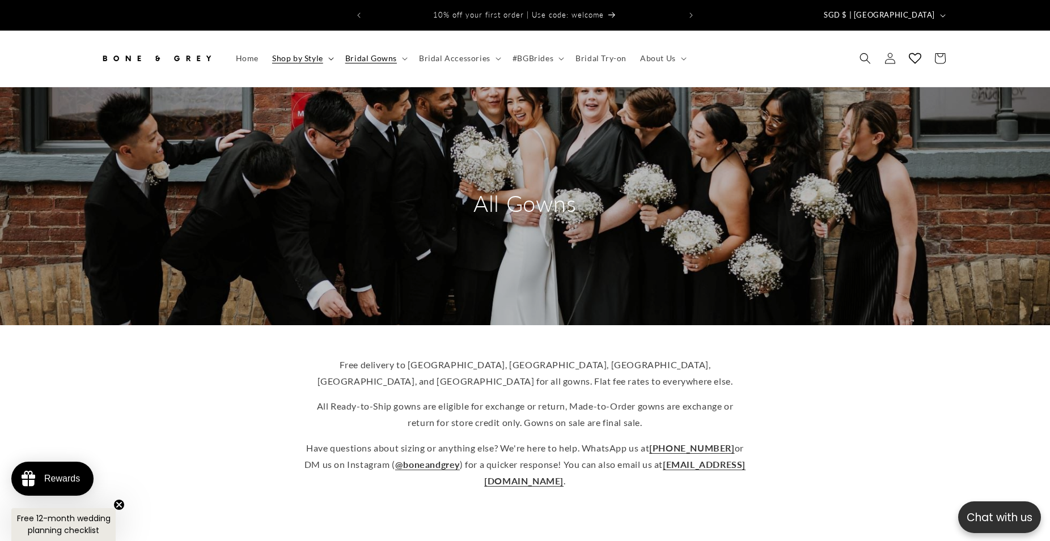
click at [328, 48] on summary "Shop by Style" at bounding box center [301, 58] width 73 height 24
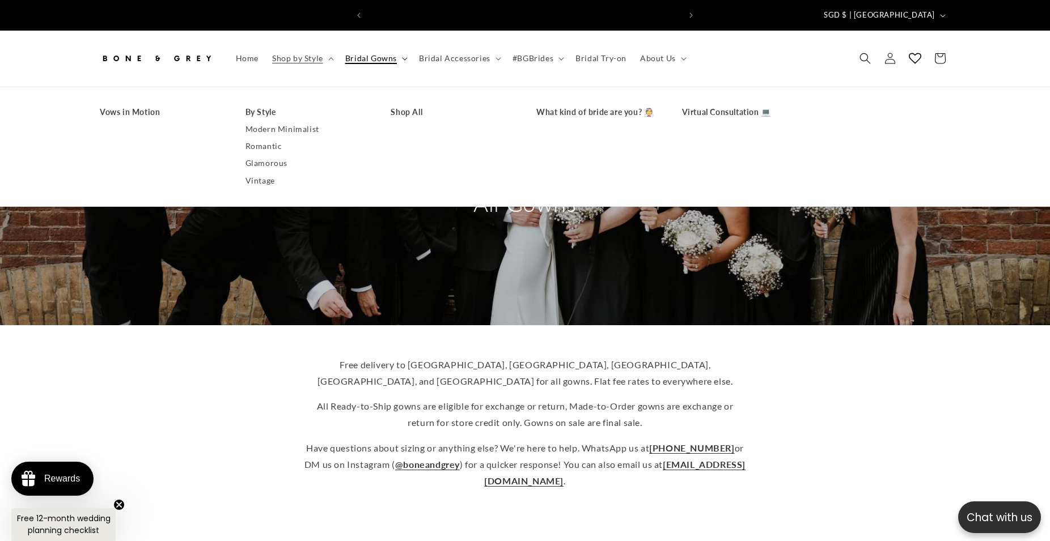
scroll to position [0, 312]
click at [374, 53] on span "Bridal Gowns" at bounding box center [371, 58] width 52 height 10
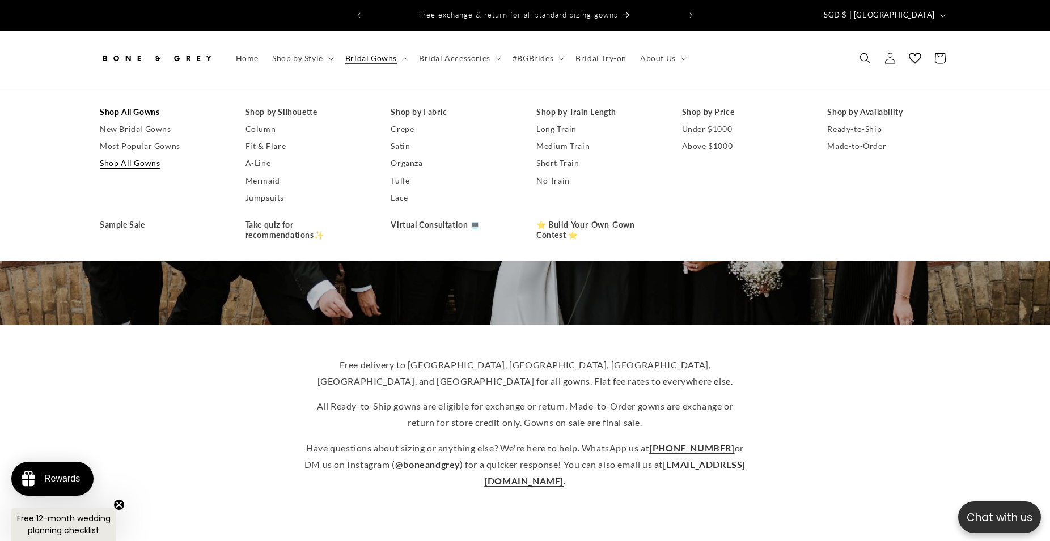
click at [144, 155] on link "Shop All Gowns" at bounding box center [161, 163] width 123 height 17
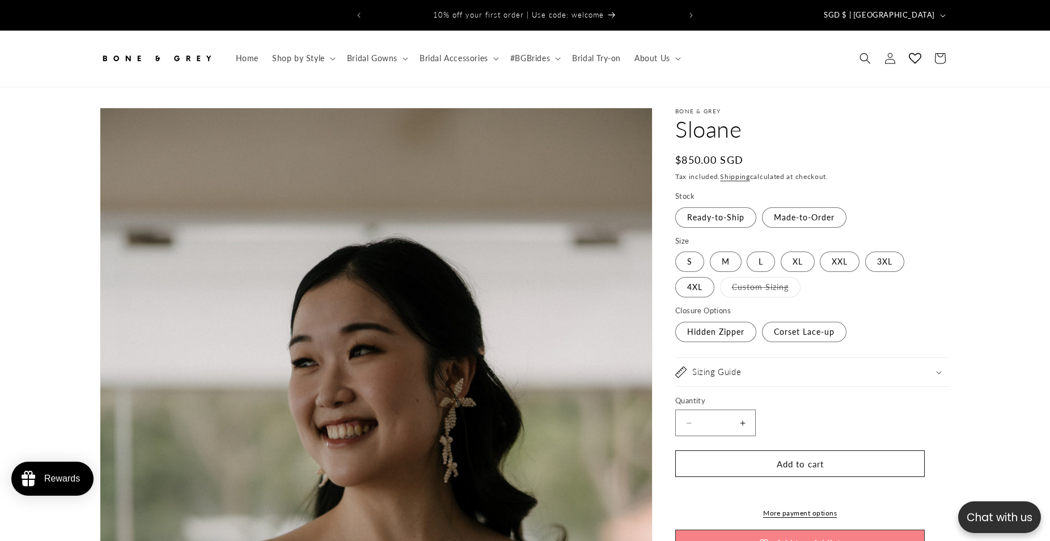
click at [703, 236] on fieldset "Size S Variant sold out or unavailable M Variant sold out or unavailable L Vari…" at bounding box center [812, 267] width 275 height 63
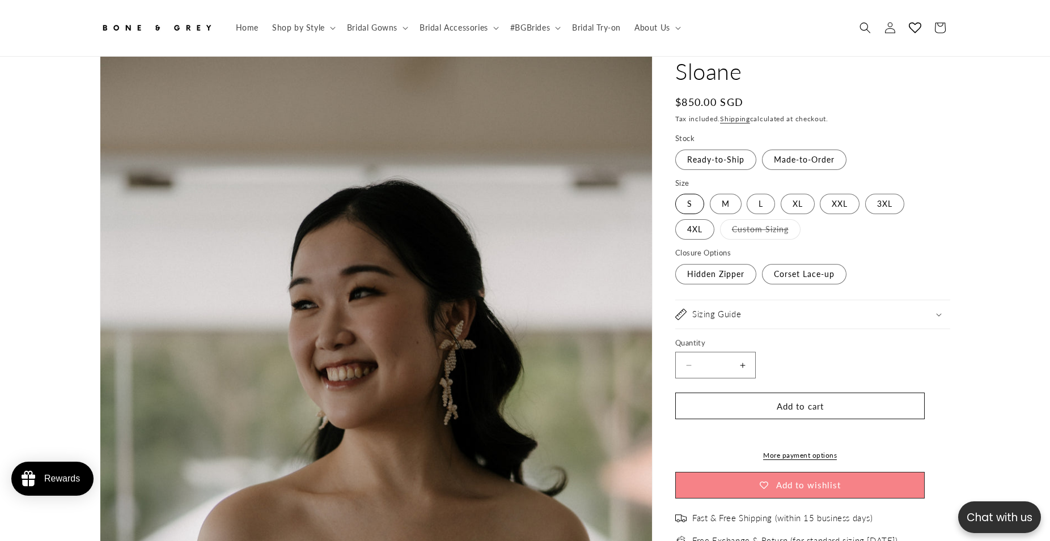
click at [695, 187] on variant-radios "Stock Ready-to-Ship Variant sold out or unavailable Made-to-Order Variant sold …" at bounding box center [812, 209] width 275 height 153
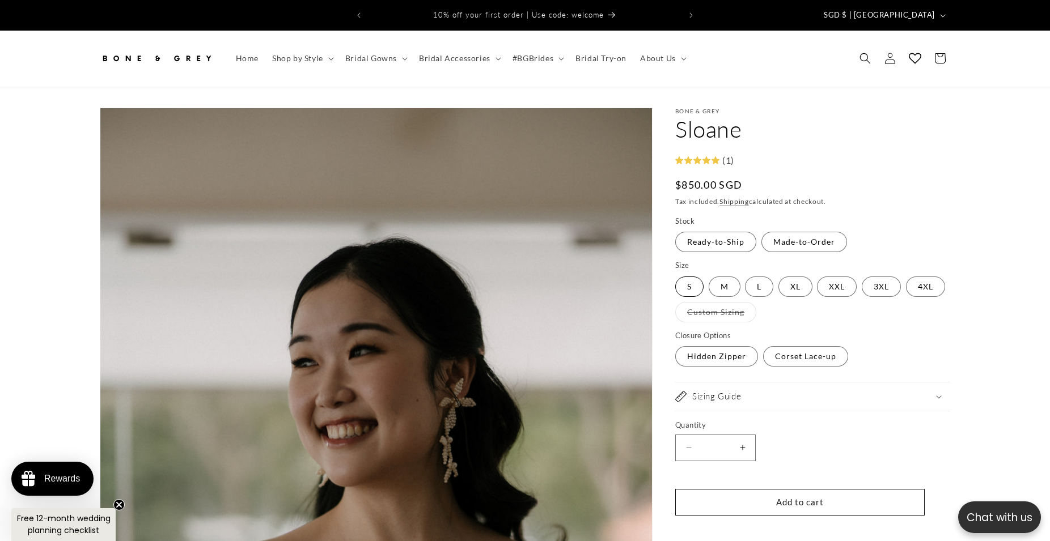
click at [688, 277] on label "S Variant sold out or unavailable" at bounding box center [689, 287] width 28 height 20
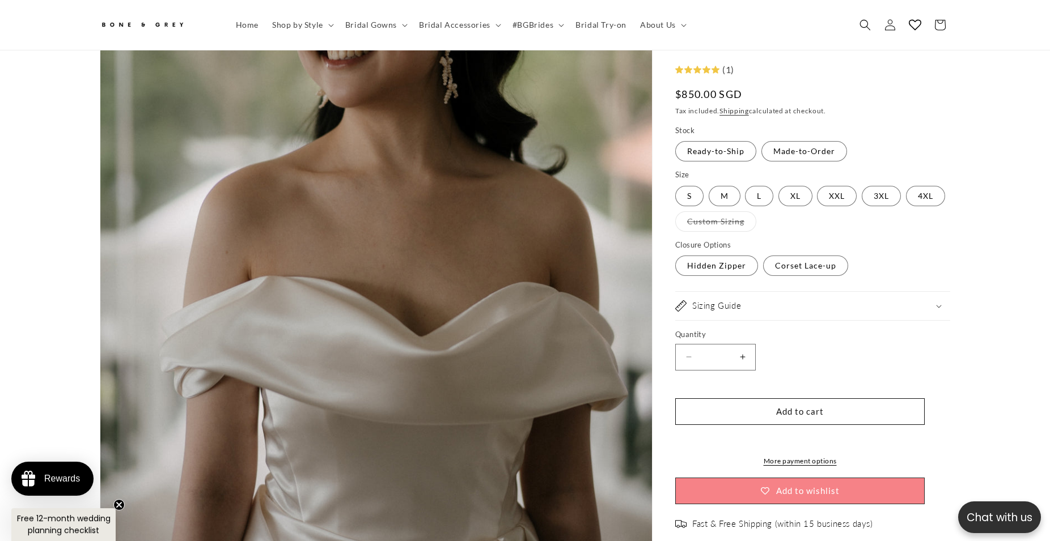
scroll to position [0, 312]
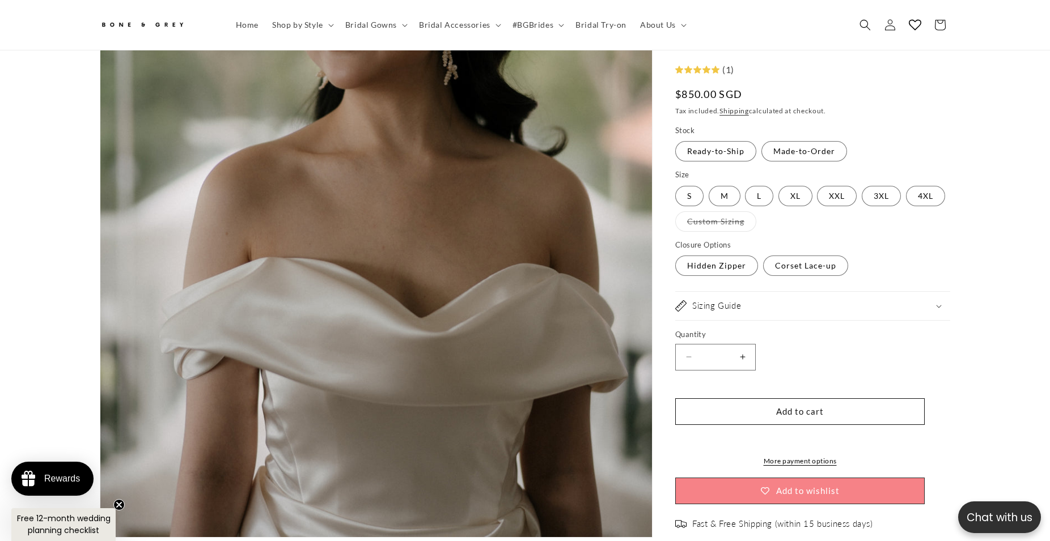
click at [845, 299] on summary "Sizing Guide" at bounding box center [812, 307] width 275 height 28
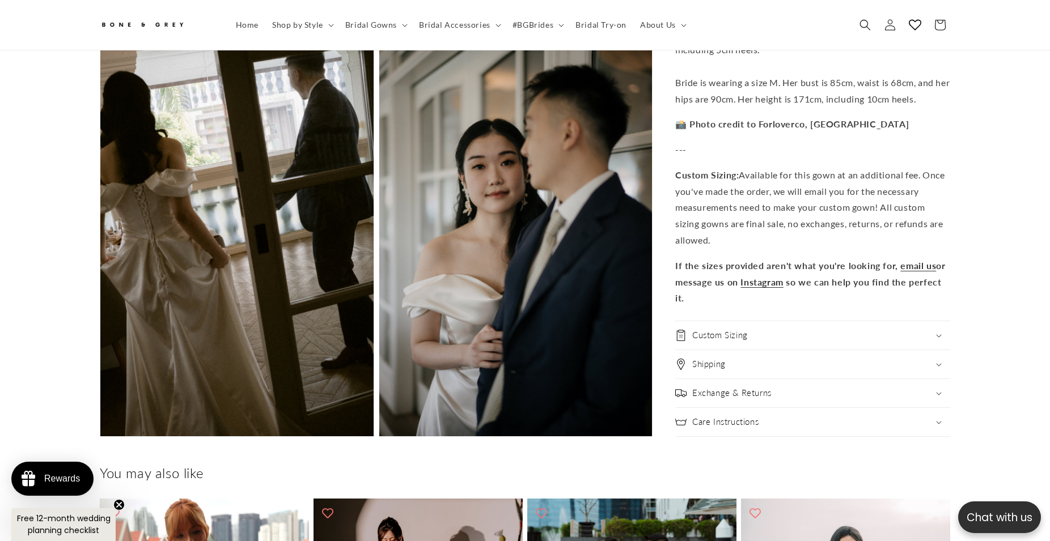
scroll to position [3699, 0]
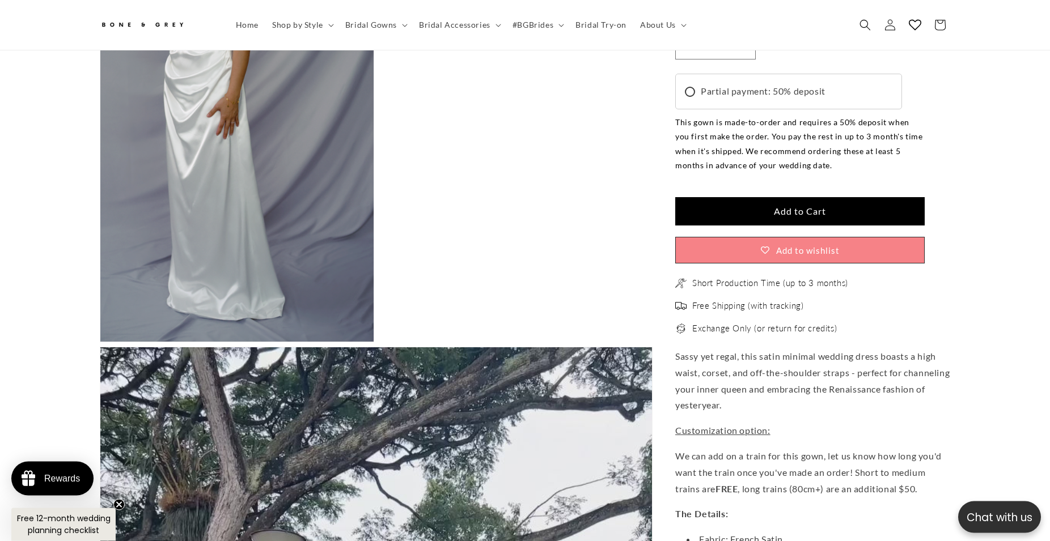
scroll to position [3236, 0]
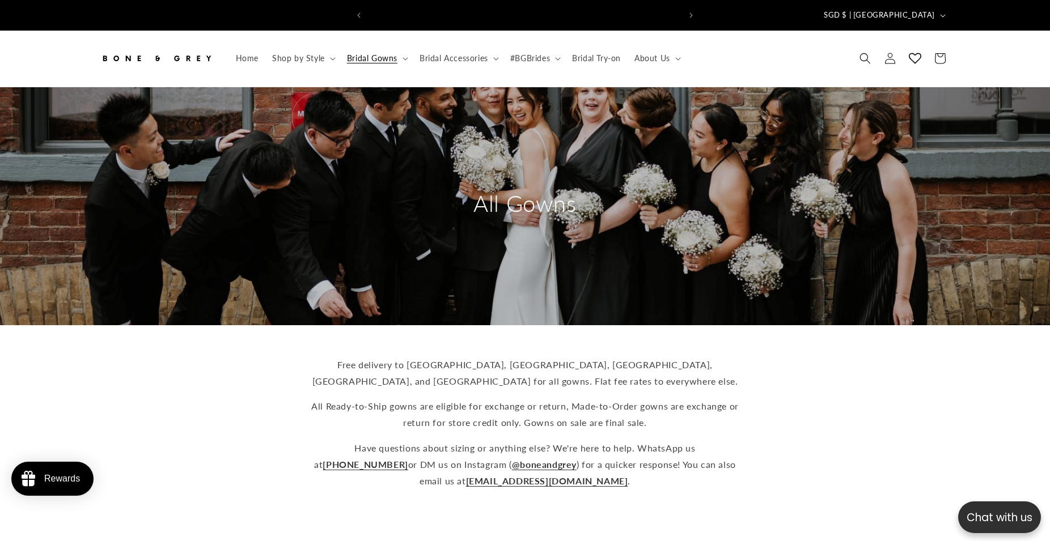
scroll to position [0, 312]
click at [674, 48] on summary "About Us" at bounding box center [657, 58] width 58 height 24
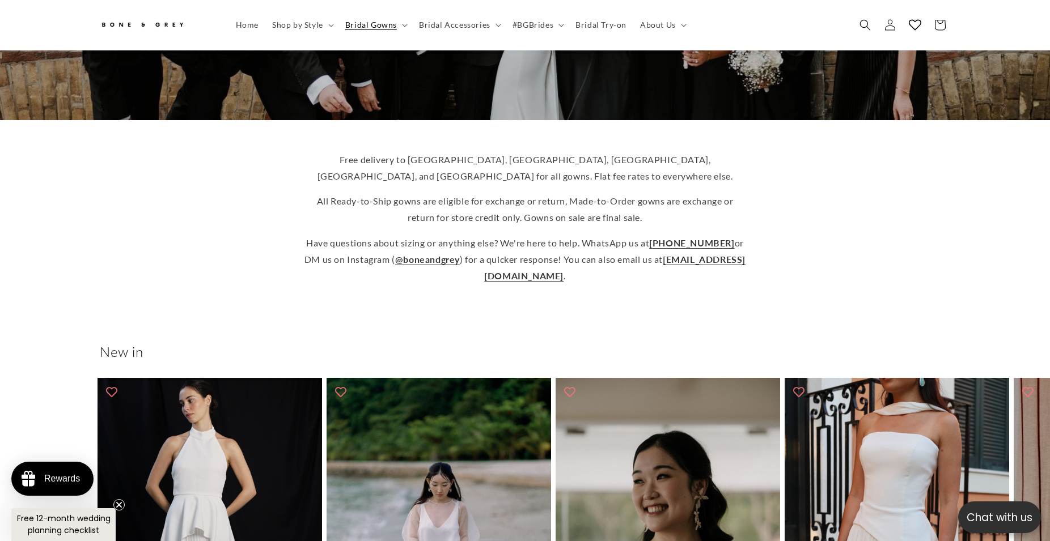
scroll to position [116, 0]
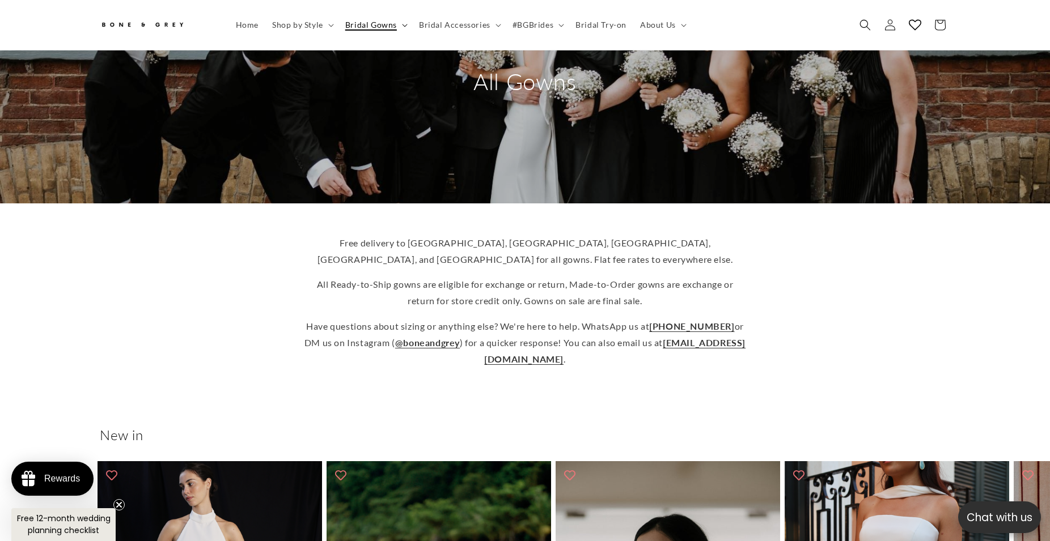
click at [402, 24] on icon at bounding box center [404, 25] width 5 height 3
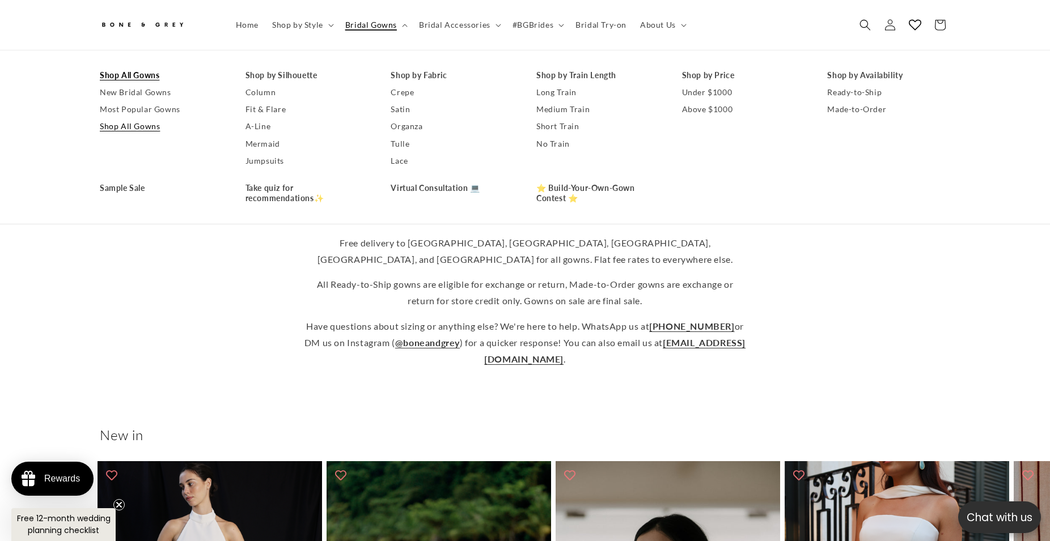
scroll to position [0, 0]
click at [329, 27] on summary "Shop by Style" at bounding box center [301, 25] width 73 height 24
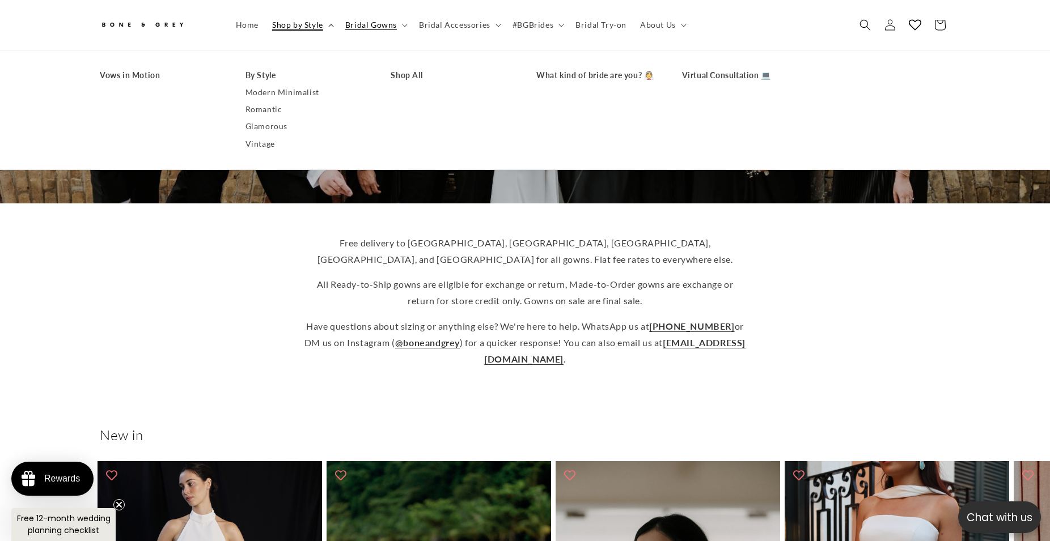
click at [331, 26] on icon at bounding box center [331, 25] width 6 height 3
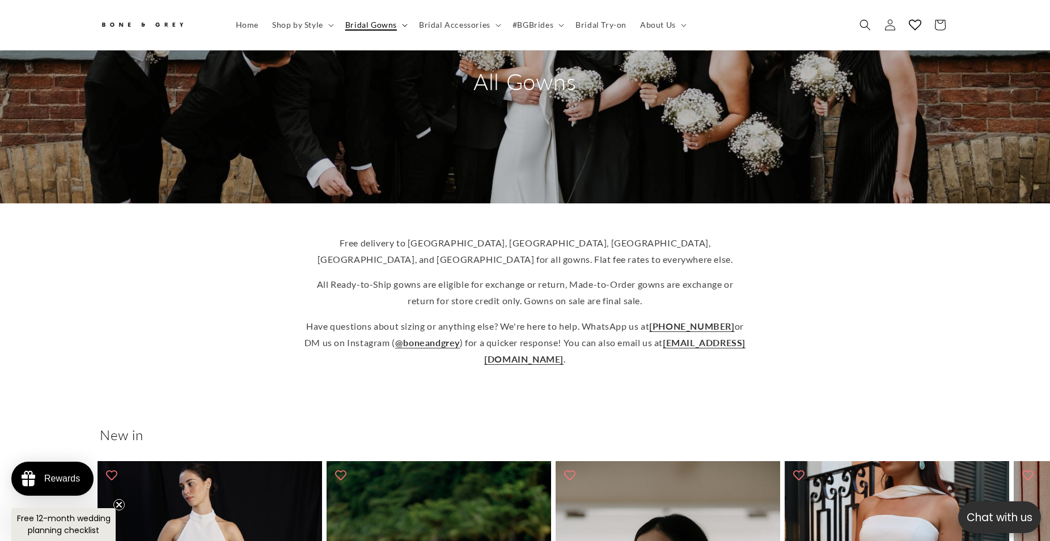
click at [405, 23] on summary "Bridal Gowns" at bounding box center [375, 25] width 74 height 24
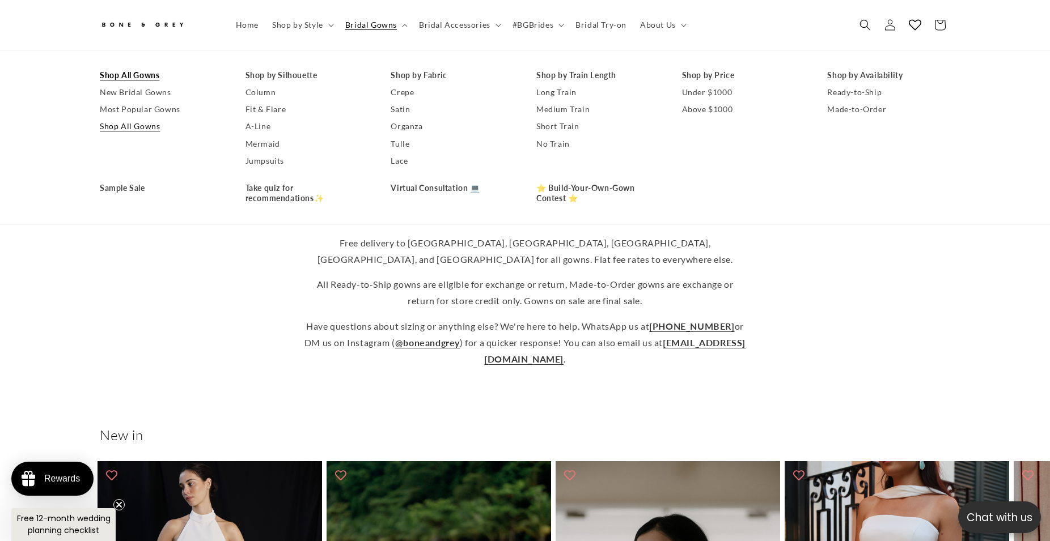
scroll to position [0, 312]
click at [229, 275] on div "Free delivery to Australia, Canada, US, UK, and Singapore for all gowns. Flat f…" at bounding box center [524, 301] width 907 height 151
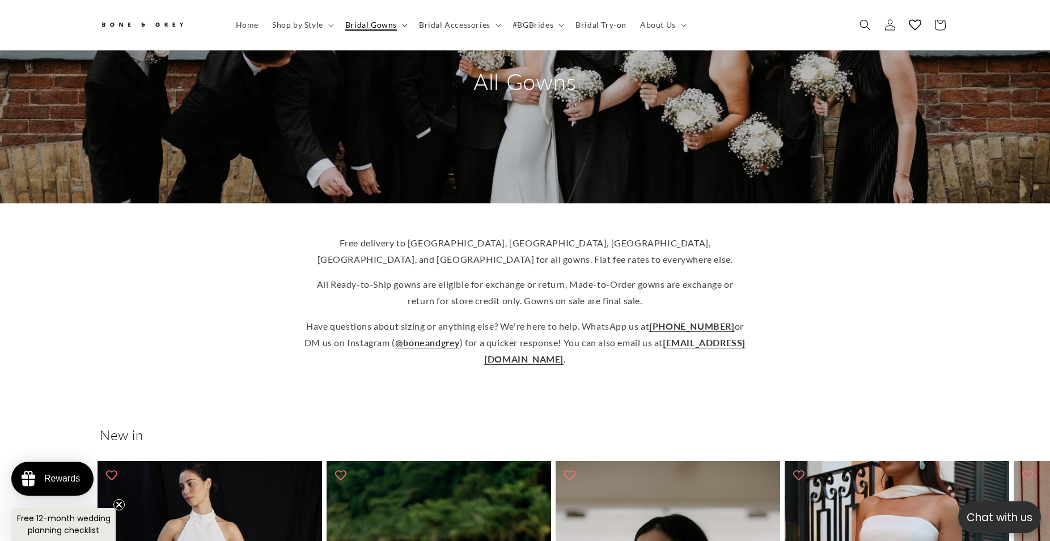
click at [408, 23] on summary "Bridal Gowns" at bounding box center [375, 25] width 74 height 24
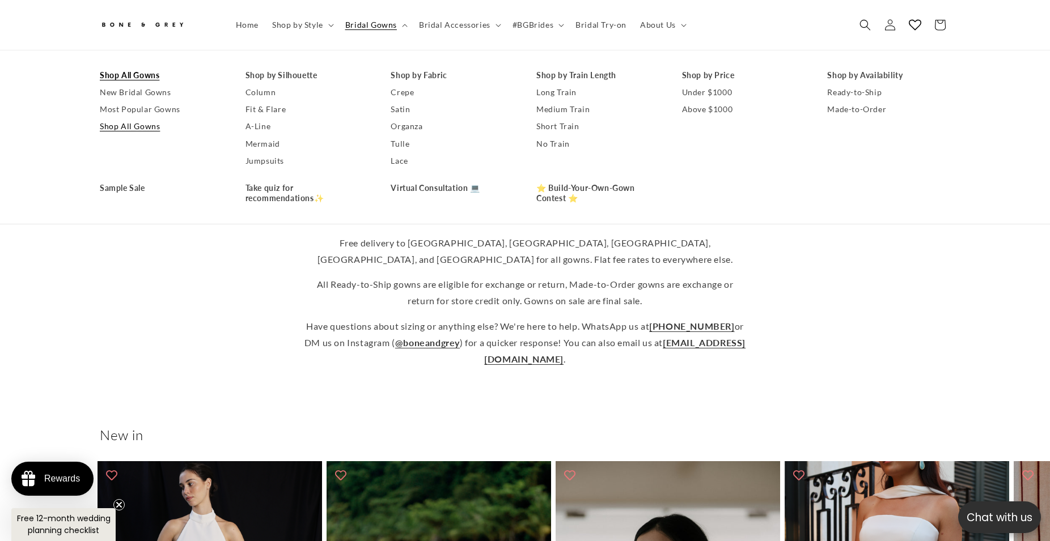
click at [215, 239] on div "Free delivery to Australia, Canada, US, UK, and Singapore for all gowns. Flat f…" at bounding box center [524, 301] width 907 height 151
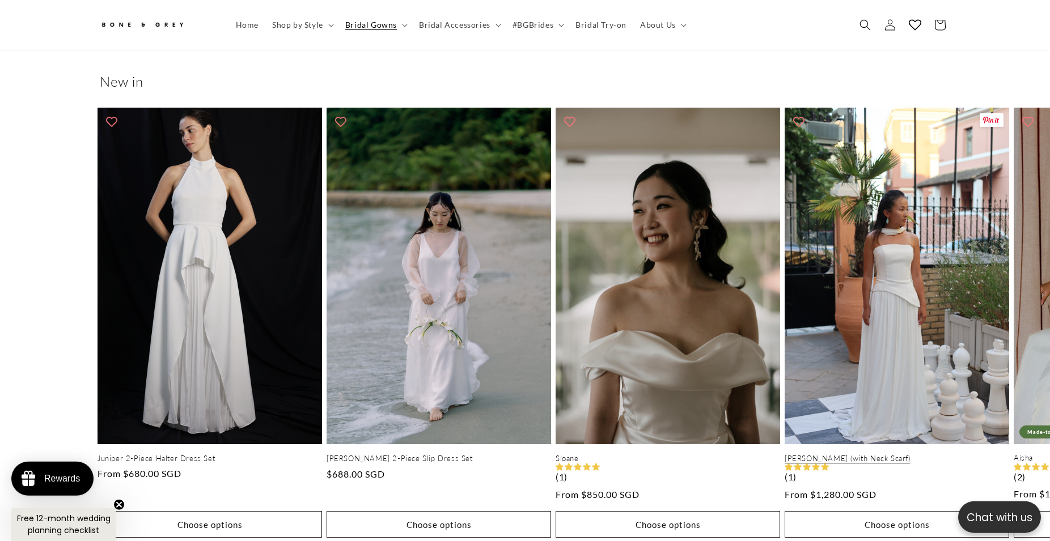
scroll to position [463, 0]
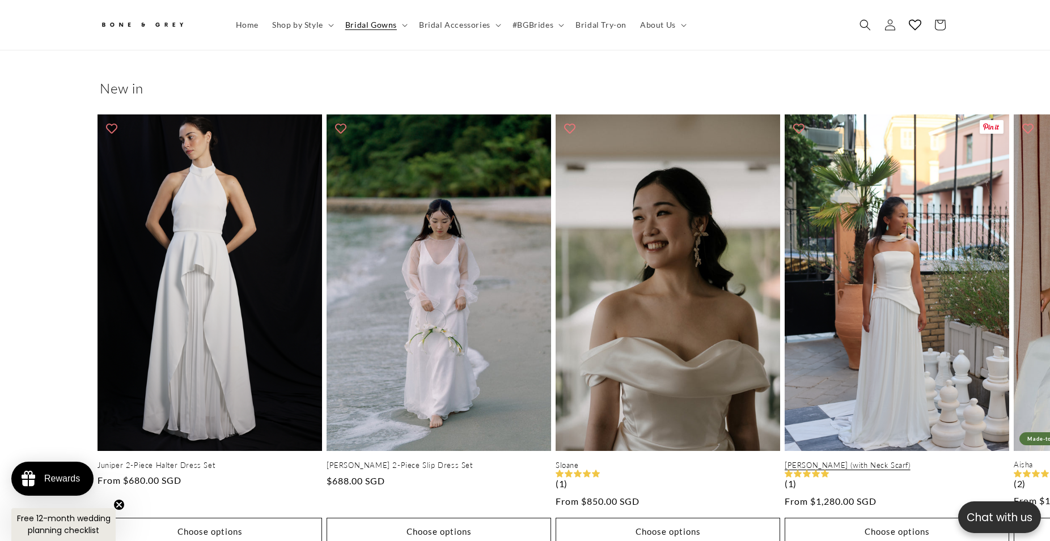
drag, startPoint x: 748, startPoint y: 289, endPoint x: 954, endPoint y: 220, distance: 216.9
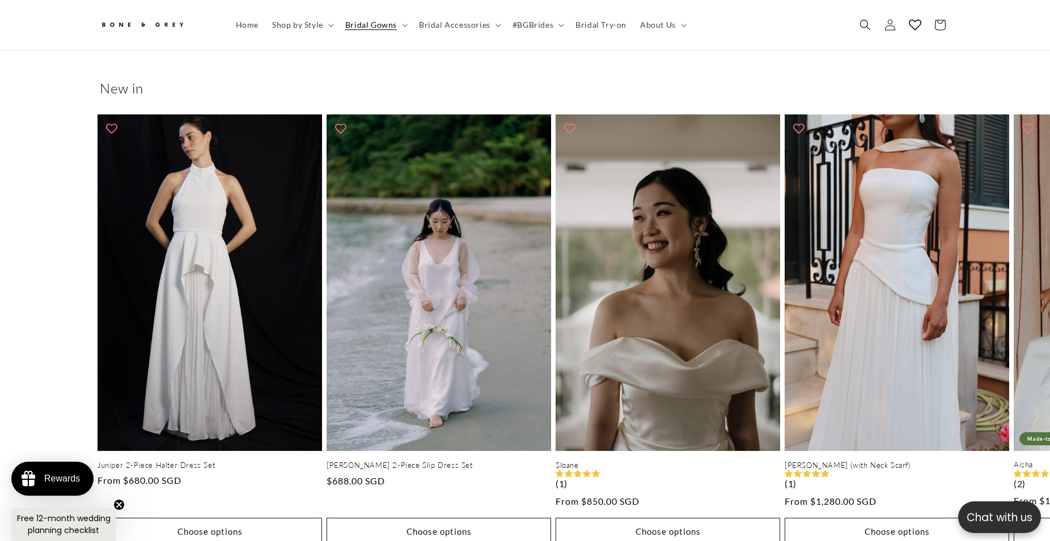
scroll to position [0, 624]
drag, startPoint x: 922, startPoint y: 83, endPoint x: 965, endPoint y: 88, distance: 42.8
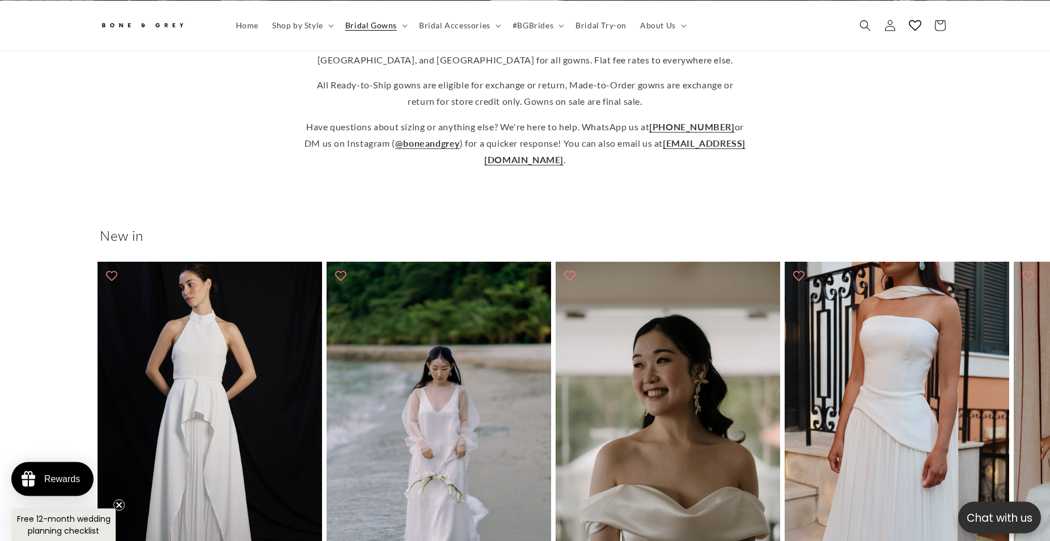
scroll to position [316, 0]
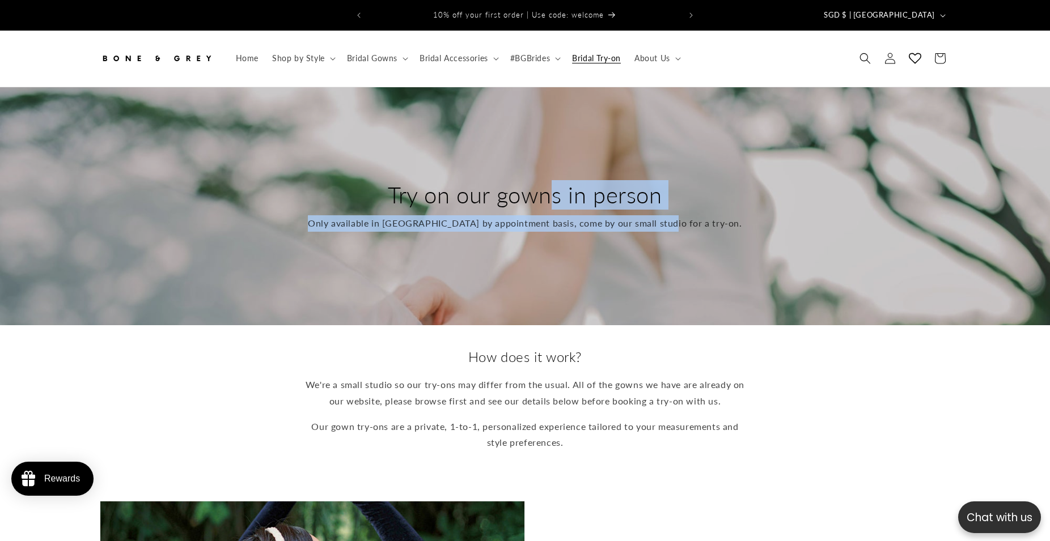
drag, startPoint x: 676, startPoint y: 243, endPoint x: 687, endPoint y: 242, distance: 10.8
click at [684, 243] on div "Try on our gowns in person Only available in [GEOGRAPHIC_DATA] by appointment b…" at bounding box center [525, 206] width 474 height 97
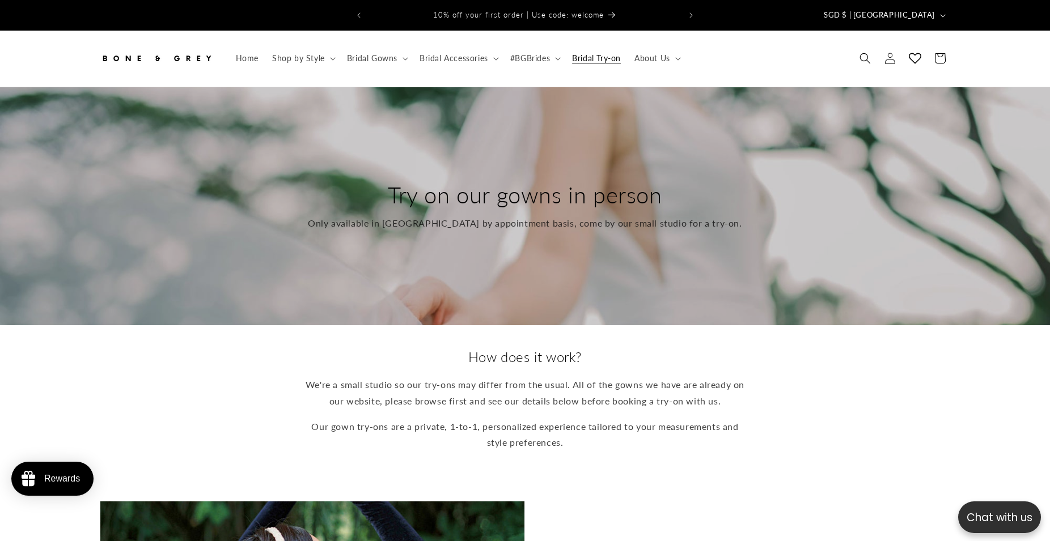
drag, startPoint x: 687, startPoint y: 242, endPoint x: 797, endPoint y: 235, distance: 110.2
click at [688, 242] on div "Try on our gowns in person Only available in [GEOGRAPHIC_DATA] by appointment b…" at bounding box center [525, 206] width 474 height 97
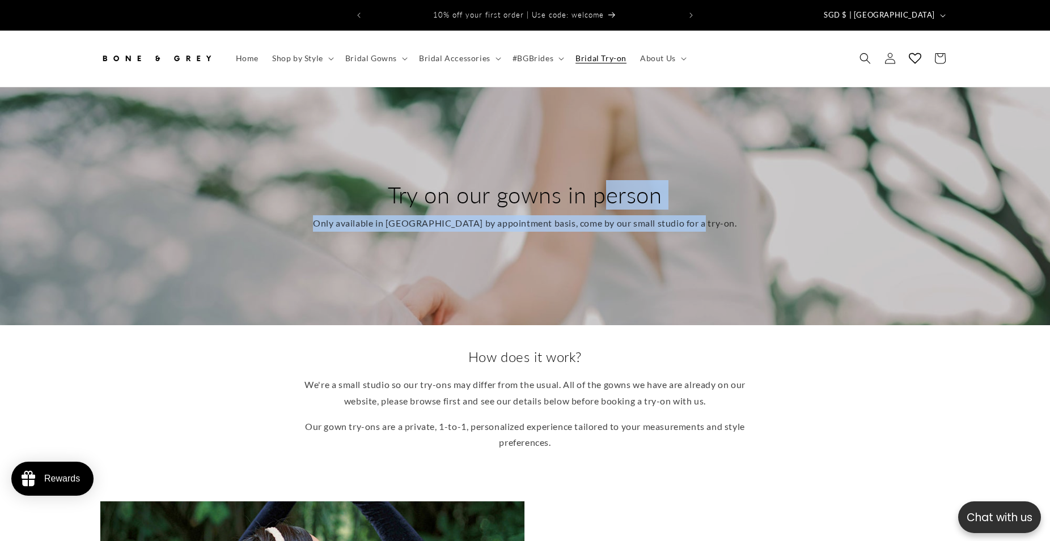
drag, startPoint x: 750, startPoint y: 214, endPoint x: 397, endPoint y: 164, distance: 355.6
click at [397, 164] on div "Try on our gowns in person Only available in [GEOGRAPHIC_DATA] by appointment b…" at bounding box center [524, 206] width 907 height 238
click at [482, 172] on div "Try on our gowns in person Only available in [GEOGRAPHIC_DATA] by appointment b…" at bounding box center [525, 206] width 464 height 97
drag, startPoint x: 397, startPoint y: 162, endPoint x: 778, endPoint y: 231, distance: 387.1
click at [778, 231] on div "Try on our gowns in person Only available in Singapore by appointment basis, co…" at bounding box center [524, 206] width 907 height 238
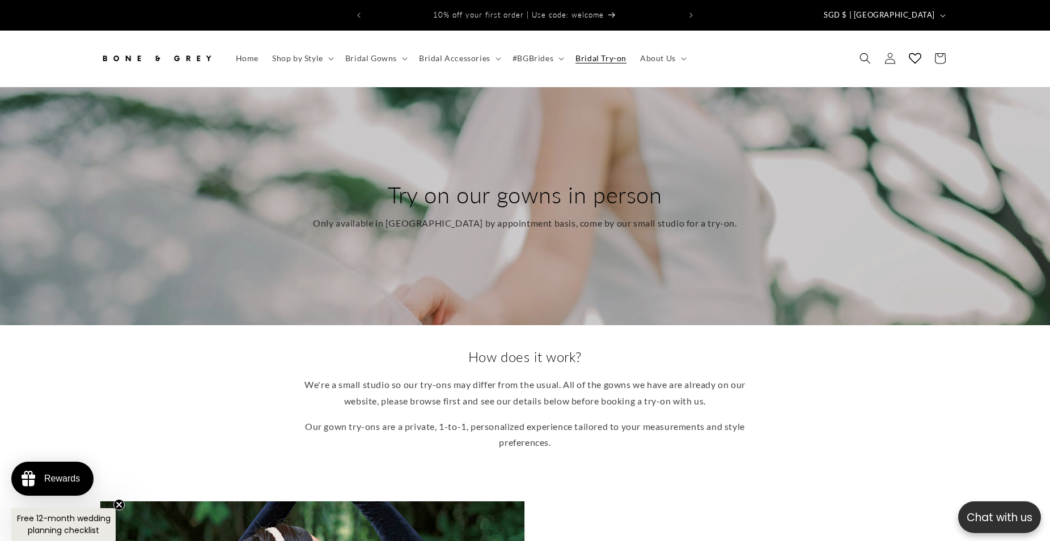
click at [778, 230] on div "Try on our gowns in person Only available in Singapore by appointment basis, co…" at bounding box center [524, 206] width 907 height 238
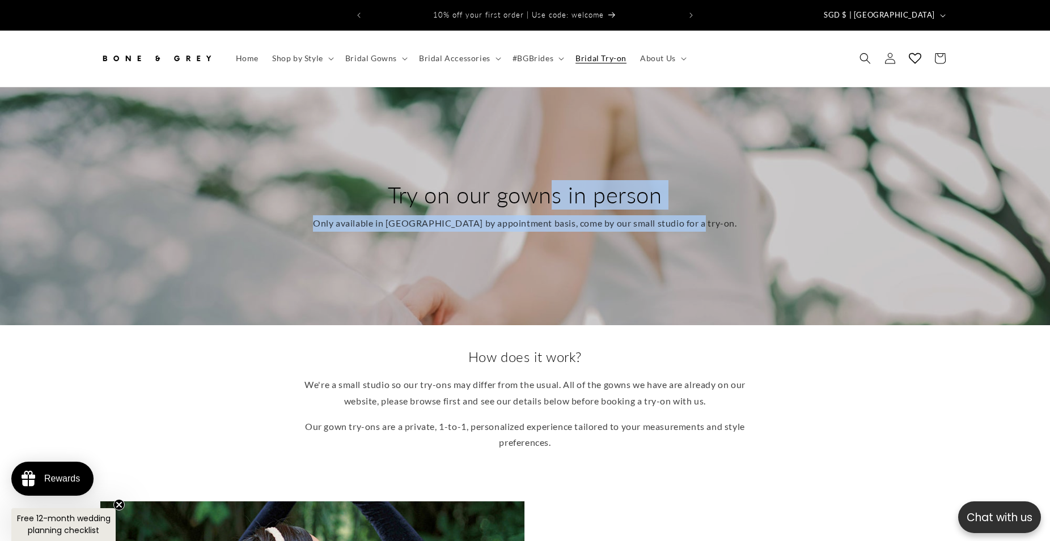
drag, startPoint x: 357, startPoint y: 164, endPoint x: 379, endPoint y: 163, distance: 22.1
click at [329, 159] on div "Try on our gowns in person Only available in Singapore by appointment basis, co…" at bounding box center [524, 206] width 907 height 238
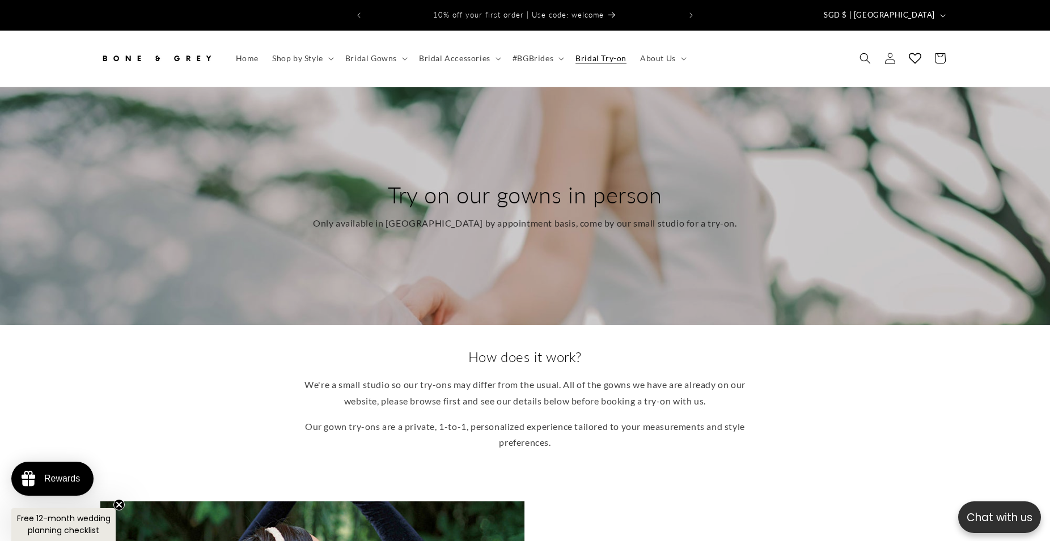
drag, startPoint x: 379, startPoint y: 163, endPoint x: 459, endPoint y: 185, distance: 82.9
click at [379, 163] on div "Try on our gowns in person Only available in Singapore by appointment basis, co…" at bounding box center [525, 206] width 464 height 97
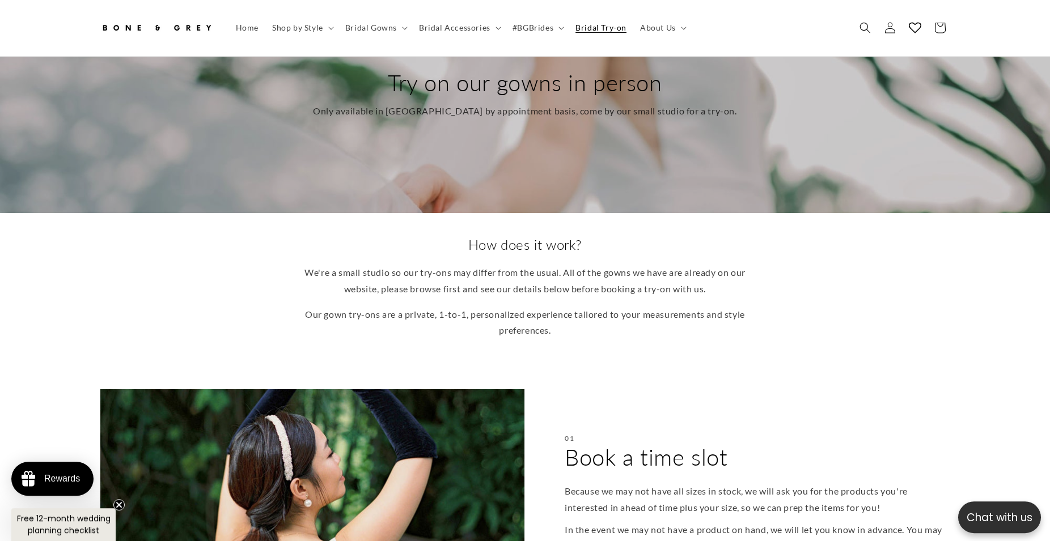
scroll to position [116, 0]
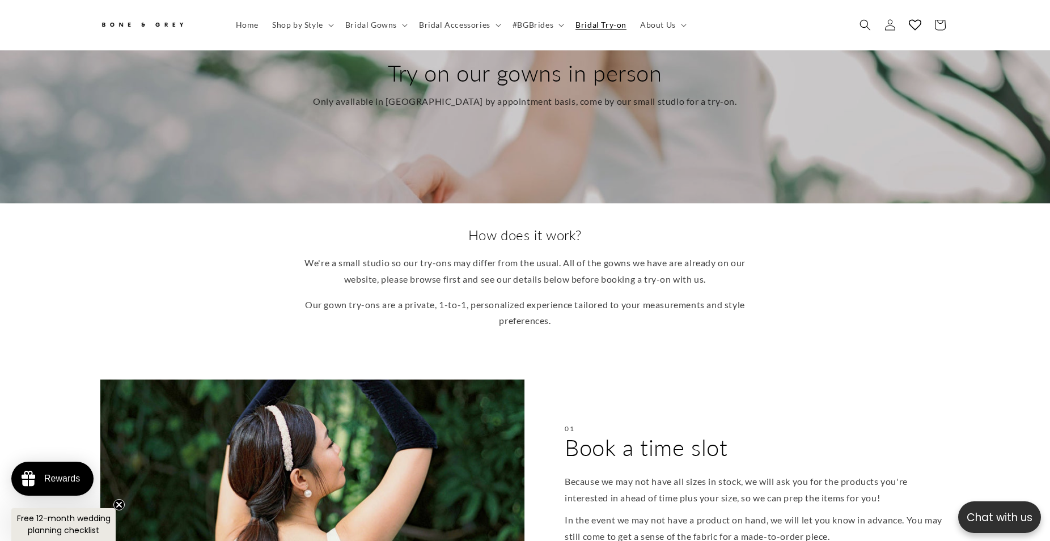
drag, startPoint x: 467, startPoint y: 215, endPoint x: 701, endPoint y: 304, distance: 250.0
click at [700, 304] on div "How does it work? We're a small studio so our try-ons may differ from the usual…" at bounding box center [525, 281] width 1050 height 155
drag, startPoint x: 709, startPoint y: 309, endPoint x: 712, endPoint y: 314, distance: 5.8
click at [709, 310] on p "Our gown try-ons are a private, 1-to-1, personalized experience tailored to you…" at bounding box center [525, 313] width 442 height 33
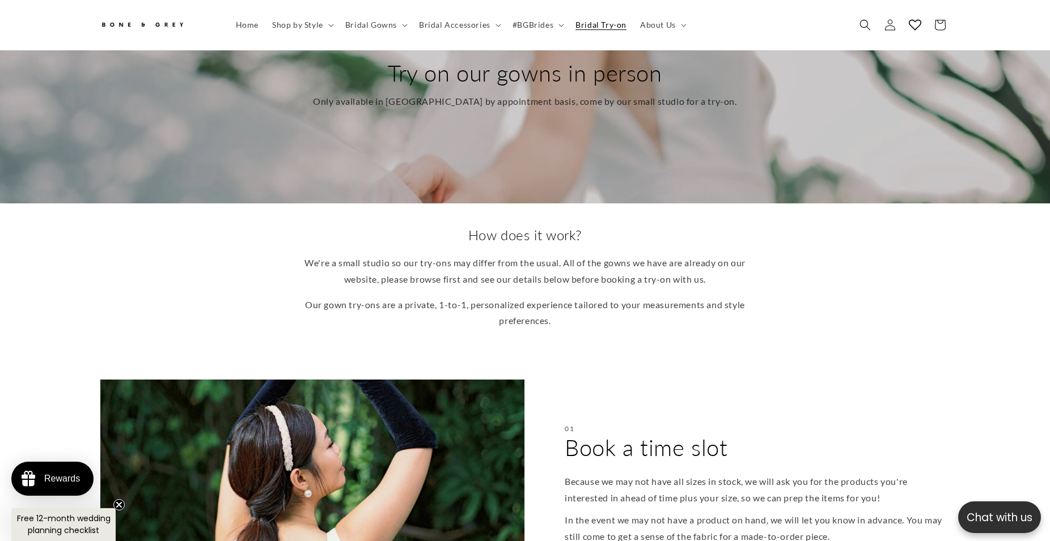
drag, startPoint x: 695, startPoint y: 349, endPoint x: 445, endPoint y: 231, distance: 276.2
click at [444, 230] on h2 "How does it work?" at bounding box center [525, 235] width 442 height 18
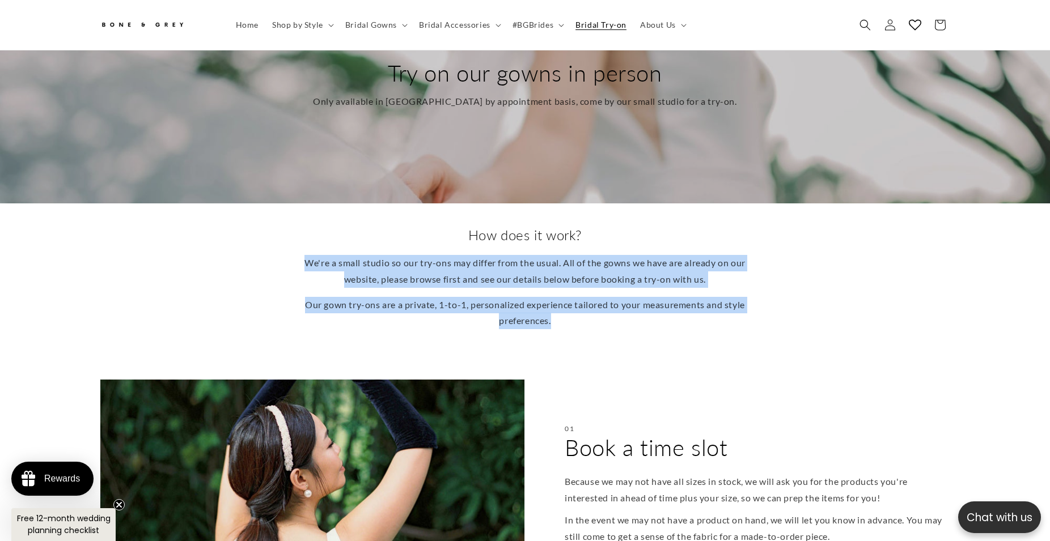
drag, startPoint x: 440, startPoint y: 224, endPoint x: 713, endPoint y: 341, distance: 296.9
click at [713, 342] on div "How does it work? We're a small studio so our try-ons may differ from the usual…" at bounding box center [525, 281] width 1050 height 155
click at [713, 341] on div "How does it work? We're a small studio so our try-ons may differ from the usual…" at bounding box center [525, 281] width 1050 height 155
drag, startPoint x: 661, startPoint y: 298, endPoint x: 452, endPoint y: 219, distance: 223.8
click at [452, 219] on div "How does it work? We're a small studio so our try-ons may differ from the usual…" at bounding box center [525, 281] width 1050 height 155
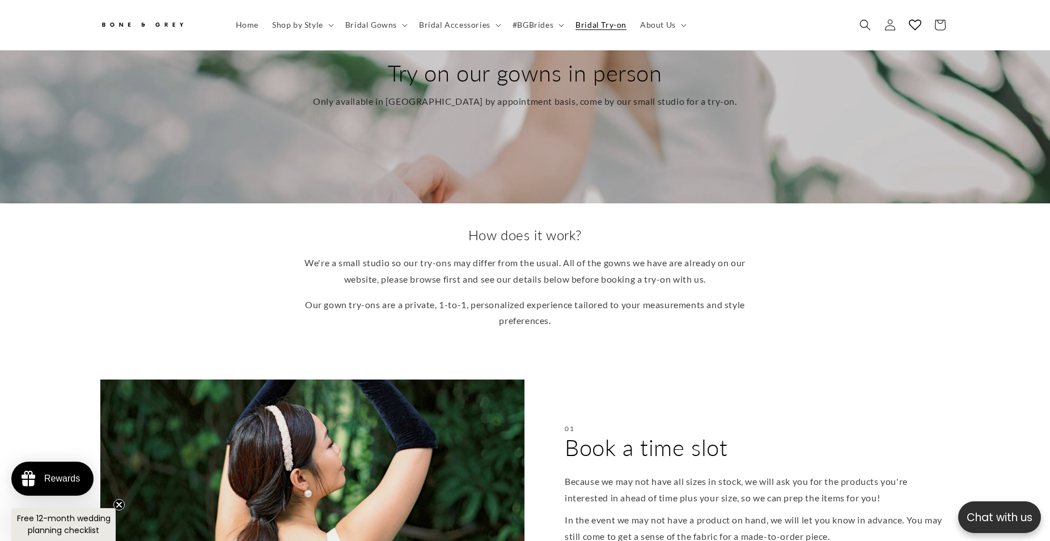
click at [452, 226] on h2 "How does it work?" at bounding box center [525, 235] width 442 height 18
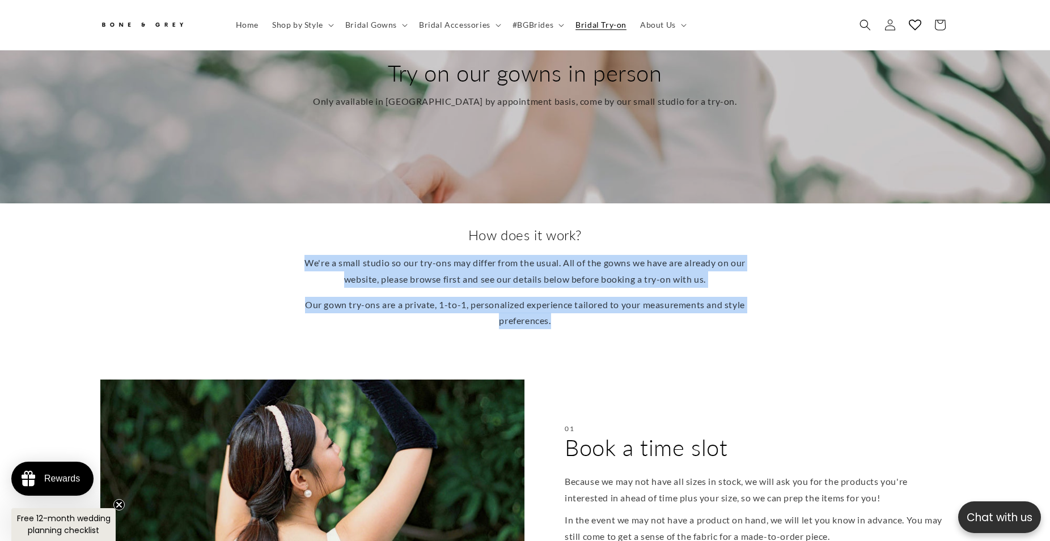
drag, startPoint x: 471, startPoint y: 225, endPoint x: 702, endPoint y: 338, distance: 257.6
click at [702, 338] on div "How does it work? We're a small studio so our try-ons may differ from the usual…" at bounding box center [525, 281] width 1050 height 155
drag, startPoint x: 649, startPoint y: 291, endPoint x: 452, endPoint y: 215, distance: 211.4
click at [453, 215] on div "How does it work? We're a small studio so our try-ons may differ from the usual…" at bounding box center [525, 281] width 1050 height 155
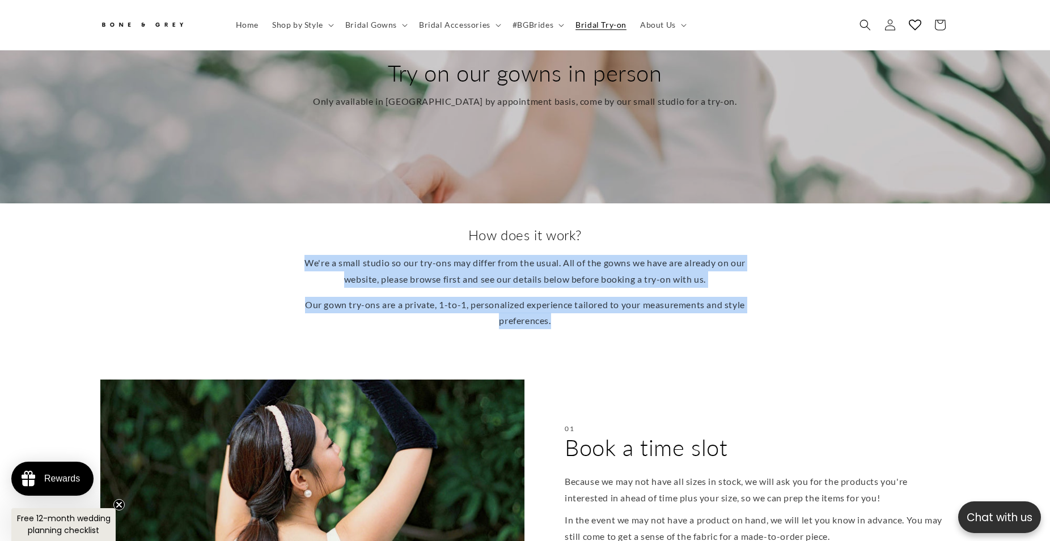
click at [452, 215] on div "How does it work? We're a small studio so our try-ons may differ from the usual…" at bounding box center [525, 281] width 1050 height 155
drag, startPoint x: 452, startPoint y: 215, endPoint x: 659, endPoint y: 320, distance: 232.5
click at [660, 321] on div "How does it work? We're a small studio so our try-ons may differ from the usual…" at bounding box center [525, 281] width 1050 height 155
click at [659, 320] on p "Our gown try-ons are a private, 1-to-1, personalized experience tailored to you…" at bounding box center [525, 313] width 442 height 33
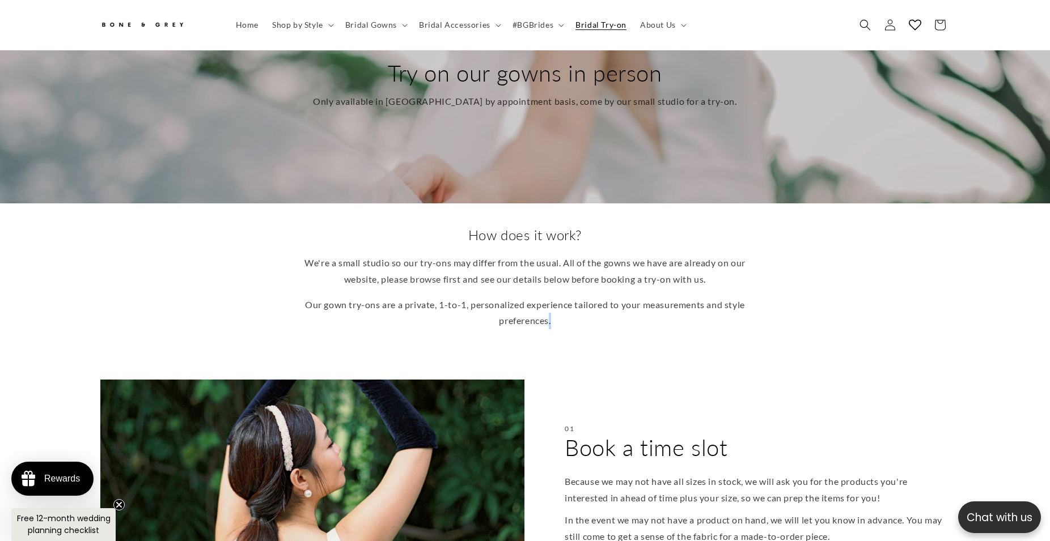
click at [661, 319] on p "Our gown try-ons are a private, 1-to-1, personalized experience tailored to you…" at bounding box center [525, 313] width 442 height 33
drag, startPoint x: 656, startPoint y: 320, endPoint x: 459, endPoint y: 212, distance: 224.8
click at [459, 211] on div "How does it work? We're a small studio so our try-ons may differ from the usual…" at bounding box center [525, 281] width 1050 height 155
click at [469, 228] on h2 "How does it work?" at bounding box center [525, 235] width 442 height 18
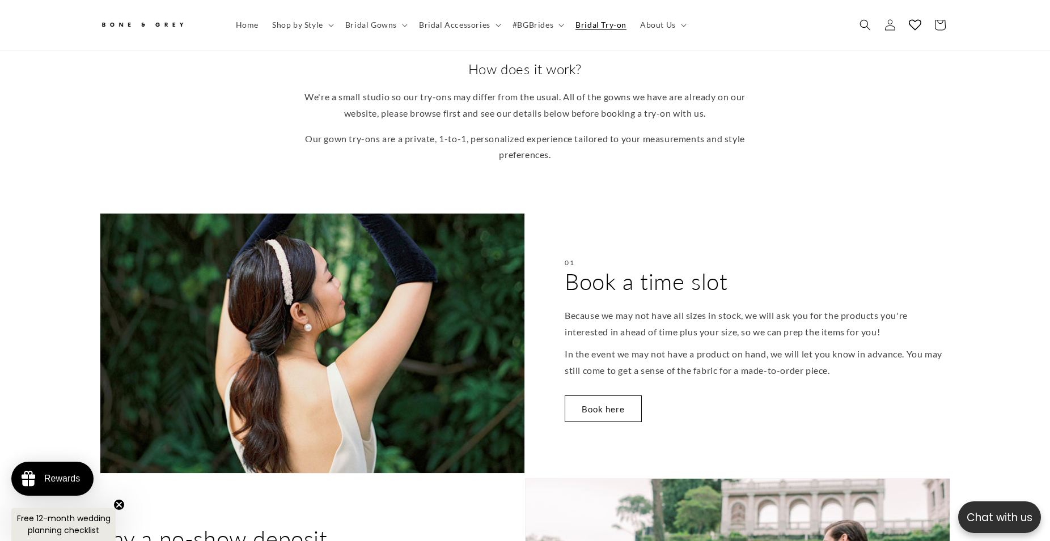
scroll to position [289, 0]
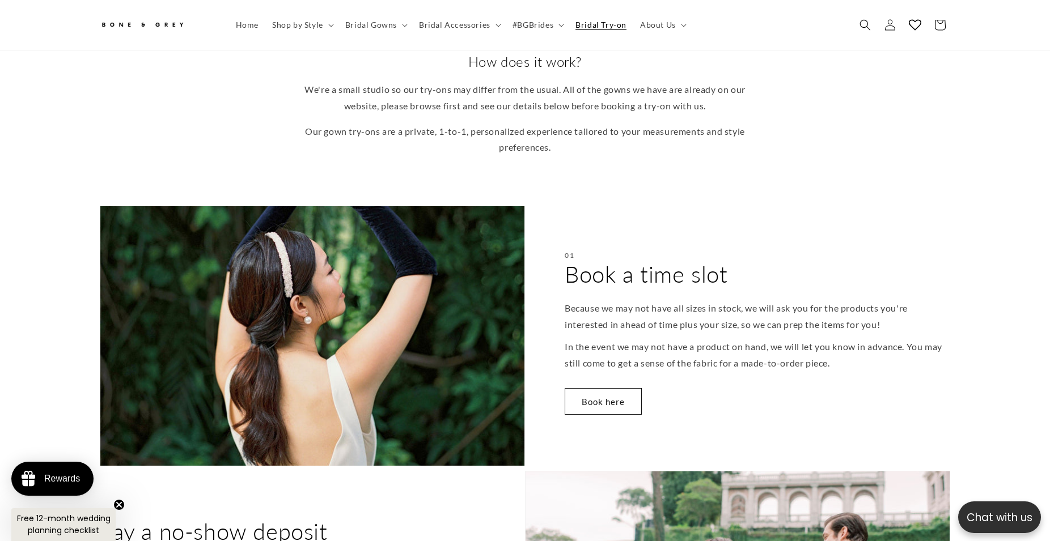
drag, startPoint x: 757, startPoint y: 315, endPoint x: 895, endPoint y: 349, distance: 142.0
click at [881, 349] on div "01 Book a time slot Because we may not have all sizes in stock, we will ask you…" at bounding box center [737, 336] width 425 height 261
click at [894, 349] on p "In the event we may not have a product on hand, we will let you know in advance…" at bounding box center [758, 355] width 386 height 33
drag, startPoint x: 912, startPoint y: 348, endPoint x: 692, endPoint y: 269, distance: 234.0
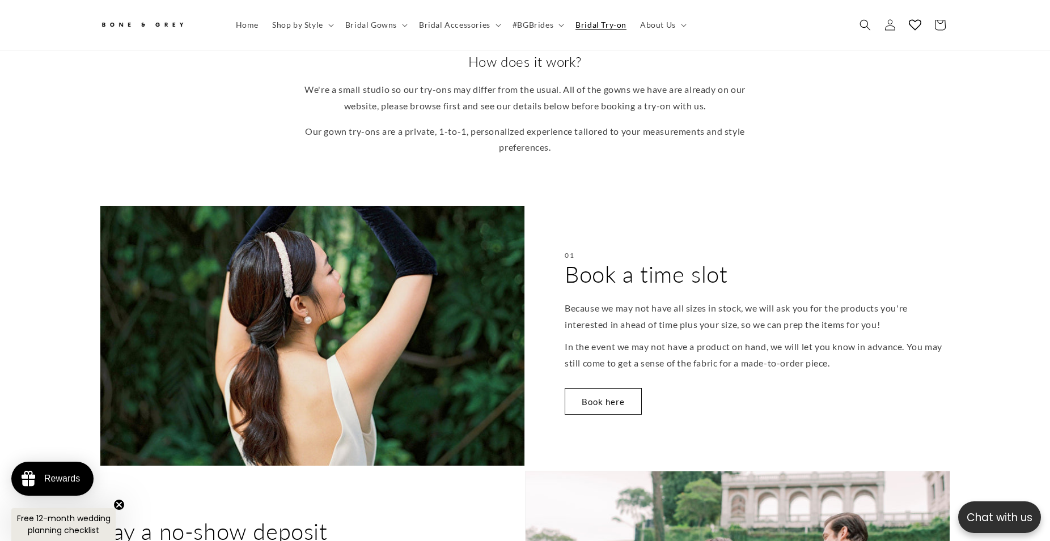
click at [692, 269] on div "01 Book a time slot Because we may not have all sizes in stock, we will ask you…" at bounding box center [737, 336] width 425 height 261
click at [692, 269] on h2 "Book a time slot" at bounding box center [646, 274] width 163 height 29
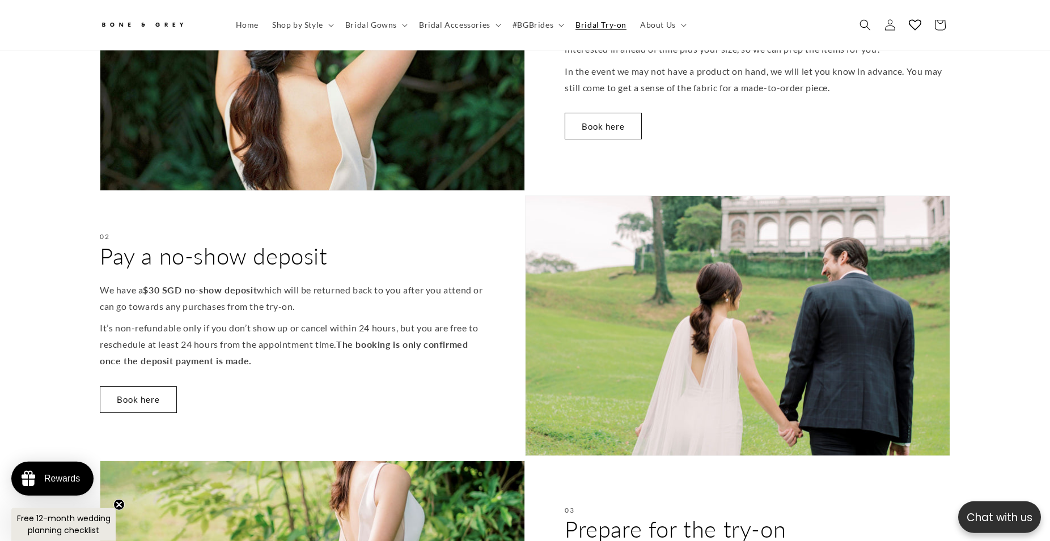
scroll to position [578, 0]
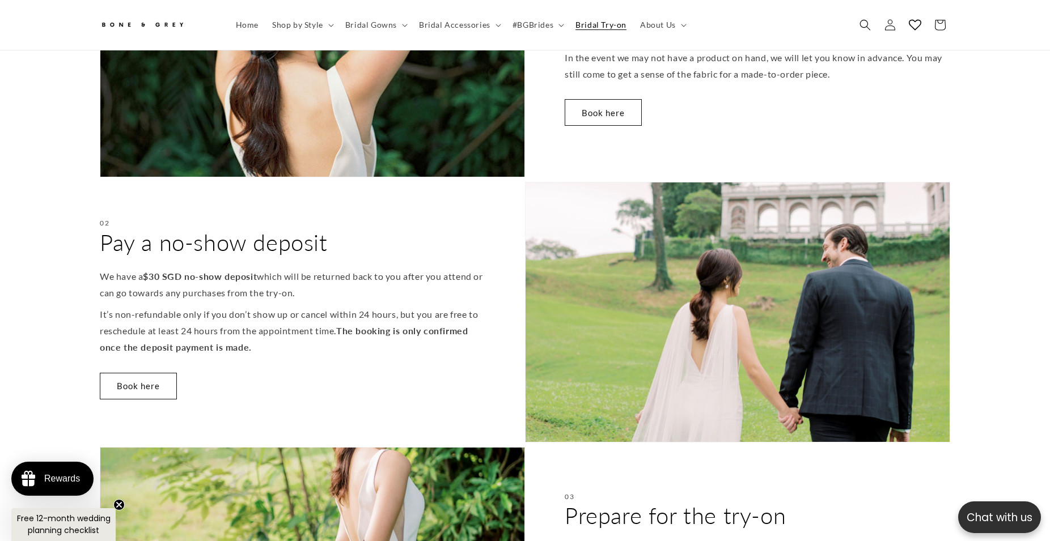
drag, startPoint x: 137, startPoint y: 234, endPoint x: 324, endPoint y: 350, distance: 219.8
click at [324, 350] on div "02 Pay a no-show deposit We have a $30 SGD no-show deposit which will be return…" at bounding box center [312, 312] width 425 height 261
click at [348, 270] on p "We have a $30 SGD no-show deposit which will be returned back to you after you …" at bounding box center [293, 285] width 386 height 33
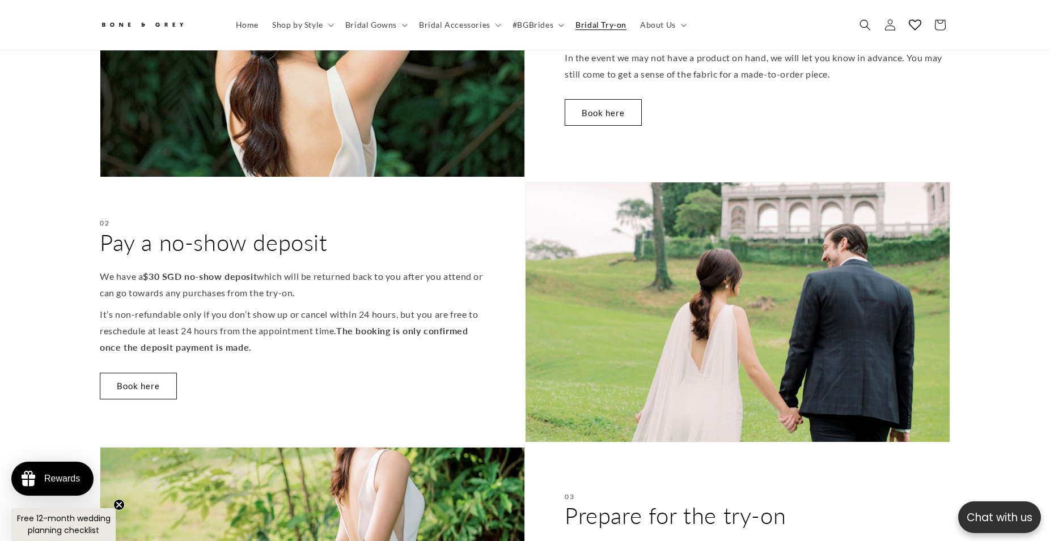
drag, startPoint x: 423, startPoint y: 354, endPoint x: 205, endPoint y: 219, distance: 256.9
click at [205, 219] on div "02 Pay a no-show deposit We have a $30 SGD no-show deposit which will be return…" at bounding box center [312, 312] width 425 height 261
click at [410, 287] on p "We have a $30 SGD no-show deposit which will be returned back to you after you …" at bounding box center [293, 285] width 386 height 33
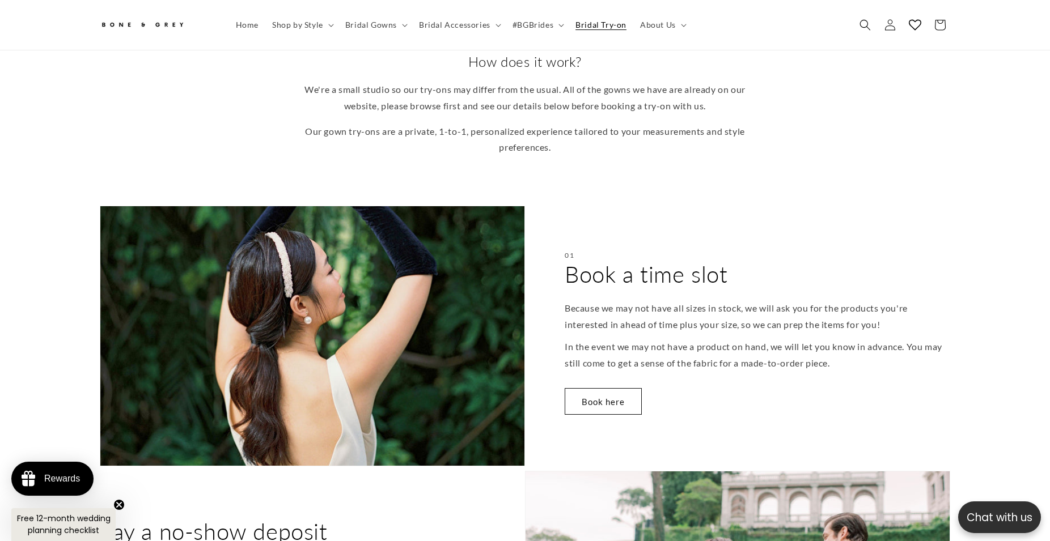
drag, startPoint x: 790, startPoint y: 312, endPoint x: 893, endPoint y: 355, distance: 111.3
click at [891, 355] on div "01 Book a time slot Because we may not have all sizes in stock, we will ask you…" at bounding box center [737, 336] width 425 height 261
click at [894, 355] on p "In the event we may not have a product on hand, we will let you know in advance…" at bounding box center [758, 355] width 386 height 33
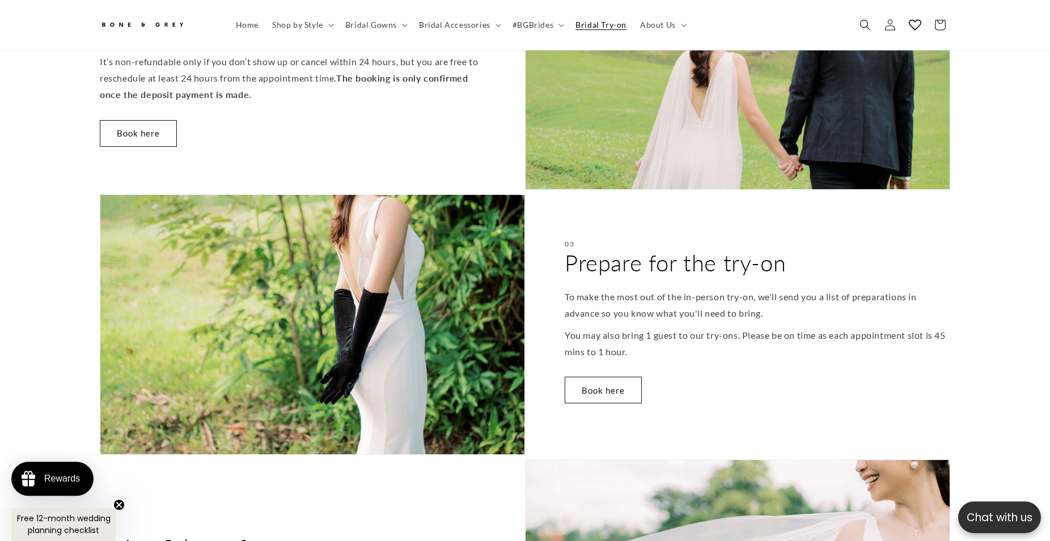
scroll to position [867, 0]
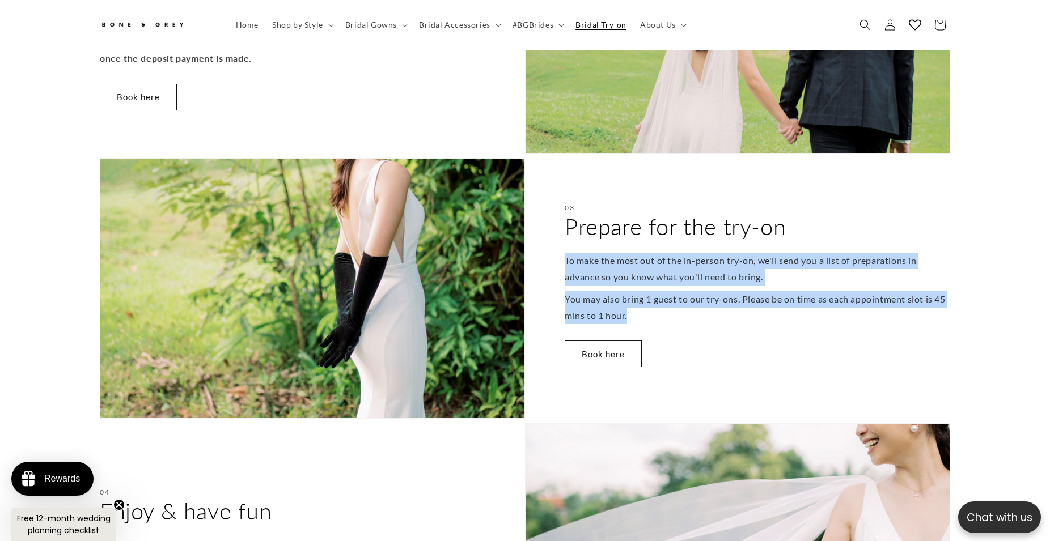
drag, startPoint x: 607, startPoint y: 218, endPoint x: 741, endPoint y: 304, distance: 159.6
click at [741, 304] on div "03 Prepare for the try-on To make the most out of the in-person try-on, we'll s…" at bounding box center [737, 288] width 425 height 261
click at [744, 299] on p "You may also bring 1 guest to our try-ons. Please be on time as each appointmen…" at bounding box center [758, 307] width 386 height 33
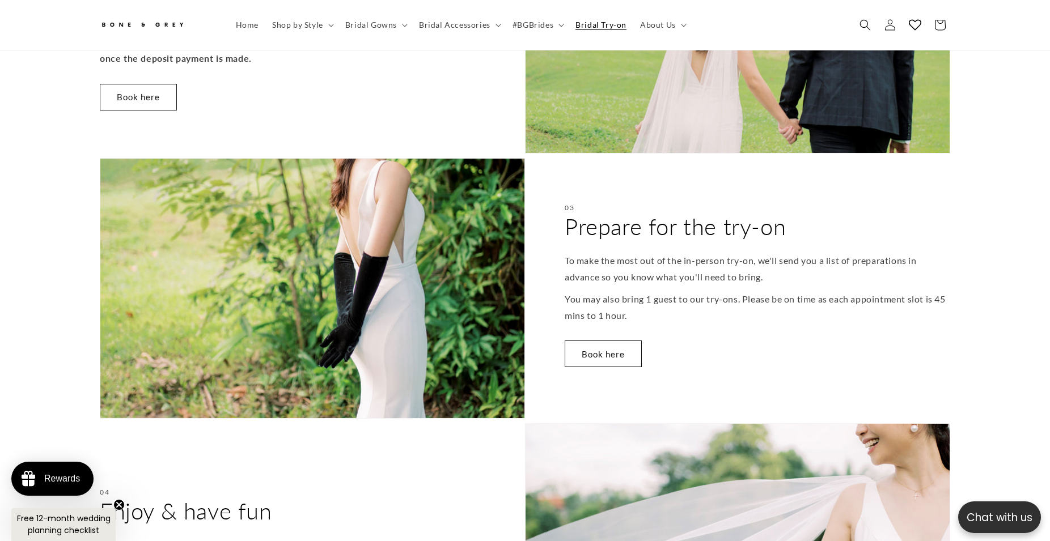
scroll to position [0, 312]
drag, startPoint x: 785, startPoint y: 290, endPoint x: 641, endPoint y: 212, distance: 163.6
click at [641, 212] on div "03 Prepare for the try-on To make the most out of the in-person try-on, we'll s…" at bounding box center [737, 288] width 425 height 261
click at [657, 224] on h2 "Prepare for the try-on" at bounding box center [675, 226] width 221 height 29
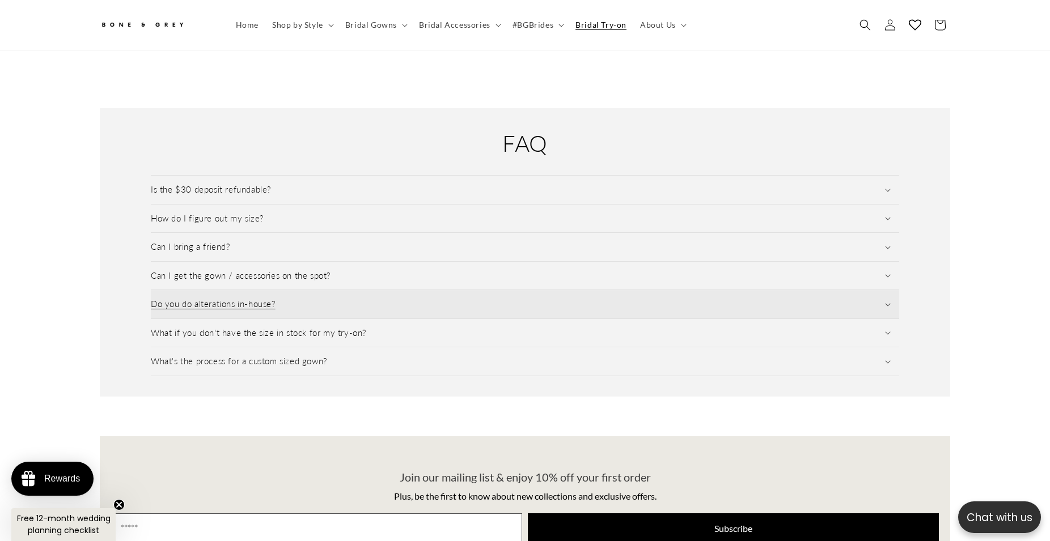
scroll to position [0, 624]
click at [387, 290] on summary "Do you do alterations in-house?" at bounding box center [525, 304] width 748 height 28
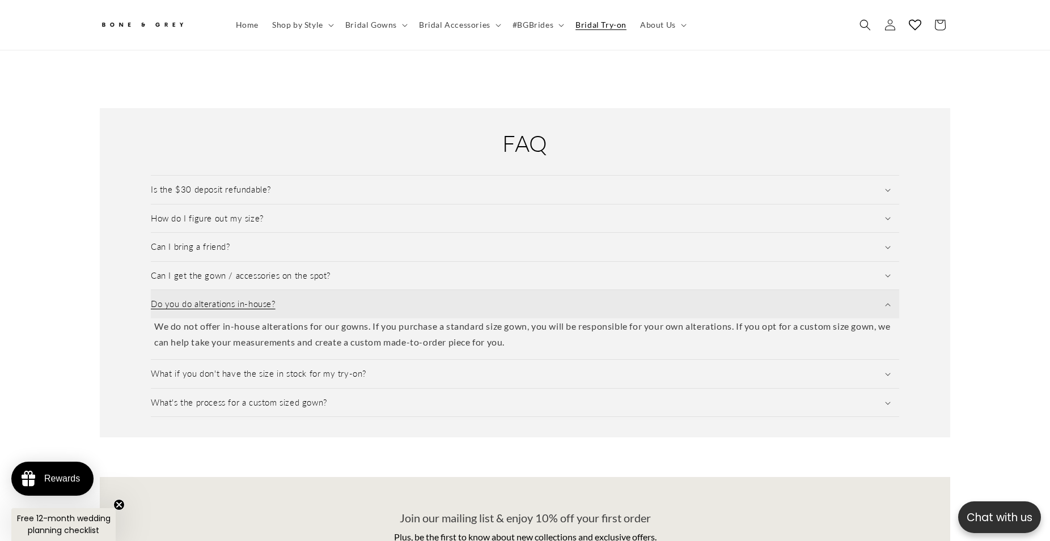
click at [383, 292] on summary "Do you do alterations in-house?" at bounding box center [525, 304] width 748 height 28
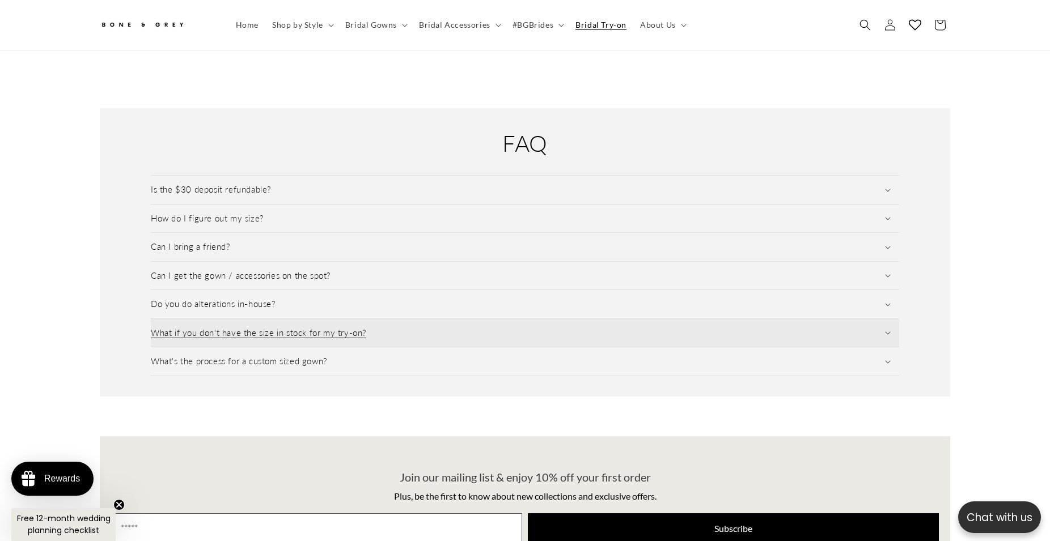
click at [386, 320] on summary "What if you don't have the size in stock for my try-on?" at bounding box center [525, 333] width 748 height 28
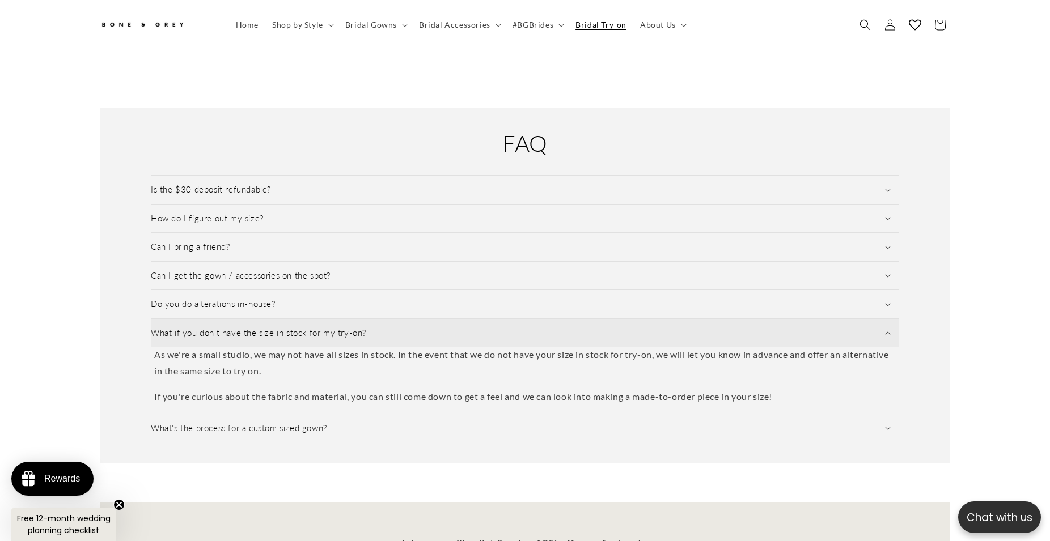
scroll to position [0, 0]
click at [408, 323] on summary "What if you don't have the size in stock for my try-on?" at bounding box center [525, 333] width 748 height 28
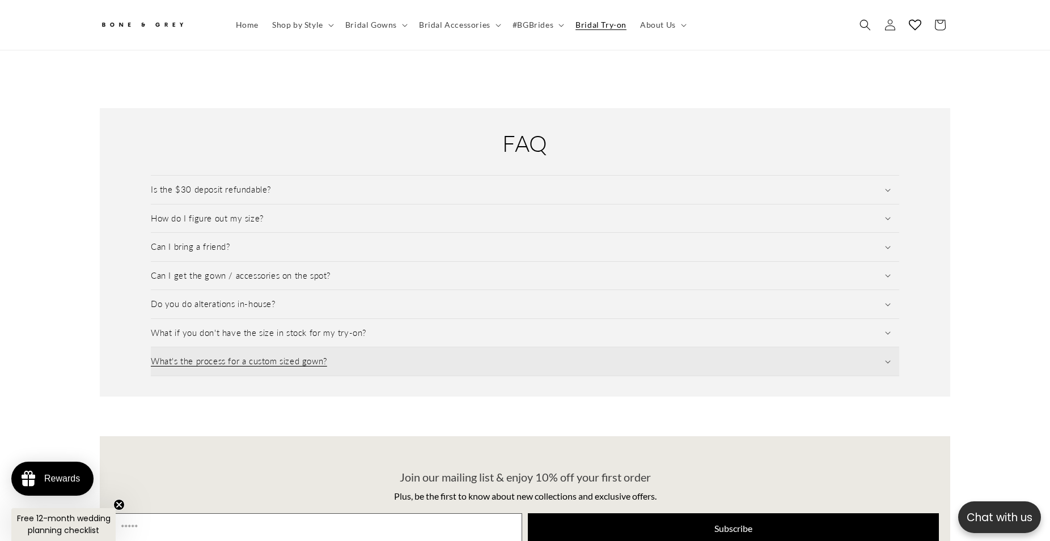
click at [393, 355] on summary "What's the process for a custom sized gown?" at bounding box center [525, 362] width 748 height 28
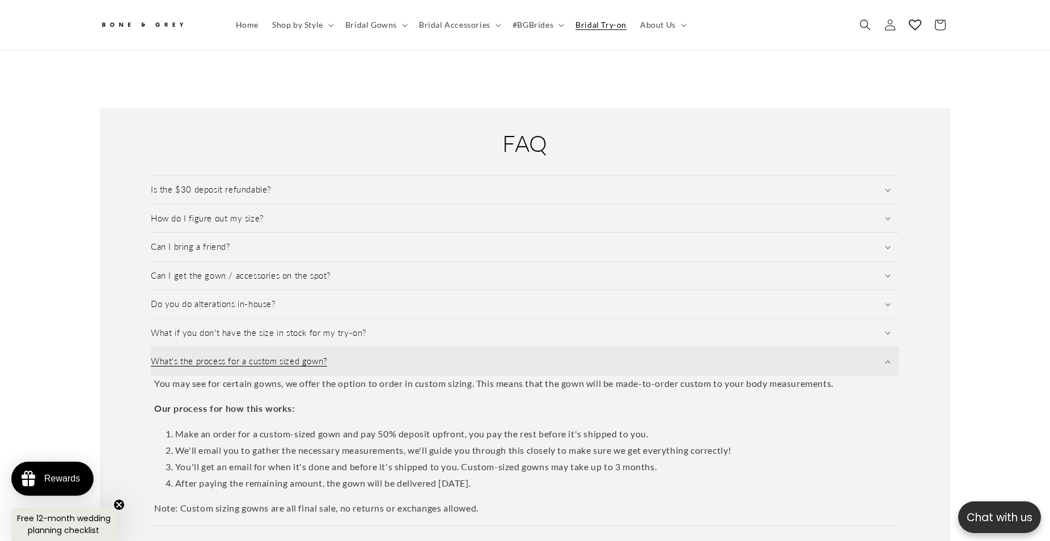
click at [394, 354] on summary "What's the process for a custom sized gown?" at bounding box center [525, 362] width 748 height 28
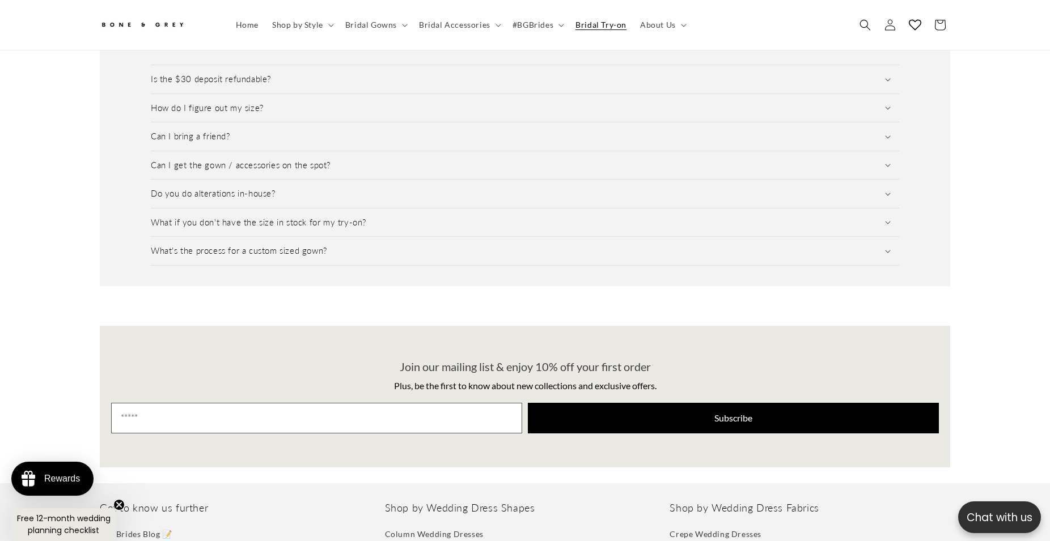
scroll to position [1619, 0]
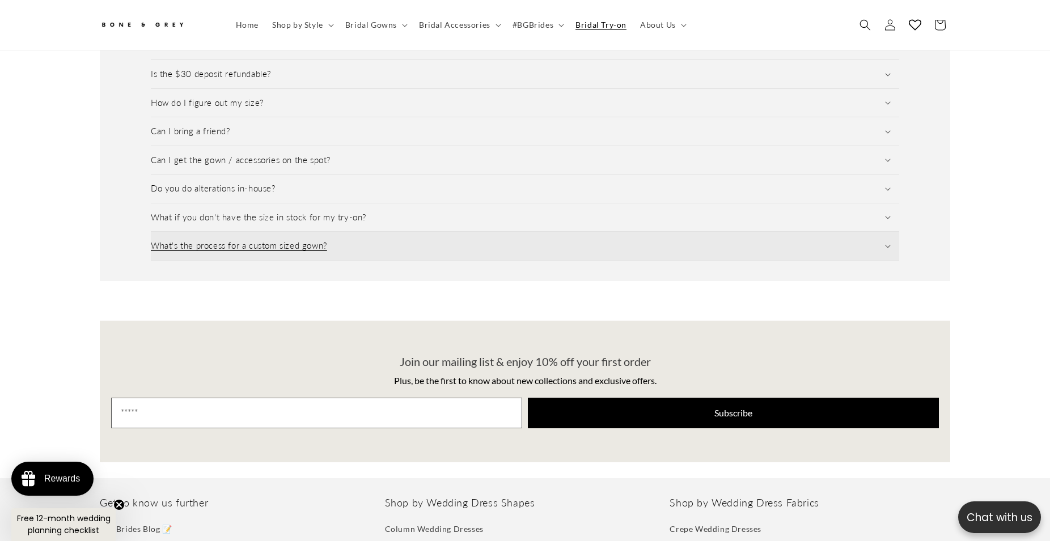
click at [390, 243] on summary "What's the process for a custom sized gown?" at bounding box center [525, 246] width 748 height 28
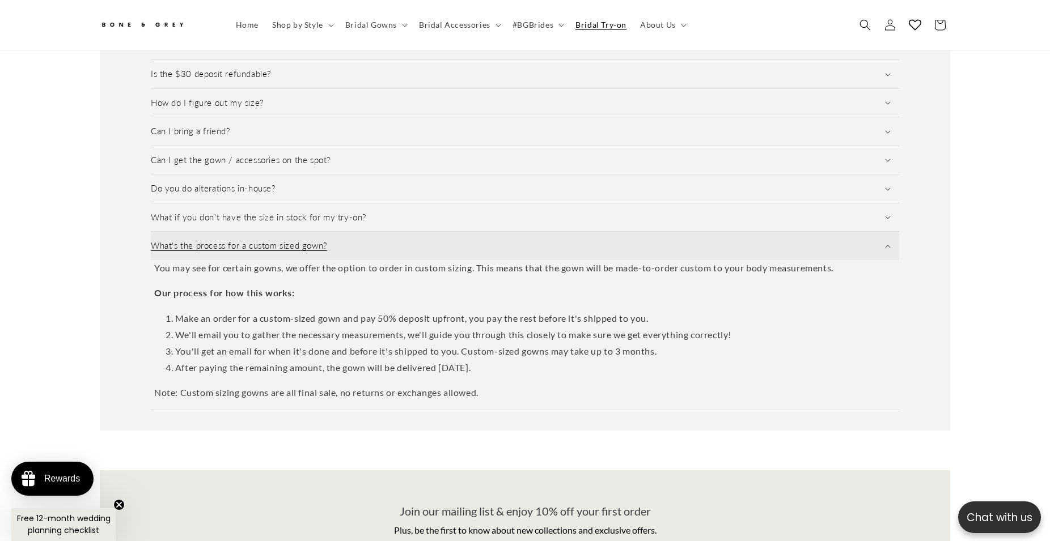
scroll to position [0, 312]
click at [390, 241] on summary "What's the process for a custom sized gown?" at bounding box center [525, 246] width 748 height 28
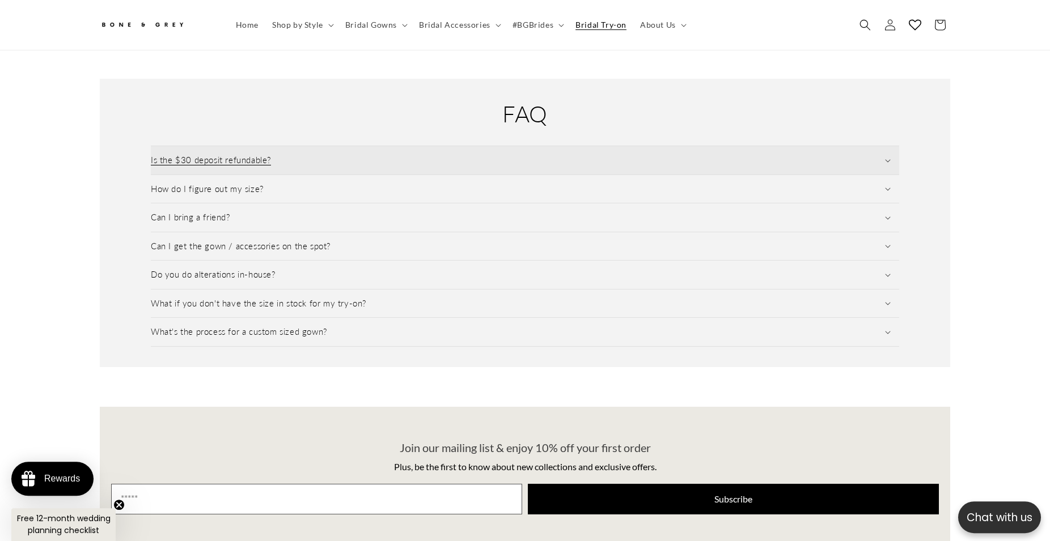
scroll to position [1446, 0]
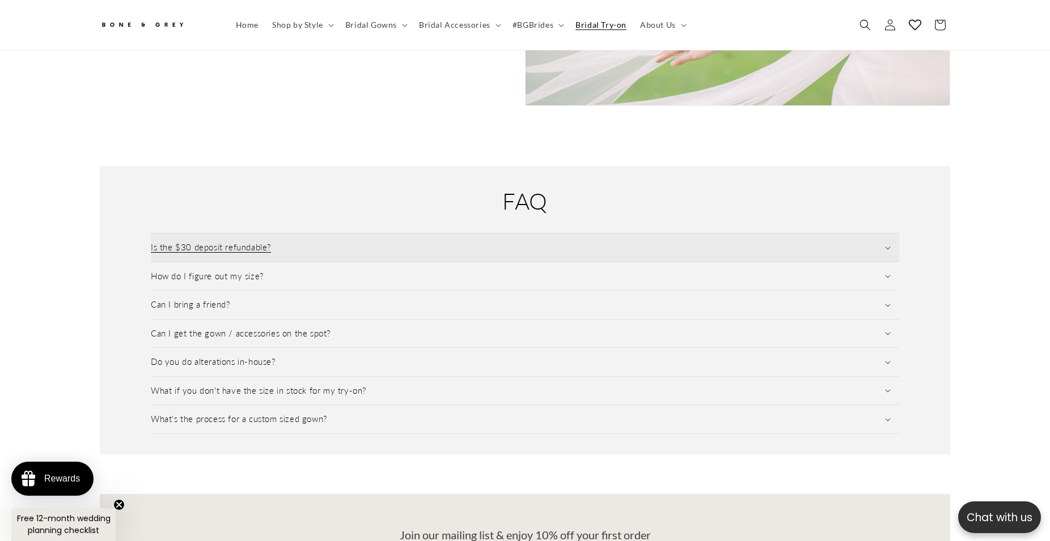
click at [350, 236] on summary "Is the $30 deposit refundable?" at bounding box center [525, 248] width 748 height 28
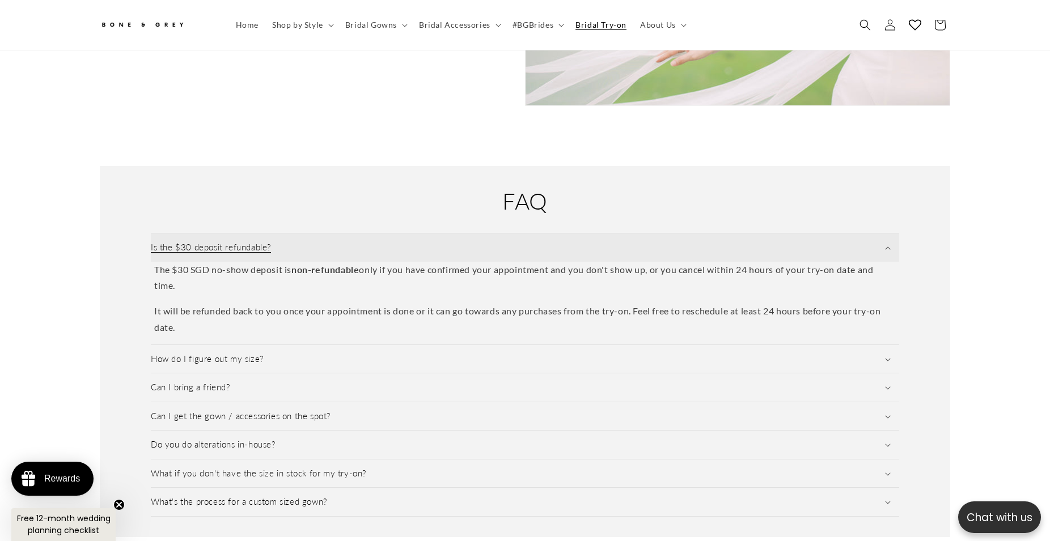
click at [352, 236] on summary "Is the $30 deposit refundable?" at bounding box center [525, 248] width 748 height 28
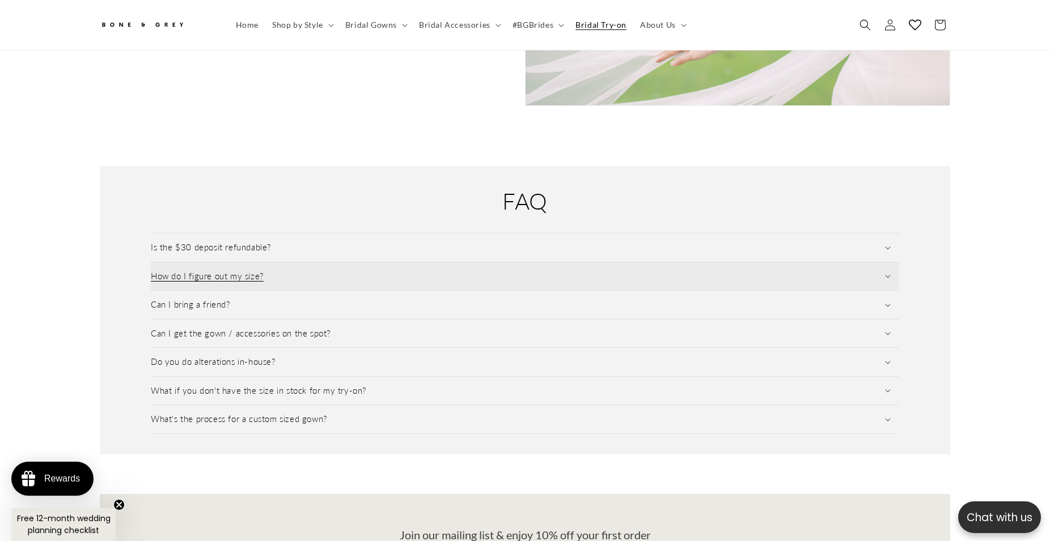
click at [361, 270] on summary "How do I figure out my size?" at bounding box center [525, 276] width 748 height 28
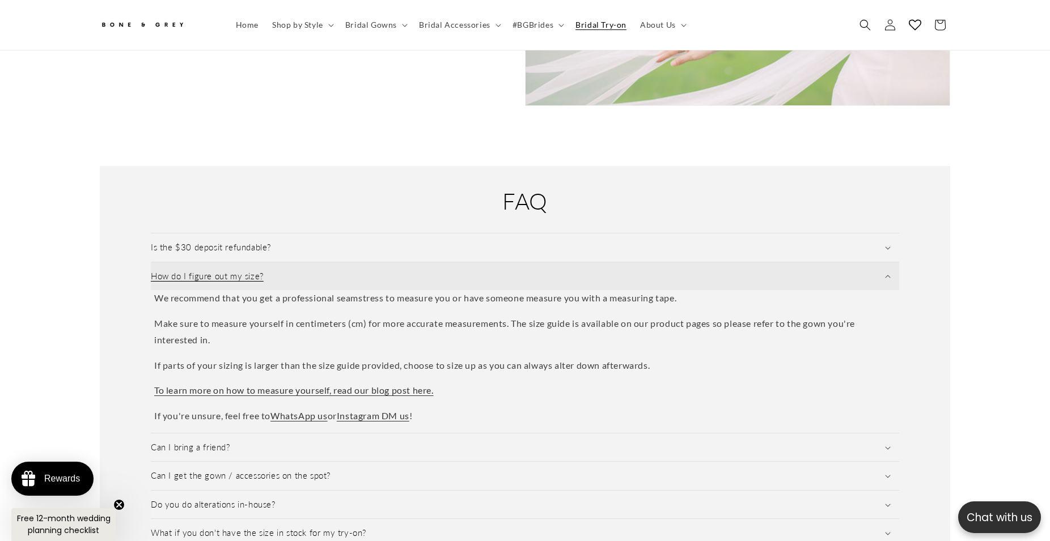
scroll to position [0, 624]
click at [359, 269] on summary "How do I figure out my size?" at bounding box center [525, 276] width 748 height 28
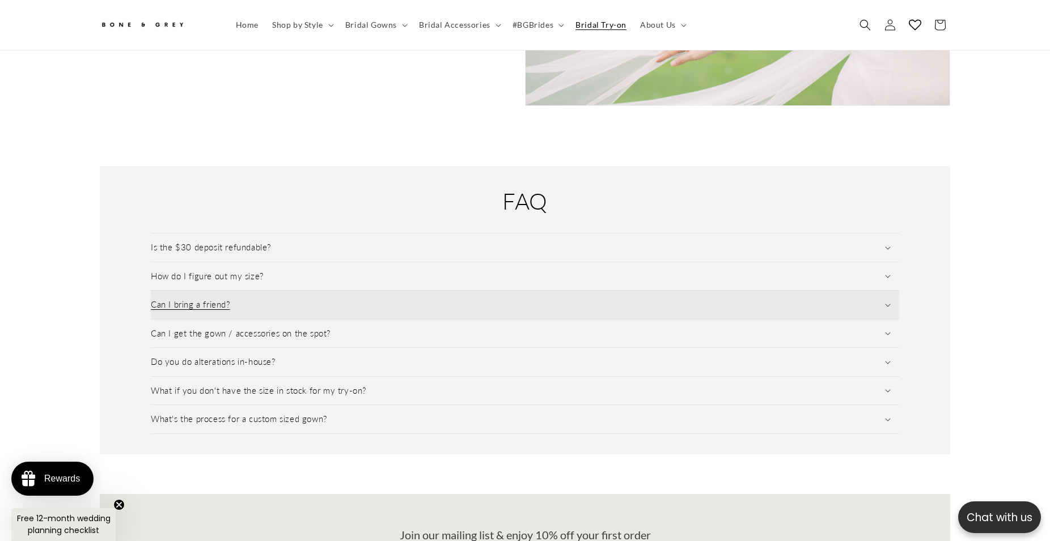
click at [357, 298] on summary "Can I bring a friend?" at bounding box center [525, 305] width 748 height 28
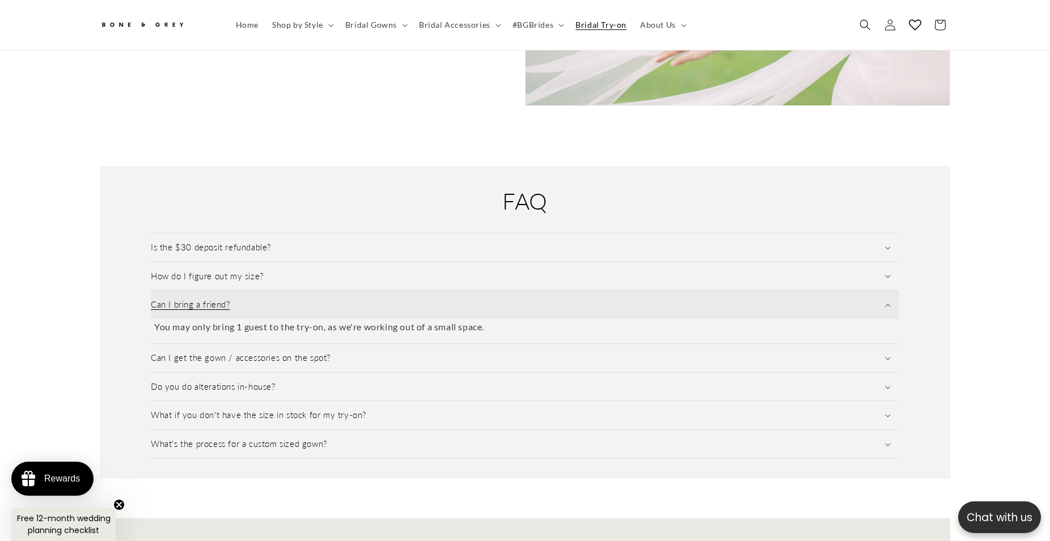
click at [354, 298] on summary "Can I bring a friend?" at bounding box center [525, 305] width 748 height 28
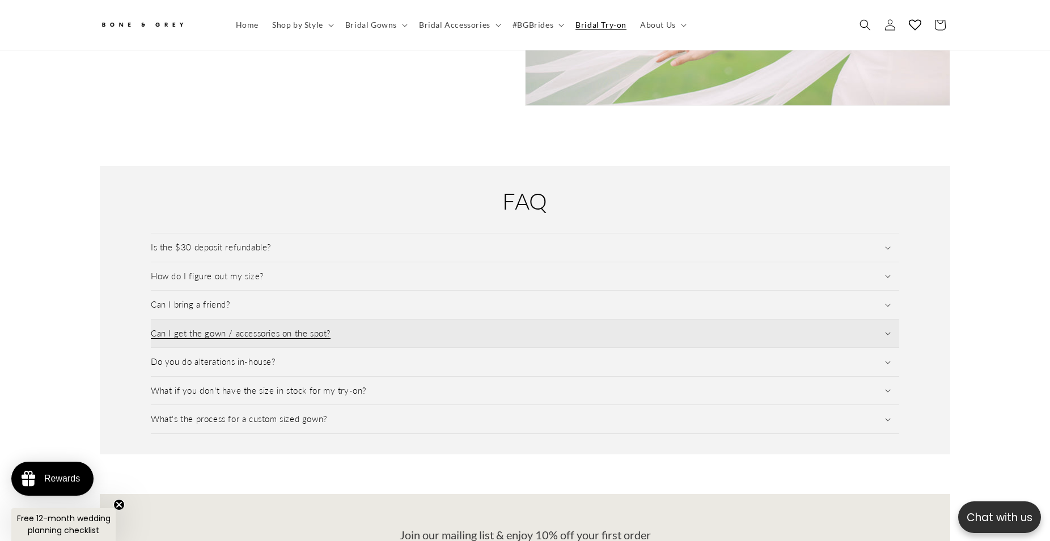
click at [358, 321] on summary "Can I get the gown / accessories on the spot?" at bounding box center [525, 334] width 748 height 28
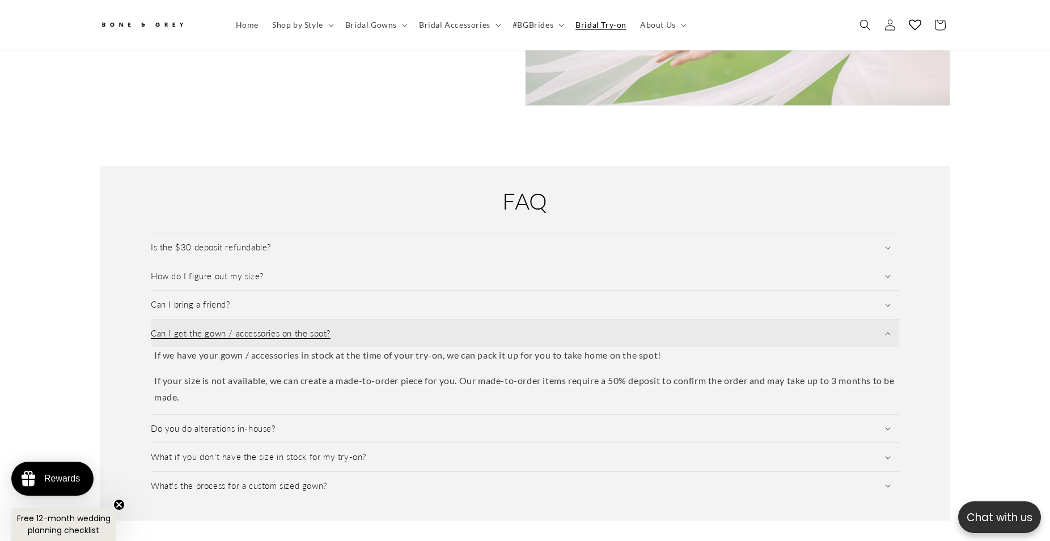
drag, startPoint x: 358, startPoint y: 321, endPoint x: 363, endPoint y: 335, distance: 15.1
click at [359, 321] on summary "Can I get the gown / accessories on the spot?" at bounding box center [525, 334] width 748 height 28
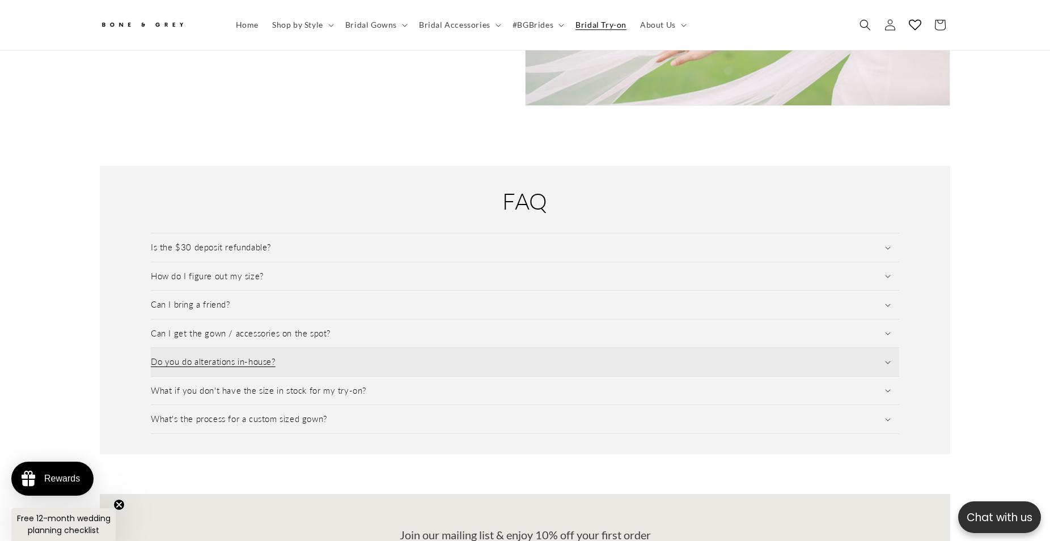
scroll to position [0, 0]
click at [374, 359] on summary "Do you do alterations in-house?" at bounding box center [525, 362] width 748 height 28
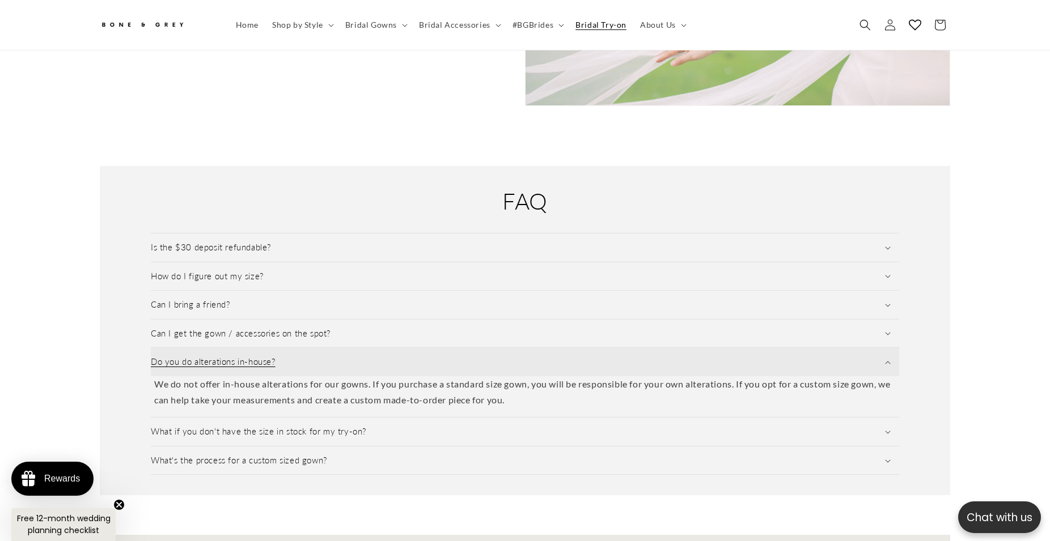
click at [370, 353] on summary "Do you do alterations in-house?" at bounding box center [525, 362] width 748 height 28
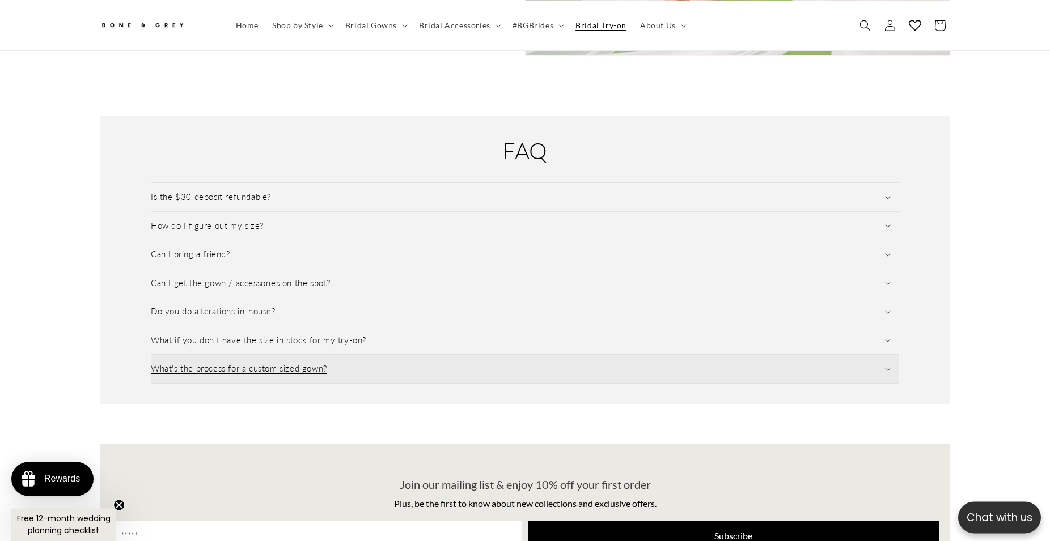
scroll to position [1504, 0]
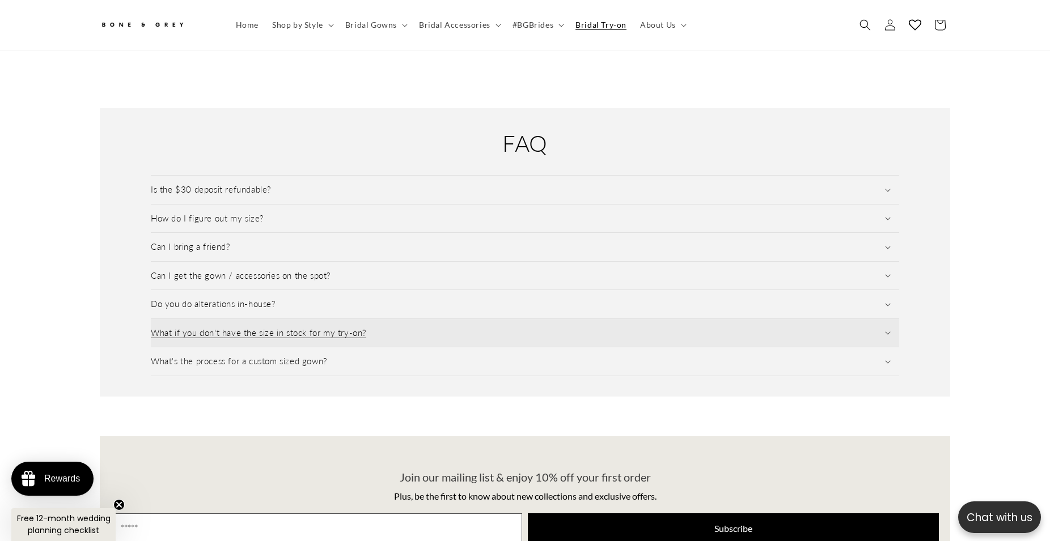
click at [382, 321] on summary "What if you don't have the size in stock for my try-on?" at bounding box center [525, 333] width 748 height 28
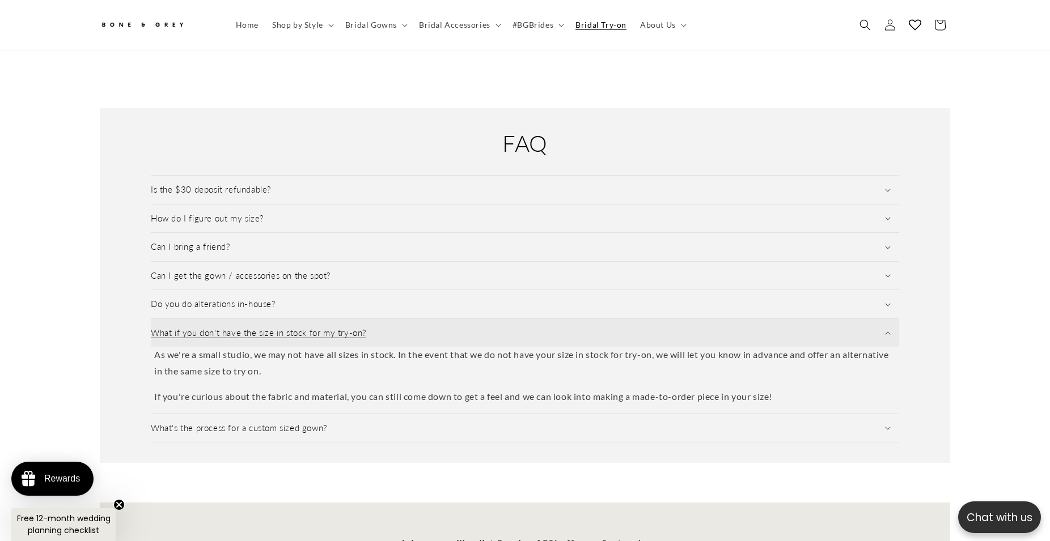
click at [376, 319] on summary "What if you don't have the size in stock for my try-on?" at bounding box center [525, 333] width 748 height 28
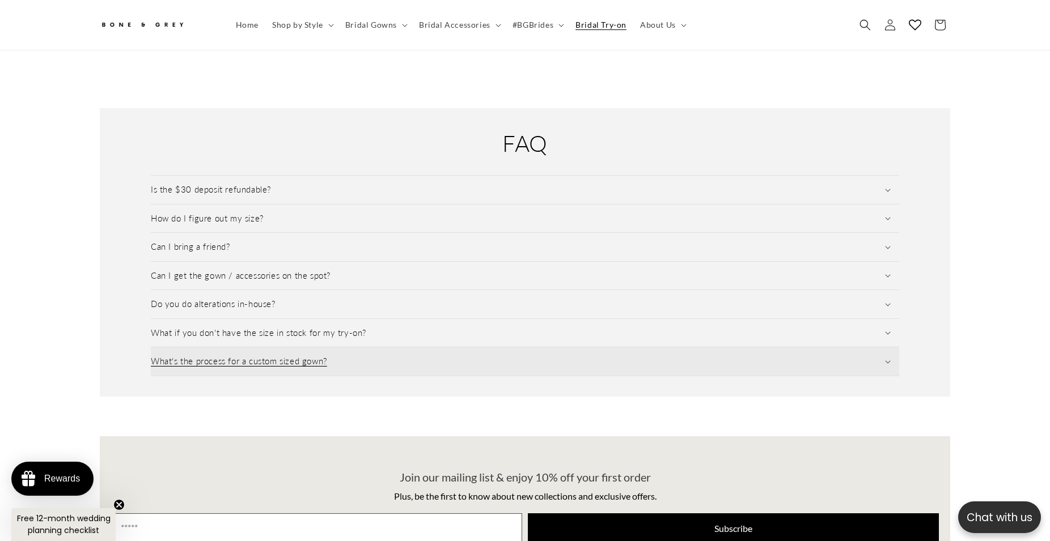
click at [379, 348] on summary "What's the process for a custom sized gown?" at bounding box center [525, 362] width 748 height 28
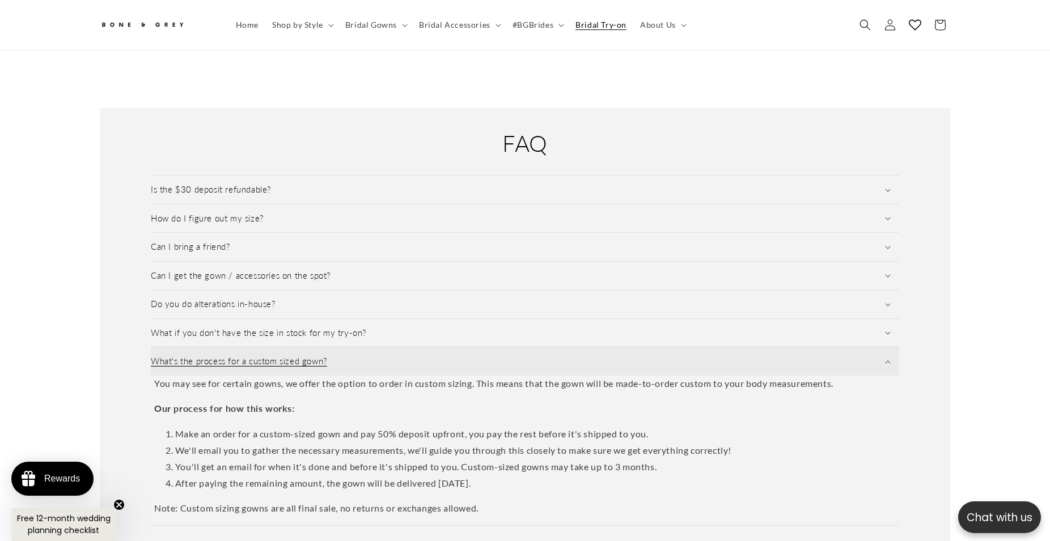
click at [383, 348] on summary "What's the process for a custom sized gown?" at bounding box center [525, 362] width 748 height 28
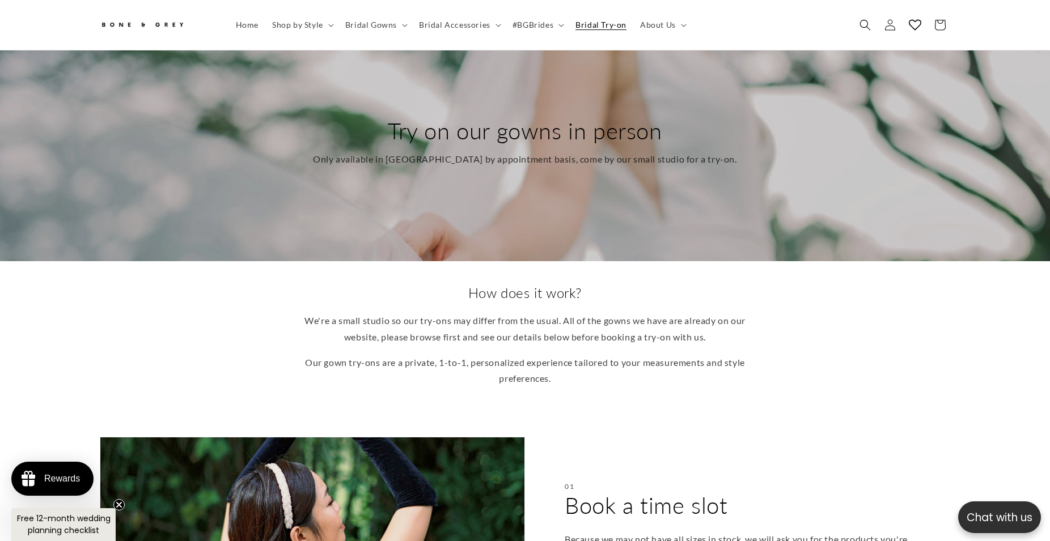
scroll to position [0, 0]
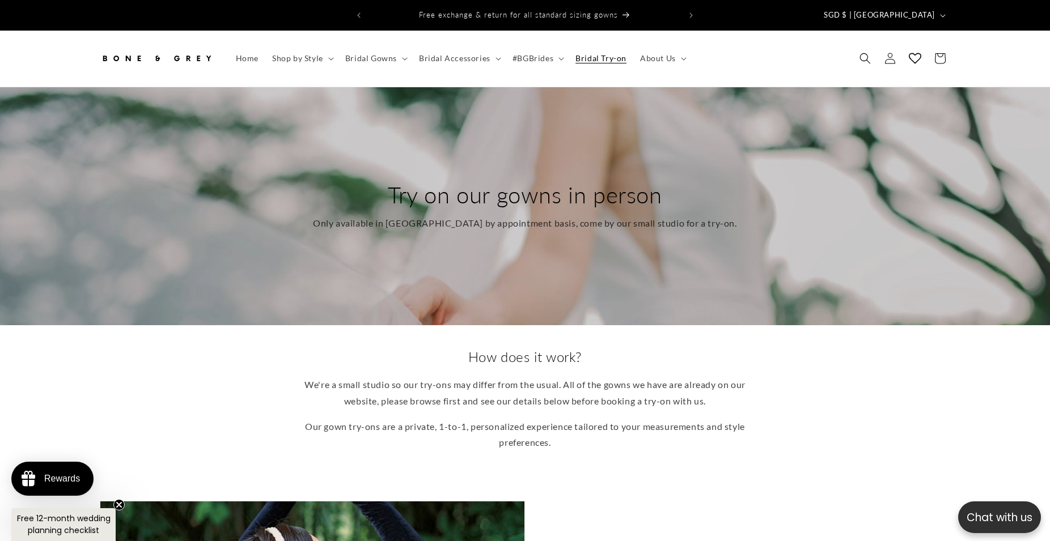
drag, startPoint x: 729, startPoint y: 198, endPoint x: 403, endPoint y: 155, distance: 329.3
click at [407, 158] on div "Try on our gowns in person Only available in Singapore by appointment basis, co…" at bounding box center [525, 206] width 464 height 97
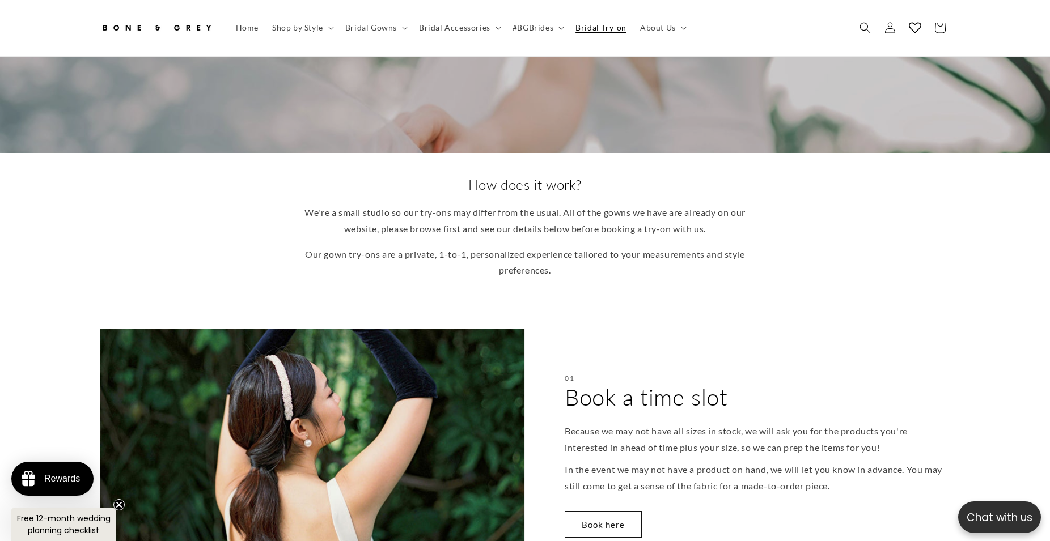
scroll to position [0, 624]
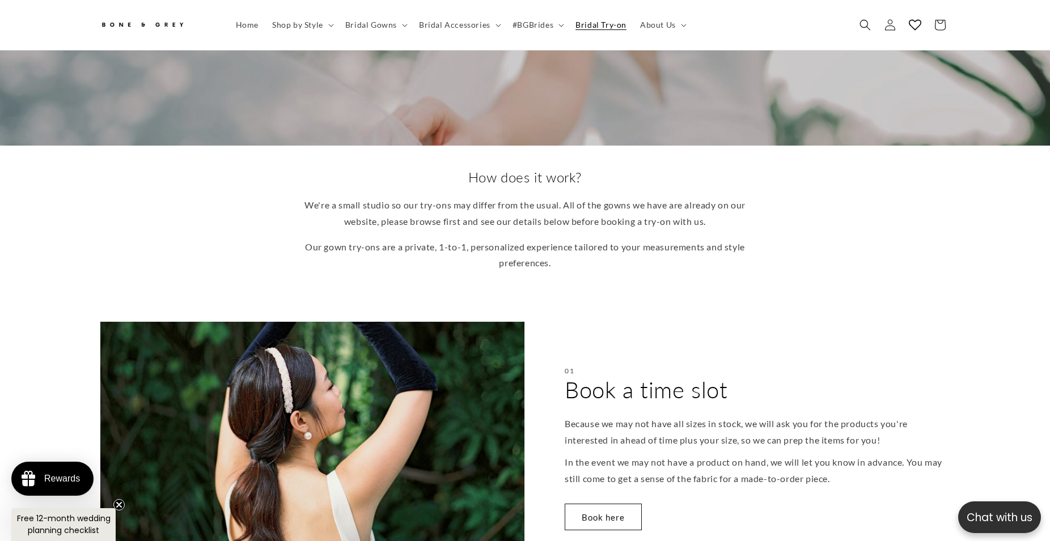
drag, startPoint x: 777, startPoint y: 261, endPoint x: 487, endPoint y: 159, distance: 307.7
click at [492, 168] on div "How does it work? We're a small studio so our try-ons may differ from the usual…" at bounding box center [524, 219] width 907 height 103
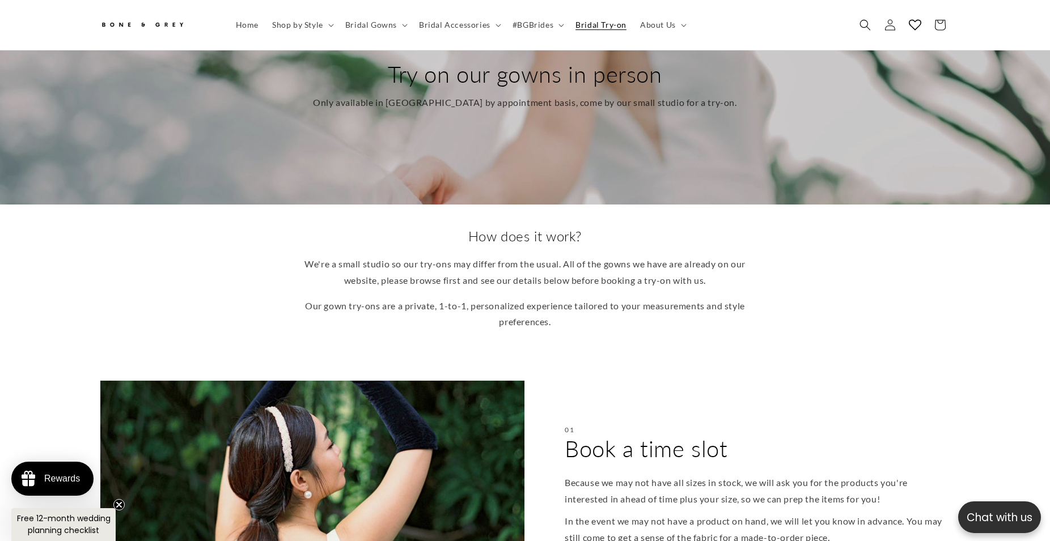
scroll to position [116, 0]
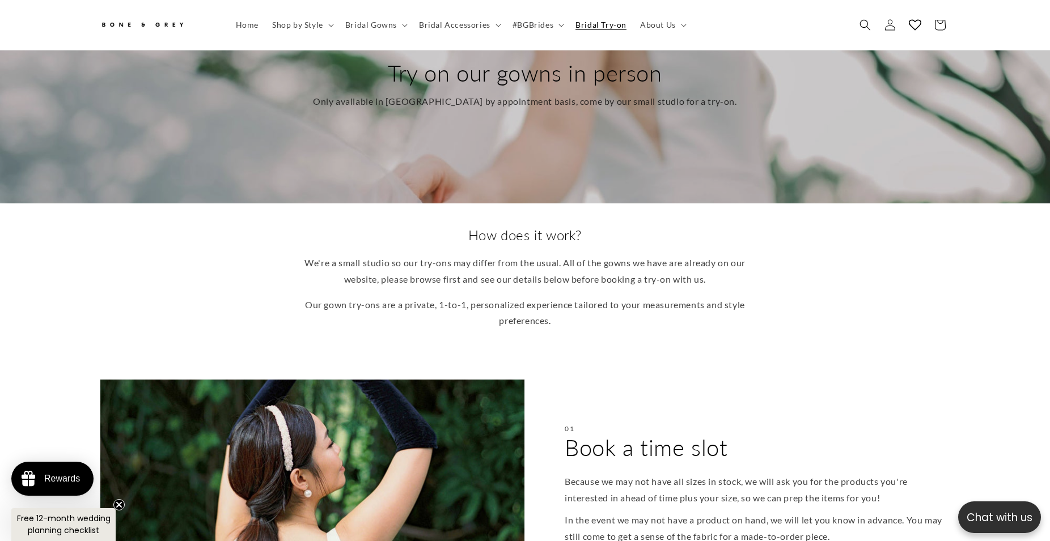
click at [671, 256] on p "We're a small studio so our try-ons may differ from the usual. All of the gowns…" at bounding box center [525, 271] width 442 height 33
drag, startPoint x: 581, startPoint y: 302, endPoint x: 431, endPoint y: 232, distance: 165.4
click at [431, 232] on div "How does it work? We're a small studio so our try-ons may differ from the usual…" at bounding box center [525, 281] width 1050 height 155
drag, startPoint x: 566, startPoint y: 272, endPoint x: 492, endPoint y: 232, distance: 83.4
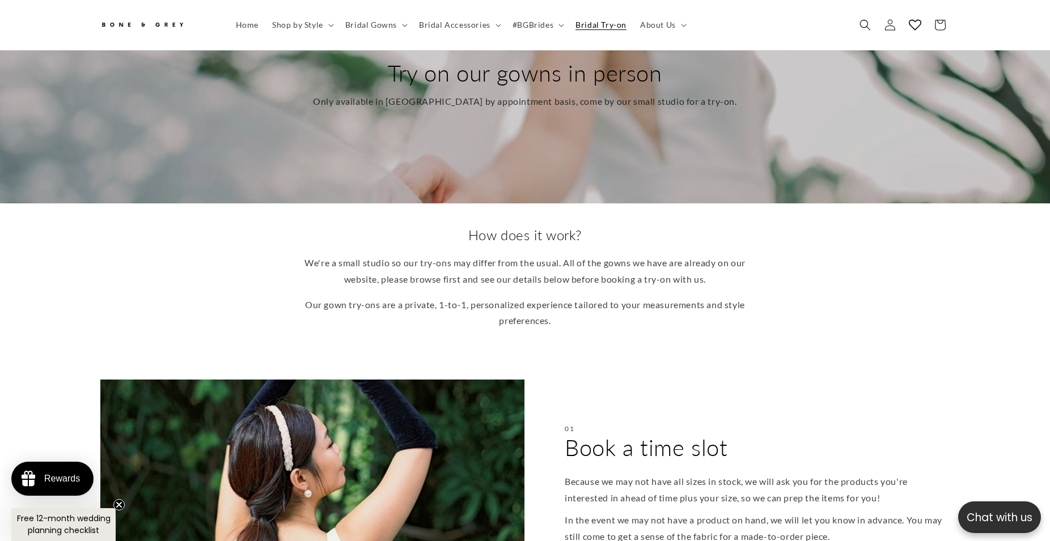
click at [565, 272] on p "We're a small studio so our try-ons may differ from the usual. All of the gowns…" at bounding box center [525, 271] width 442 height 33
drag, startPoint x: 473, startPoint y: 229, endPoint x: 600, endPoint y: 319, distance: 155.7
click at [600, 319] on div "How does it work? We're a small studio so our try-ons may differ from the usual…" at bounding box center [525, 277] width 442 height 103
click at [600, 319] on p "Our gown try-ons are a private, 1-to-1, personalized experience tailored to you…" at bounding box center [525, 313] width 442 height 33
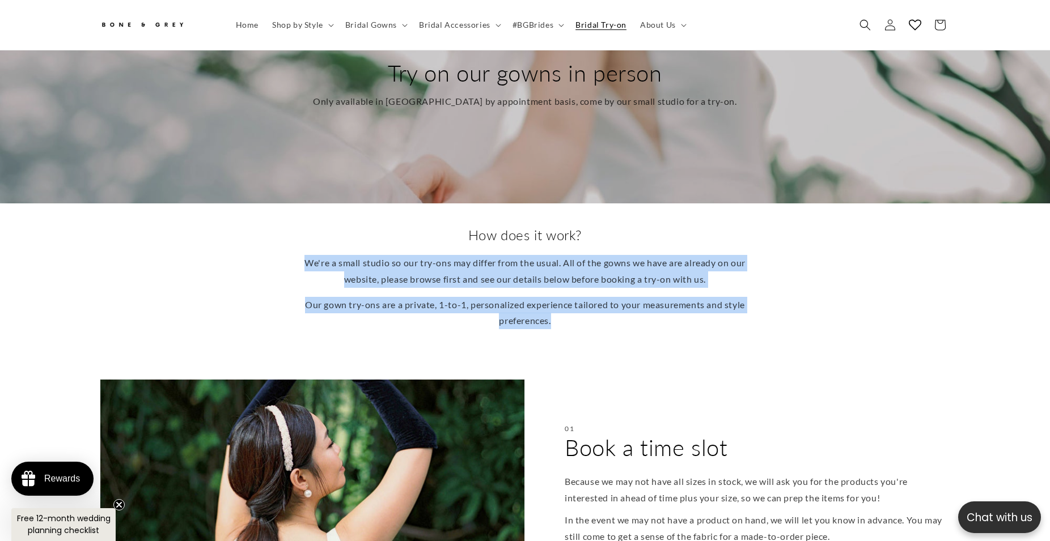
drag, startPoint x: 498, startPoint y: 249, endPoint x: 457, endPoint y: 227, distance: 46.4
click at [456, 227] on div "How does it work? We're a small studio so our try-ons may differ from the usual…" at bounding box center [525, 277] width 442 height 103
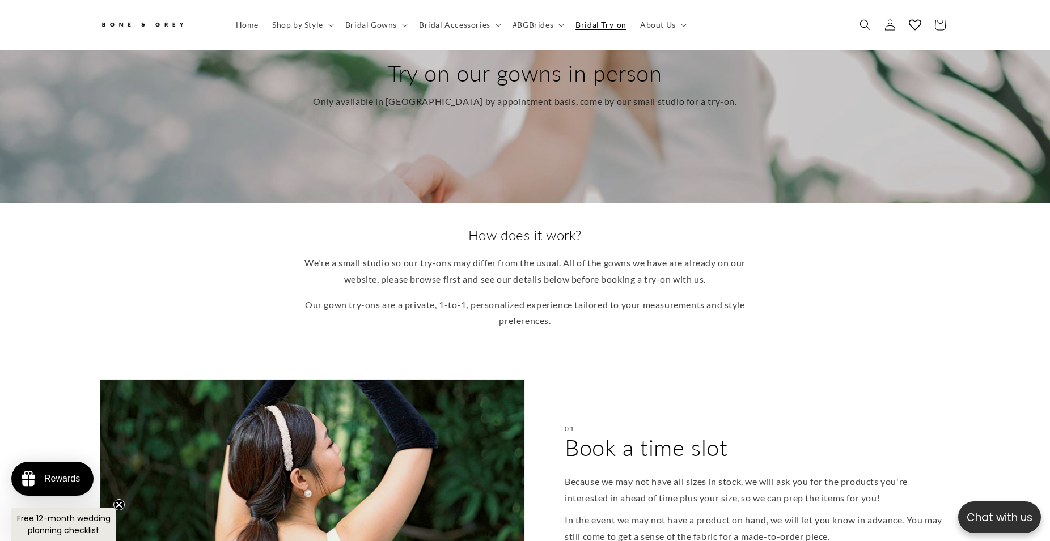
click at [457, 227] on h2 "How does it work?" at bounding box center [525, 235] width 442 height 18
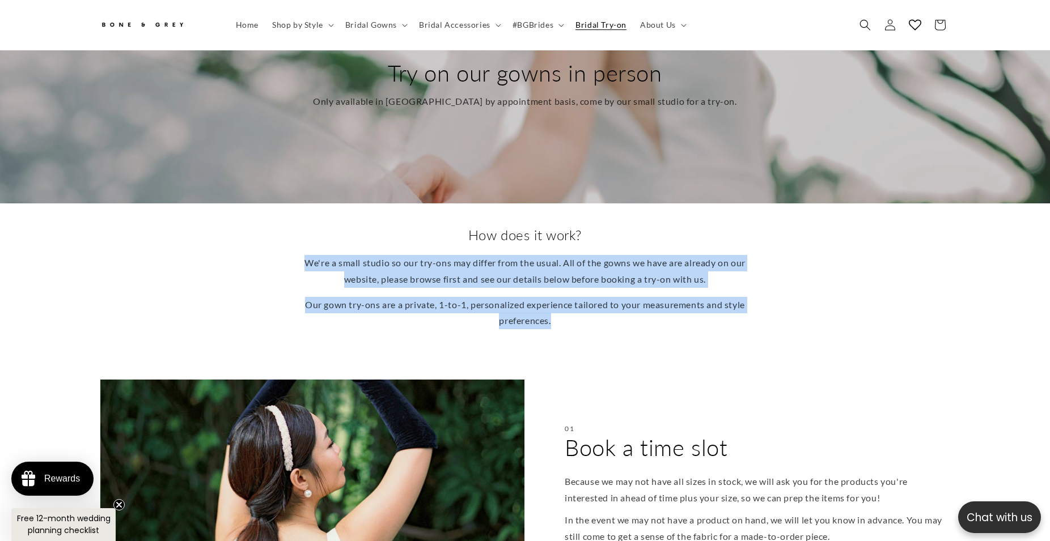
drag, startPoint x: 457, startPoint y: 227, endPoint x: 585, endPoint y: 317, distance: 156.7
click at [585, 318] on div "How does it work? We're a small studio so our try-ons may differ from the usual…" at bounding box center [525, 277] width 442 height 103
click at [585, 317] on p "Our gown try-ons are a private, 1-to-1, personalized experience tailored to you…" at bounding box center [525, 313] width 442 height 33
drag, startPoint x: 554, startPoint y: 280, endPoint x: 460, endPoint y: 217, distance: 113.2
click at [460, 217] on div "How does it work? We're a small studio so our try-ons may differ from the usual…" at bounding box center [525, 281] width 1050 height 155
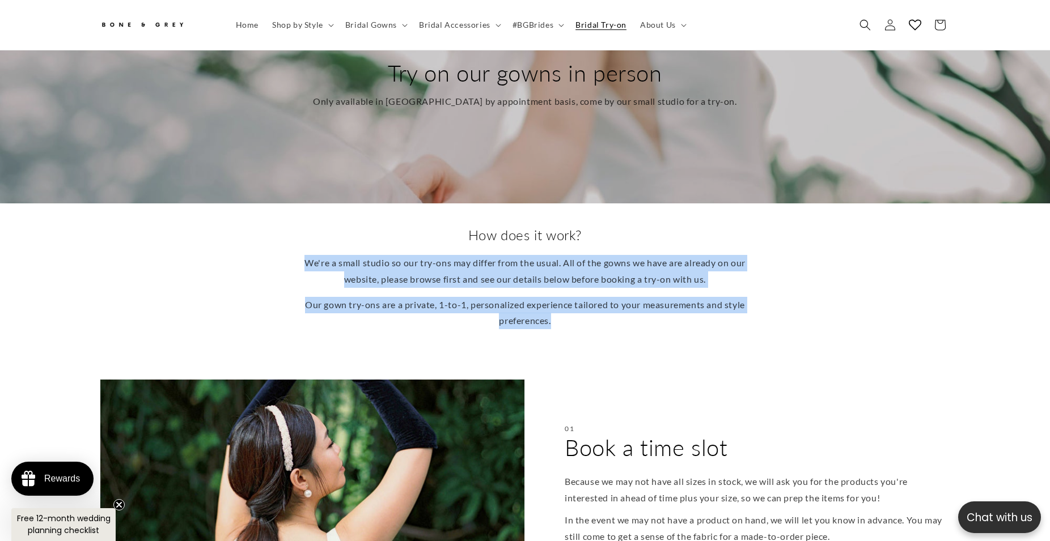
click at [460, 217] on div "How does it work? We're a small studio so our try-ons may differ from the usual…" at bounding box center [525, 281] width 1050 height 155
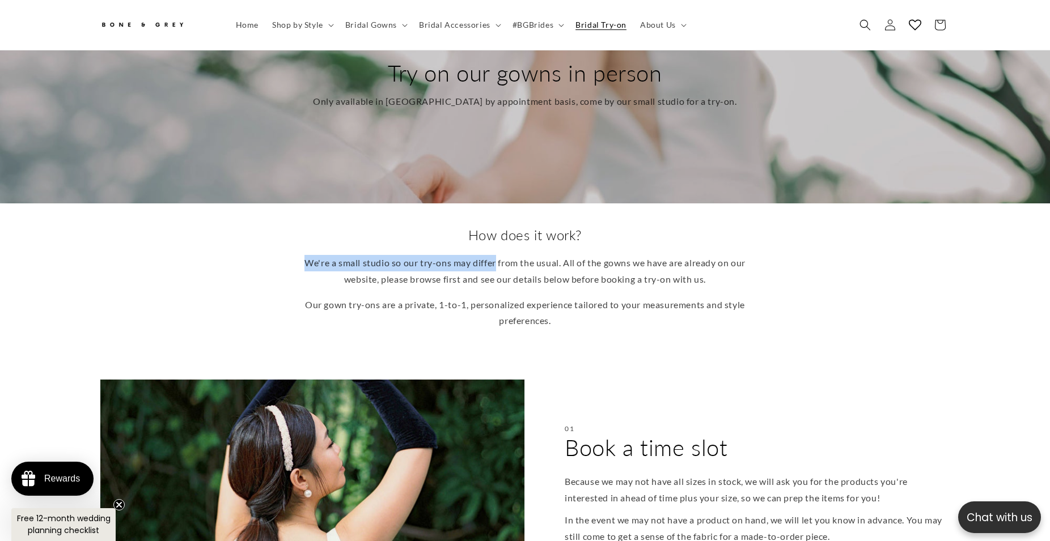
drag, startPoint x: 485, startPoint y: 234, endPoint x: 564, endPoint y: 272, distance: 87.8
click at [513, 248] on div "How does it work? We're a small studio so our try-ons may differ from the usual…" at bounding box center [525, 277] width 442 height 103
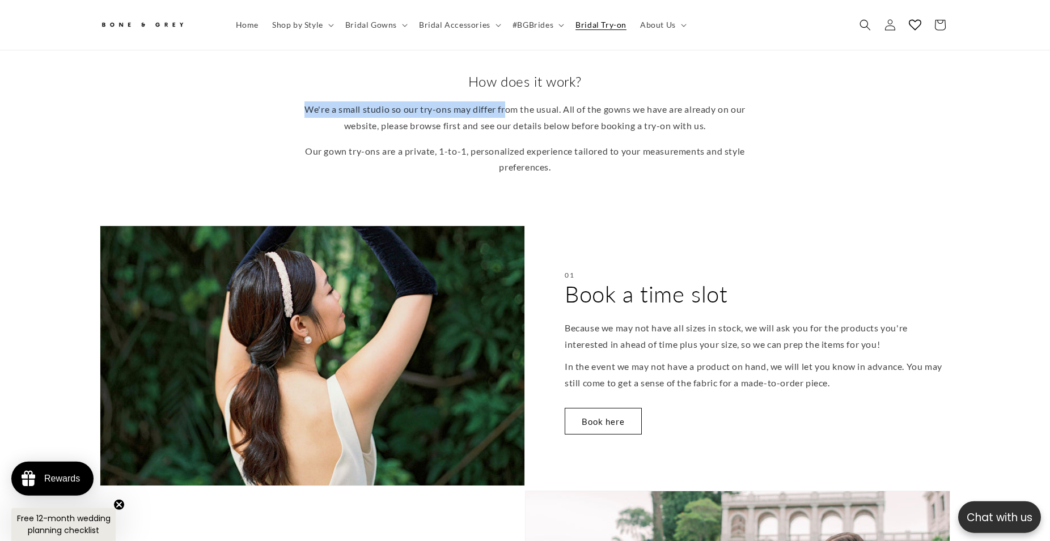
scroll to position [347, 0]
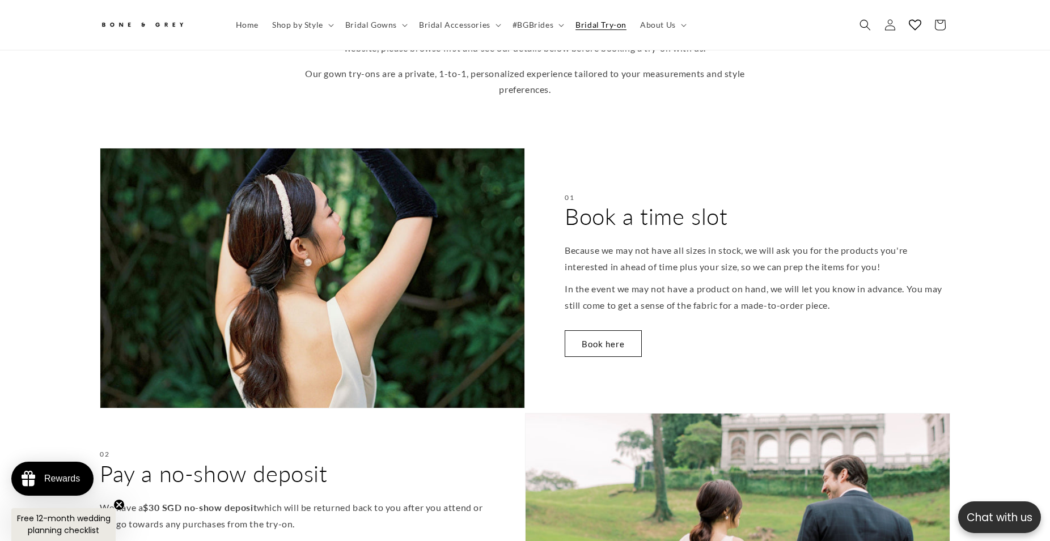
drag, startPoint x: 548, startPoint y: 185, endPoint x: 803, endPoint y: 295, distance: 277.1
click at [802, 297] on div "01 Book a time slot Because we may not have all sizes in stock, we will ask you…" at bounding box center [737, 278] width 425 height 261
click at [806, 293] on p "In the event we may not have a product on hand, we will let you know in advance…" at bounding box center [758, 297] width 386 height 33
drag, startPoint x: 843, startPoint y: 294, endPoint x: 619, endPoint y: 212, distance: 238.9
click at [618, 212] on div "01 Book a time slot Because we may not have all sizes in stock, we will ask you…" at bounding box center [737, 278] width 425 height 261
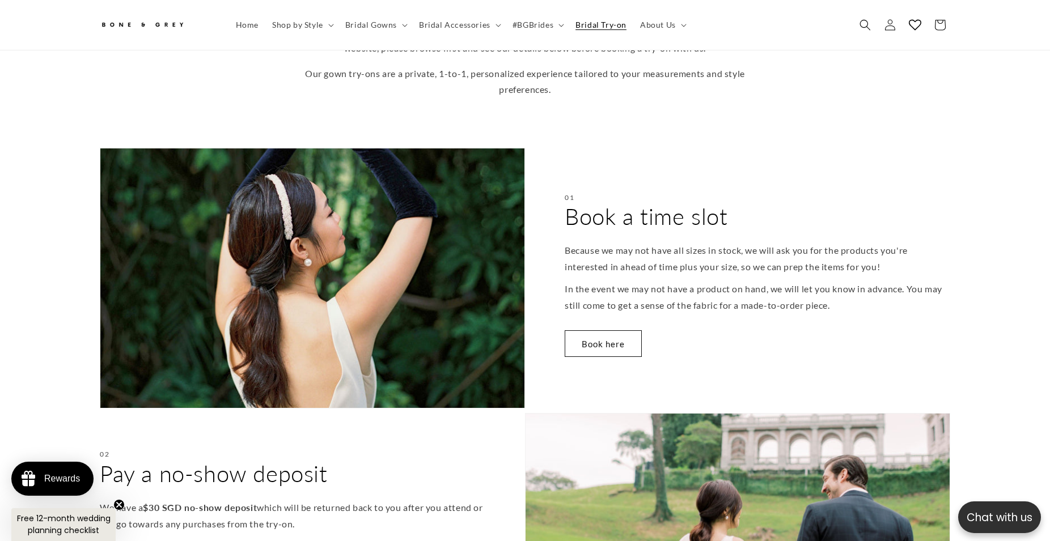
click at [632, 219] on h2 "Book a time slot" at bounding box center [646, 216] width 163 height 29
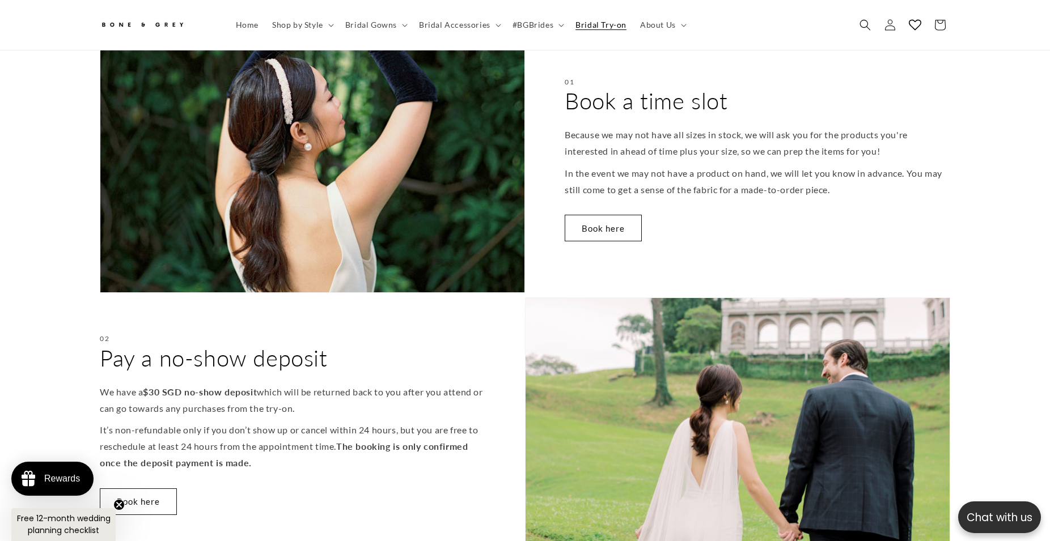
scroll to position [0, 312]
click at [797, 109] on div "01 Book a time slot Because we may not have all sizes in stock, we will ask you…" at bounding box center [737, 162] width 425 height 261
drag, startPoint x: 579, startPoint y: 98, endPoint x: 843, endPoint y: 175, distance: 274.8
click at [843, 175] on div "01 Book a time slot Because we may not have all sizes in stock, we will ask you…" at bounding box center [737, 162] width 425 height 261
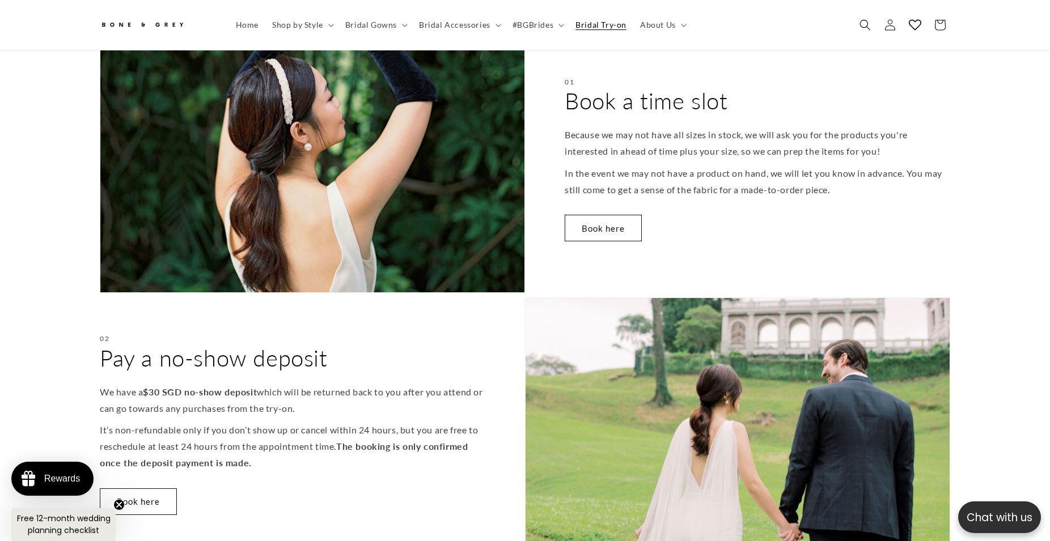
click at [843, 175] on p "In the event we may not have a product on hand, we will let you know in advance…" at bounding box center [758, 182] width 386 height 33
drag, startPoint x: 799, startPoint y: 155, endPoint x: 537, endPoint y: 91, distance: 269.5
click at [537, 91] on div "01 Book a time slot Because we may not have all sizes in stock, we will ask you…" at bounding box center [737, 162] width 425 height 261
click at [539, 91] on div "01 Book a time slot Because we may not have all sizes in stock, we will ask you…" at bounding box center [737, 162] width 425 height 261
drag, startPoint x: 641, startPoint y: 111, endPoint x: 891, endPoint y: 175, distance: 257.6
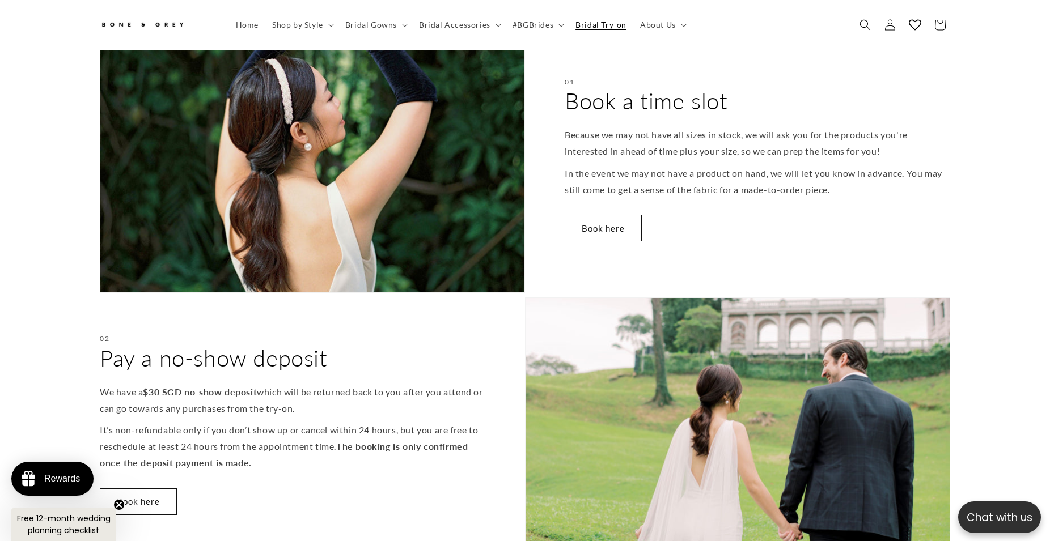
click at [890, 177] on div "01 Book a time slot Because we may not have all sizes in stock, we will ask you…" at bounding box center [737, 162] width 425 height 261
click at [891, 175] on p "In the event we may not have a product on hand, we will let you know in advance…" at bounding box center [758, 182] width 386 height 33
drag, startPoint x: 879, startPoint y: 171, endPoint x: 556, endPoint y: 88, distance: 333.7
click at [556, 88] on div "01 Book a time slot Because we may not have all sizes in stock, we will ask you…" at bounding box center [737, 162] width 425 height 261
click at [555, 88] on div "01 Book a time slot Because we may not have all sizes in stock, we will ask you…" at bounding box center [737, 162] width 425 height 261
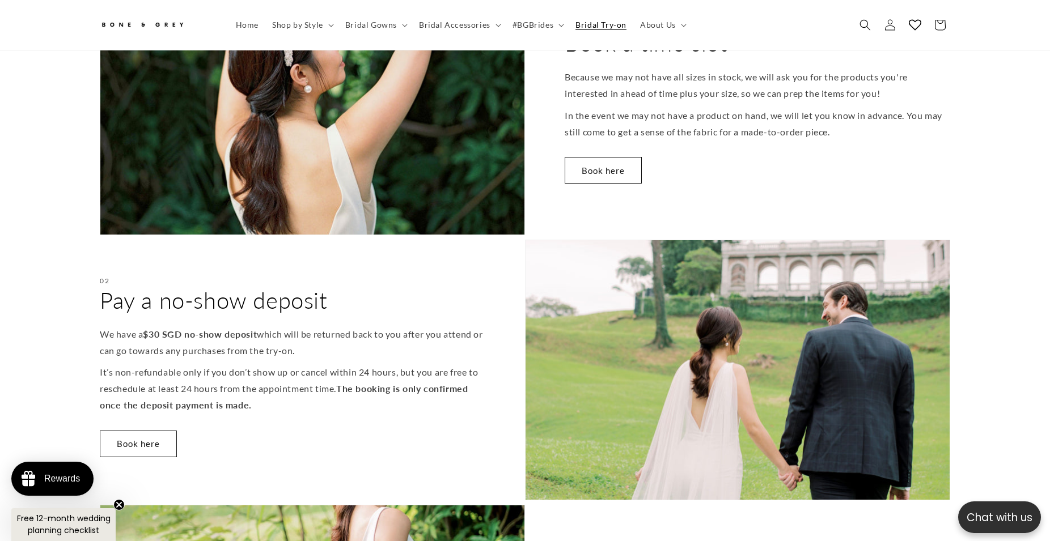
drag, startPoint x: 845, startPoint y: 143, endPoint x: 837, endPoint y: 142, distance: 7.4
click at [842, 143] on div "01 Book a time slot Because we may not have all sizes in stock, we will ask you…" at bounding box center [737, 104] width 425 height 261
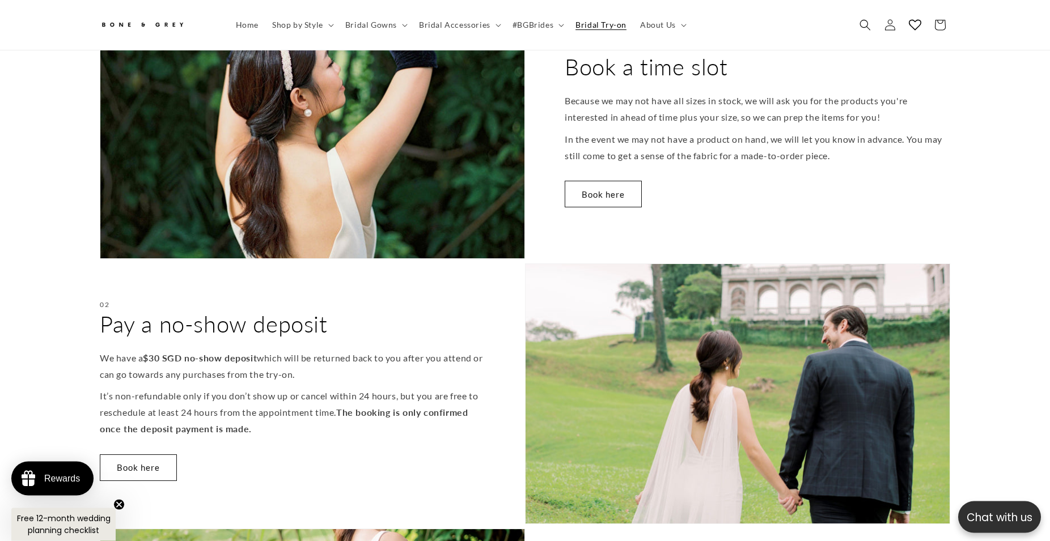
scroll to position [405, 0]
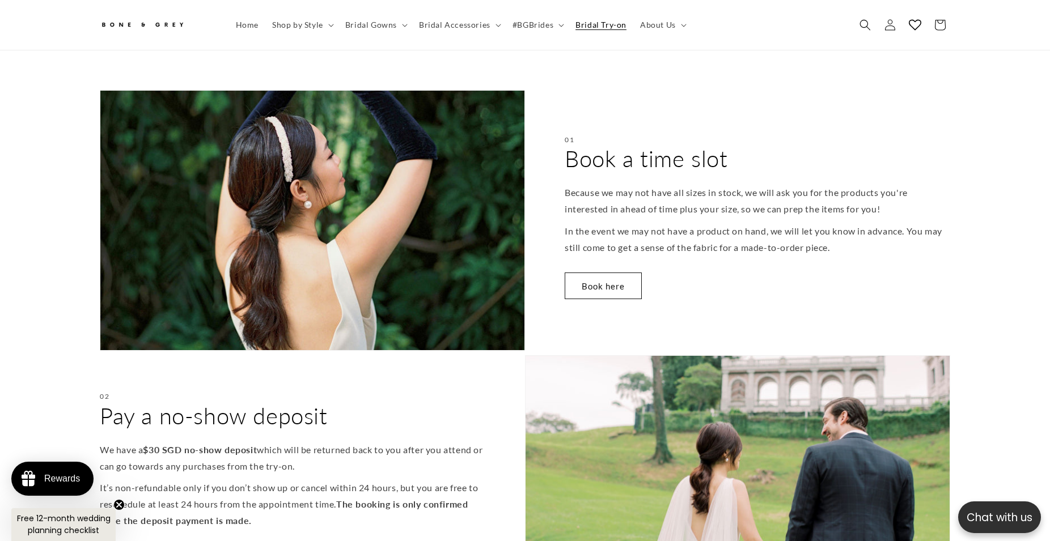
click at [858, 191] on p "Because we may not have all sizes in stock, we will ask you for the products yo…" at bounding box center [758, 201] width 386 height 33
click at [854, 205] on p "Because we may not have all sizes in stock, we will ask you for the products yo…" at bounding box center [758, 201] width 386 height 33
drag, startPoint x: 817, startPoint y: 226, endPoint x: 562, endPoint y: 147, distance: 266.9
click at [562, 147] on div "01 Book a time slot Because we may not have all sizes in stock, we will ask you…" at bounding box center [737, 220] width 425 height 261
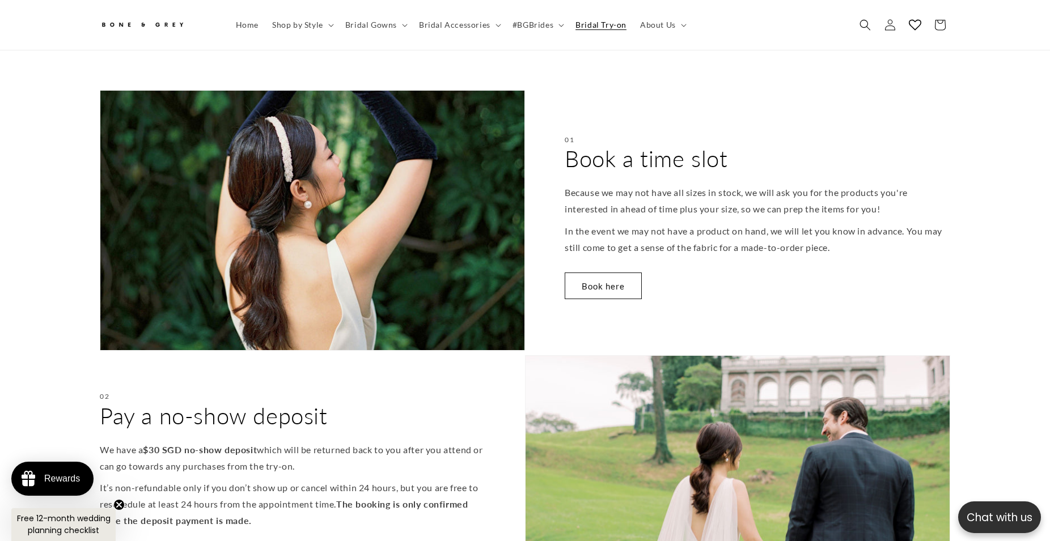
click at [563, 147] on div "01 Book a time slot Because we may not have all sizes in stock, we will ask you…" at bounding box center [737, 220] width 425 height 261
drag, startPoint x: 570, startPoint y: 151, endPoint x: 884, endPoint y: 240, distance: 327.0
click at [884, 240] on div "01 Book a time slot Because we may not have all sizes in stock, we will ask you…" at bounding box center [737, 220] width 425 height 261
click at [884, 238] on p "In the event we may not have a product on hand, we will let you know in advance…" at bounding box center [758, 239] width 386 height 33
drag, startPoint x: 868, startPoint y: 245, endPoint x: 573, endPoint y: 156, distance: 308.3
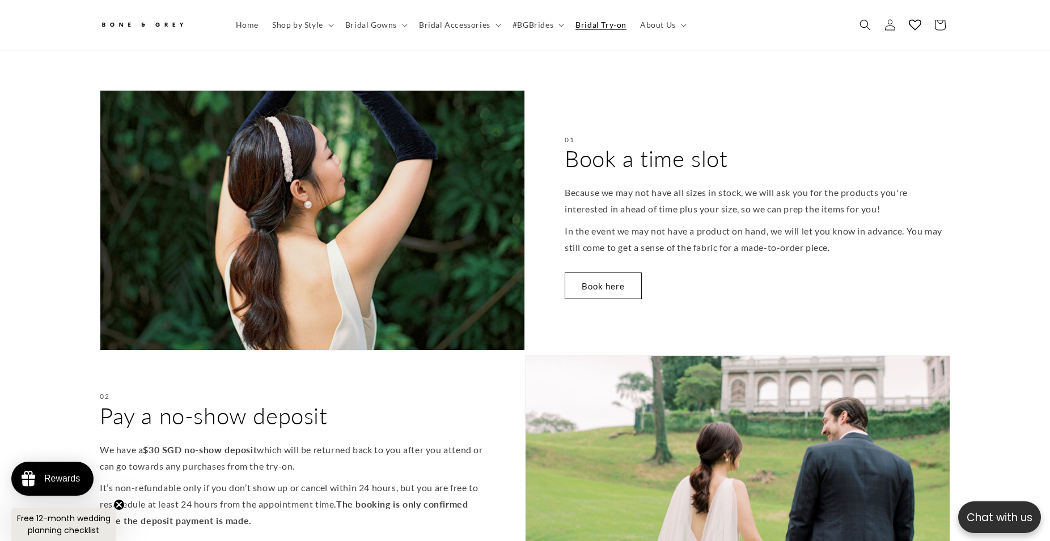
click at [573, 156] on div "01 Book a time slot Because we may not have all sizes in stock, we will ask you…" at bounding box center [737, 220] width 425 height 261
click at [572, 154] on h2 "Book a time slot" at bounding box center [646, 158] width 163 height 29
drag, startPoint x: 568, startPoint y: 146, endPoint x: 877, endPoint y: 239, distance: 323.1
click at [877, 239] on div "01 Book a time slot Because we may not have all sizes in stock, we will ask you…" at bounding box center [737, 220] width 425 height 261
click at [878, 239] on p "In the event we may not have a product on hand, we will let you know in advance…" at bounding box center [758, 239] width 386 height 33
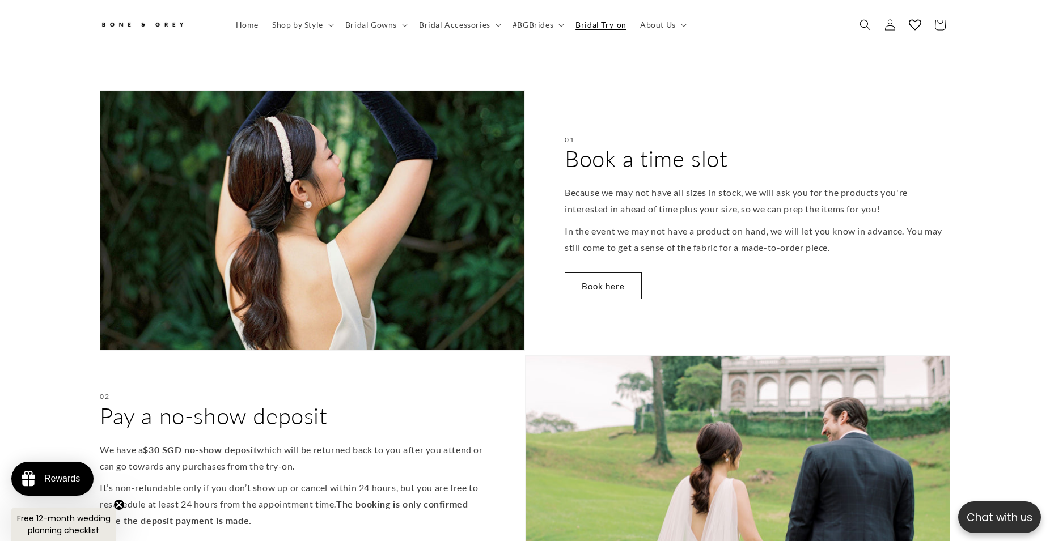
drag, startPoint x: 878, startPoint y: 239, endPoint x: 571, endPoint y: 151, distance: 319.1
click at [571, 151] on div "01 Book a time slot Because we may not have all sizes in stock, we will ask you…" at bounding box center [737, 220] width 425 height 261
click at [571, 151] on h2 "Book a time slot" at bounding box center [646, 158] width 163 height 29
drag, startPoint x: 585, startPoint y: 156, endPoint x: 861, endPoint y: 227, distance: 284.5
click at [861, 227] on div "01 Book a time slot Because we may not have all sizes in stock, we will ask you…" at bounding box center [737, 220] width 425 height 261
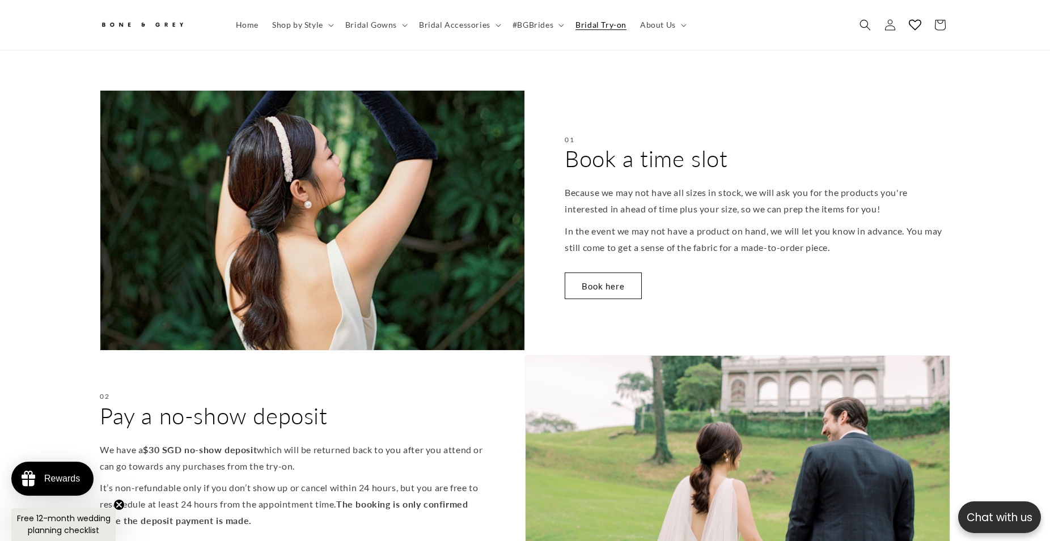
click at [861, 227] on p "In the event we may not have a product on hand, we will let you know in advance…" at bounding box center [758, 239] width 386 height 33
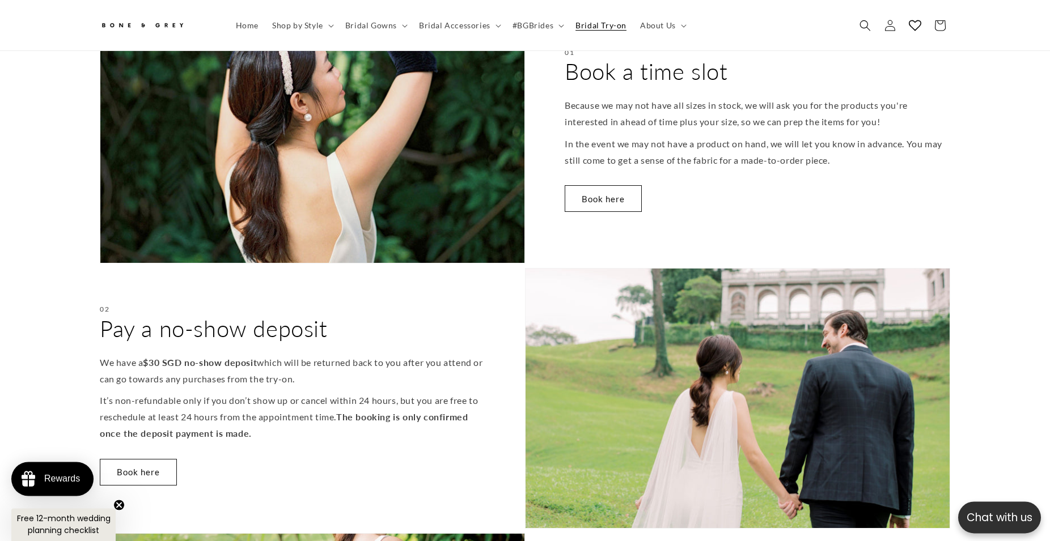
scroll to position [578, 0]
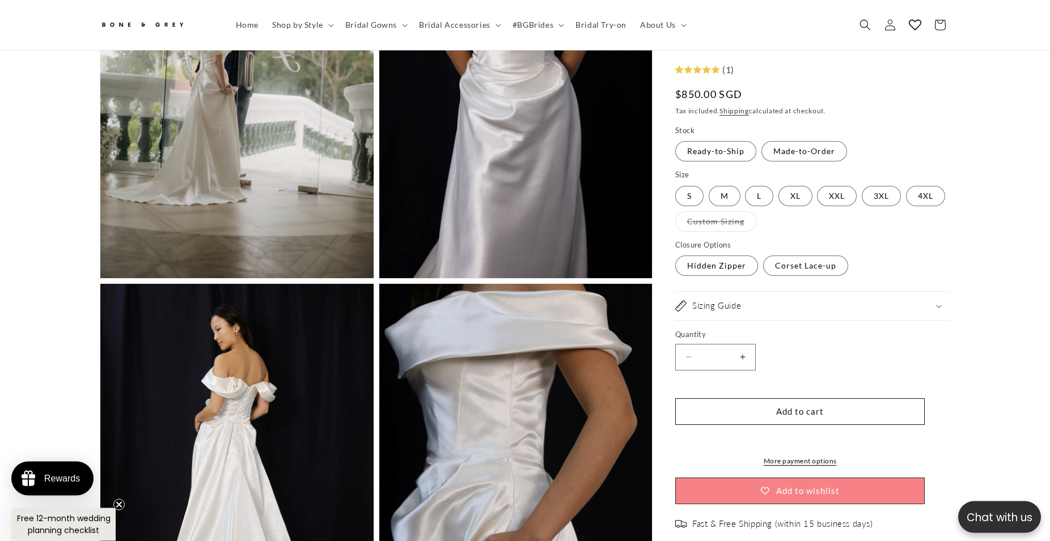
scroll to position [1500, 0]
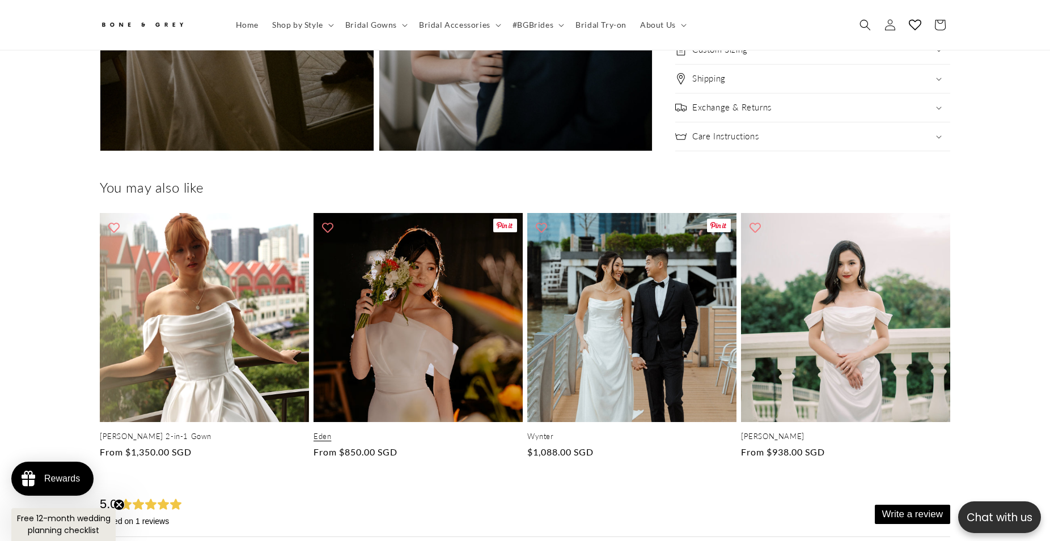
scroll to position [0, 312]
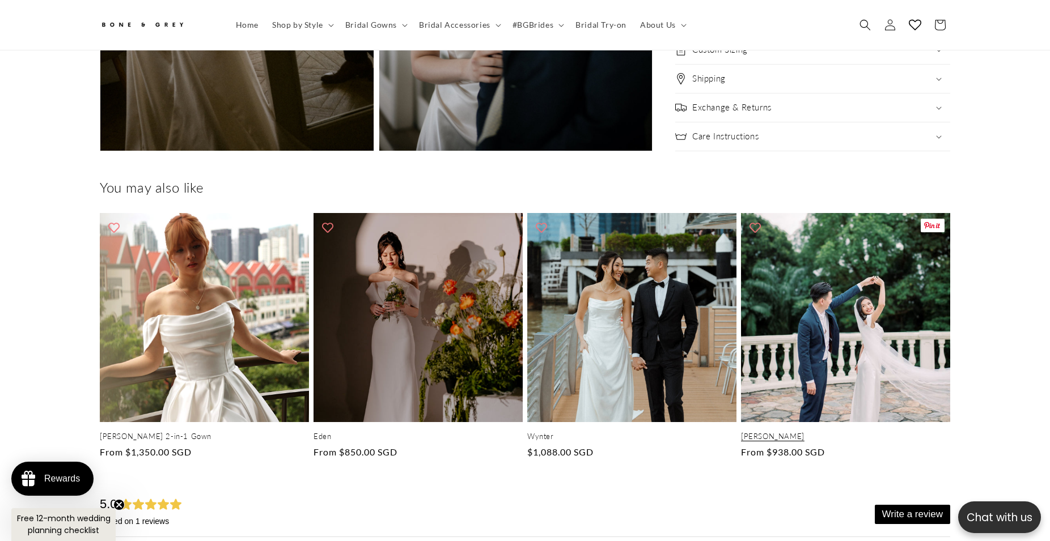
click at [892, 432] on link "[PERSON_NAME]" at bounding box center [845, 437] width 209 height 10
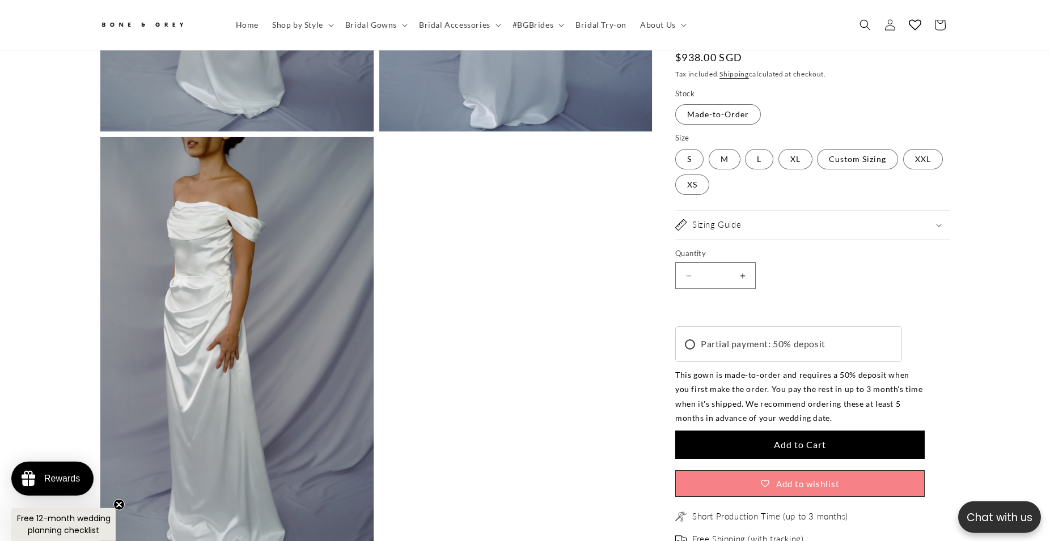
scroll to position [0, 624]
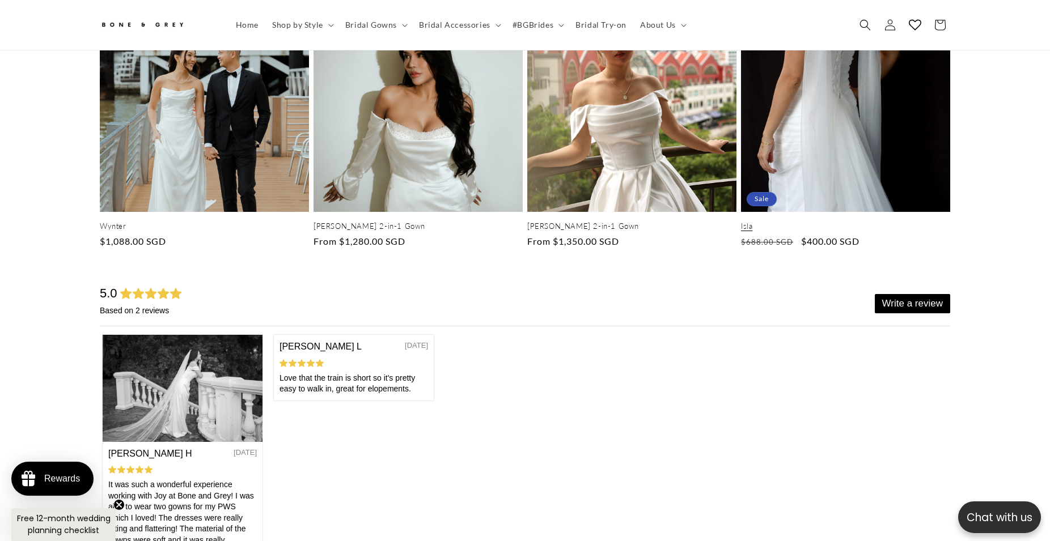
scroll to position [4271, 0]
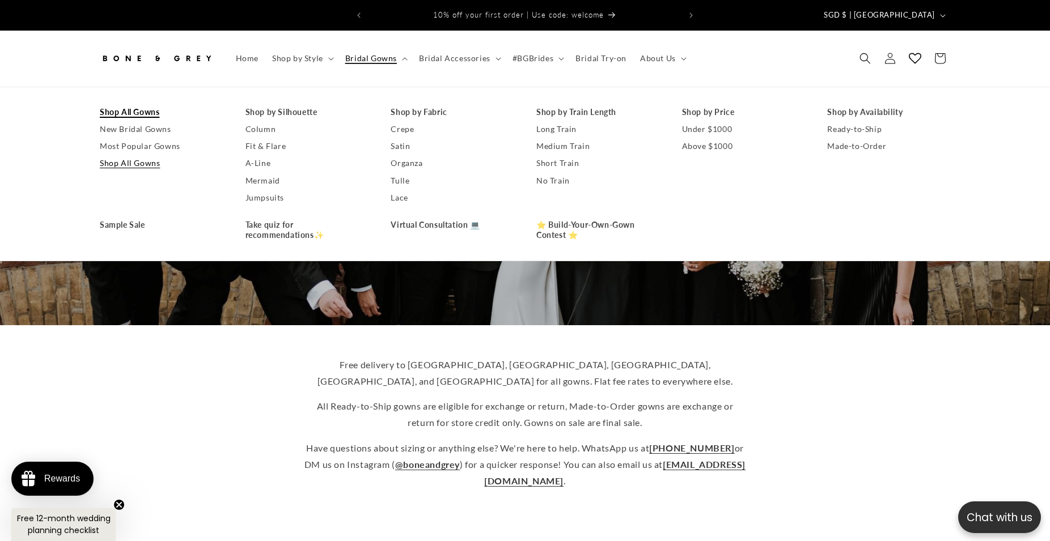
click at [138, 106] on link "Shop All Gowns" at bounding box center [161, 112] width 123 height 17
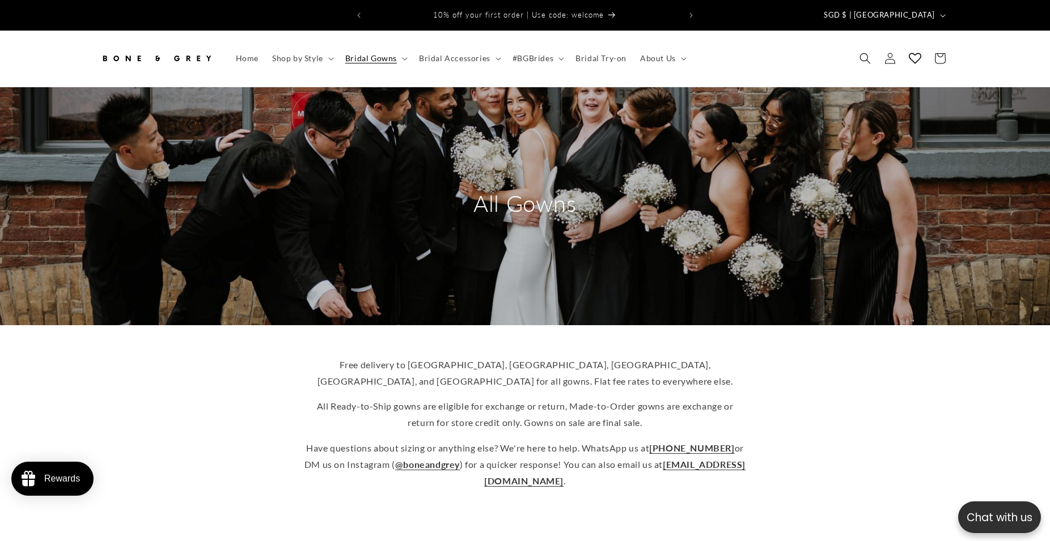
click at [381, 53] on span "Bridal Gowns" at bounding box center [371, 58] width 52 height 10
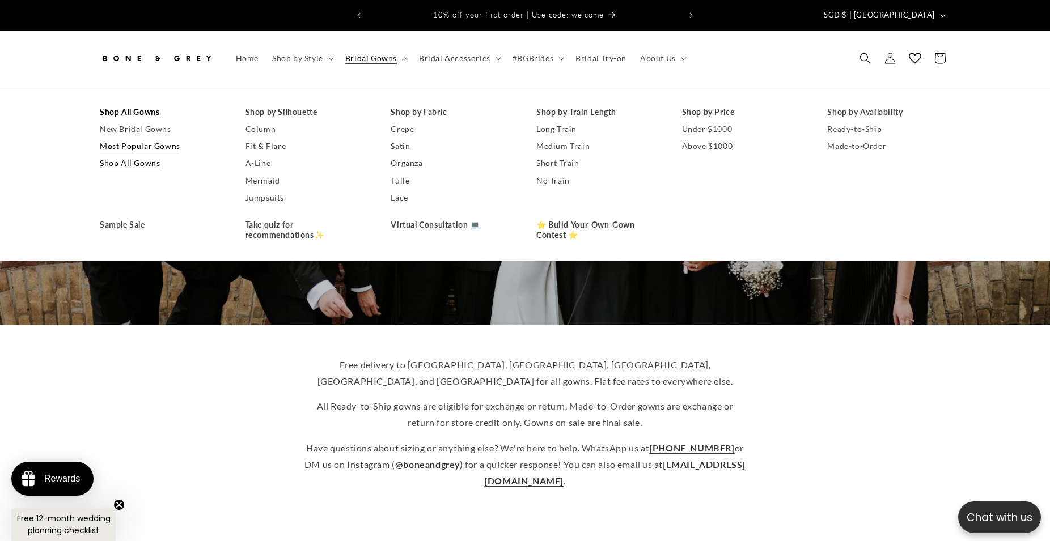
click at [154, 138] on link "Most Popular Gowns" at bounding box center [161, 146] width 123 height 17
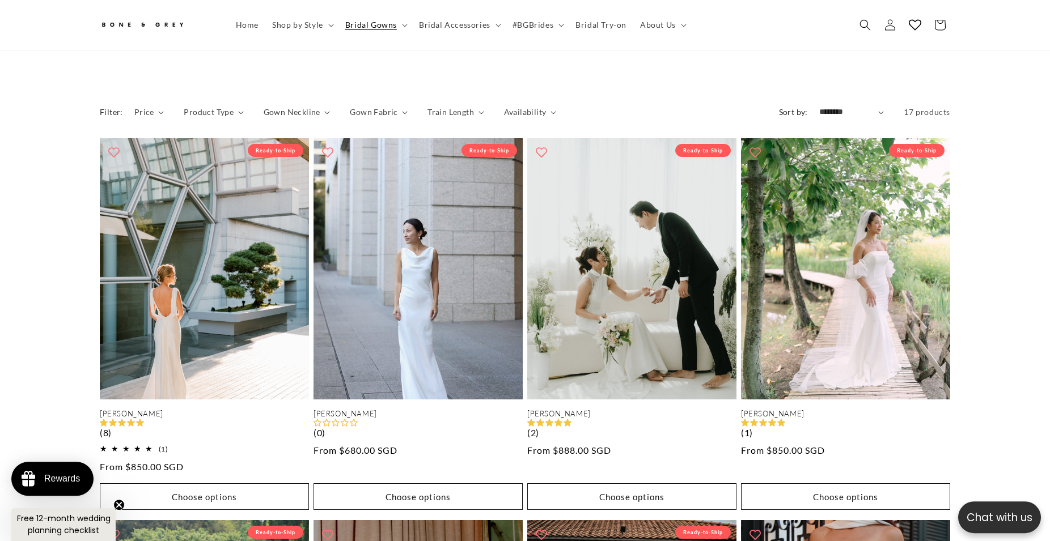
scroll to position [461, 0]
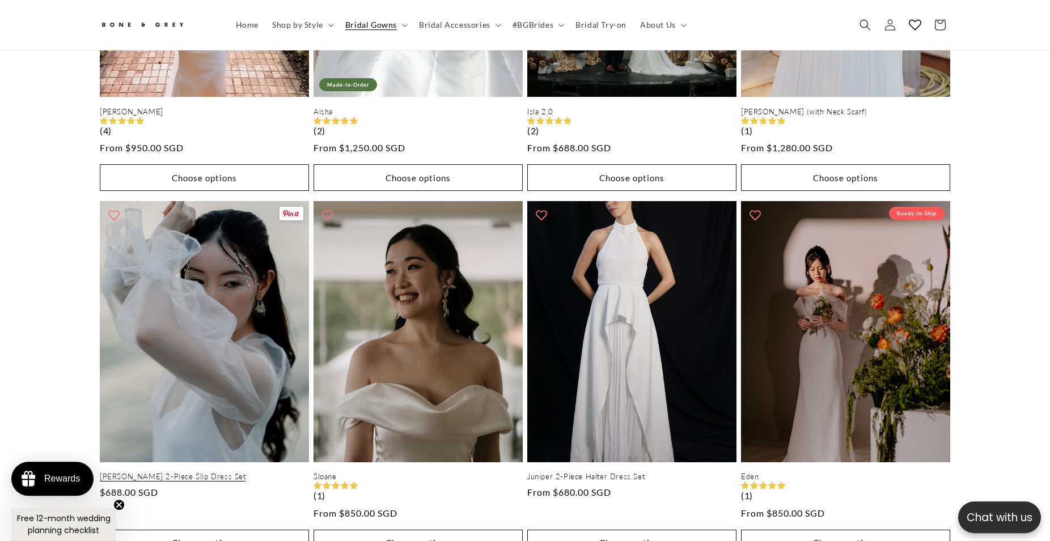
scroll to position [1155, 0]
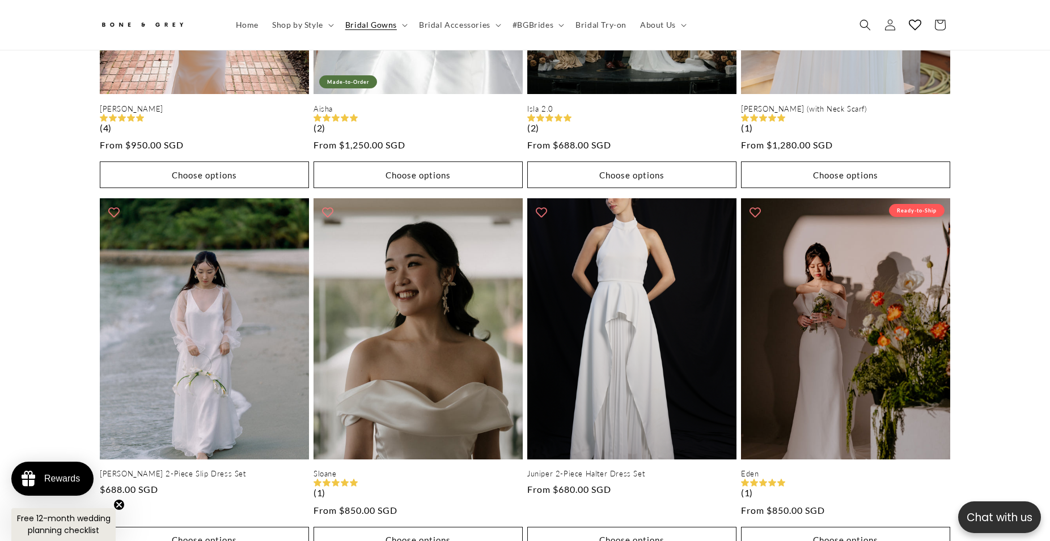
click at [1024, 299] on div "Julia Ready-to-Ship Julia (8) 5.0 / 5.0 (1) 1 total reviews Regular price From …" at bounding box center [525, 370] width 1050 height 1839
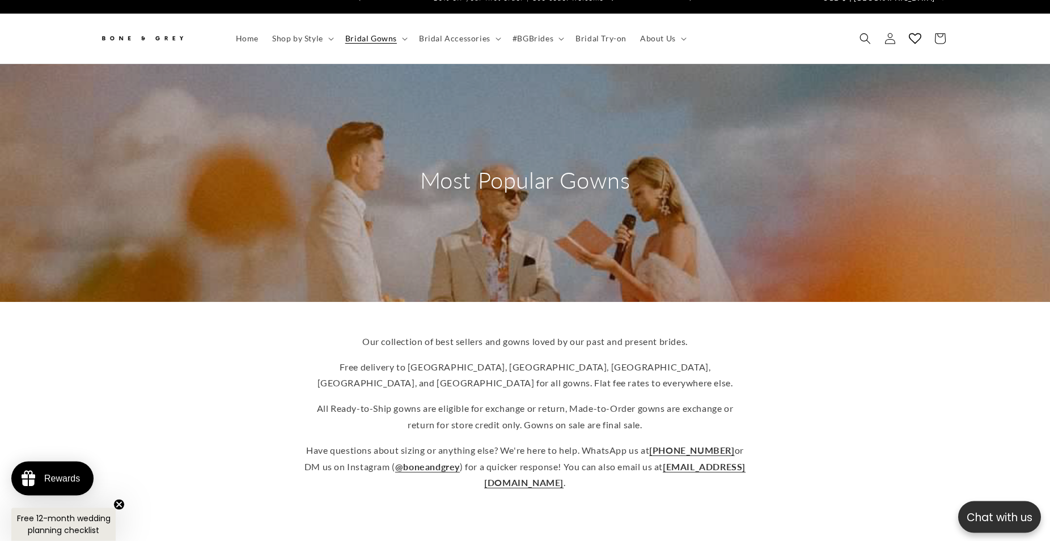
scroll to position [0, 0]
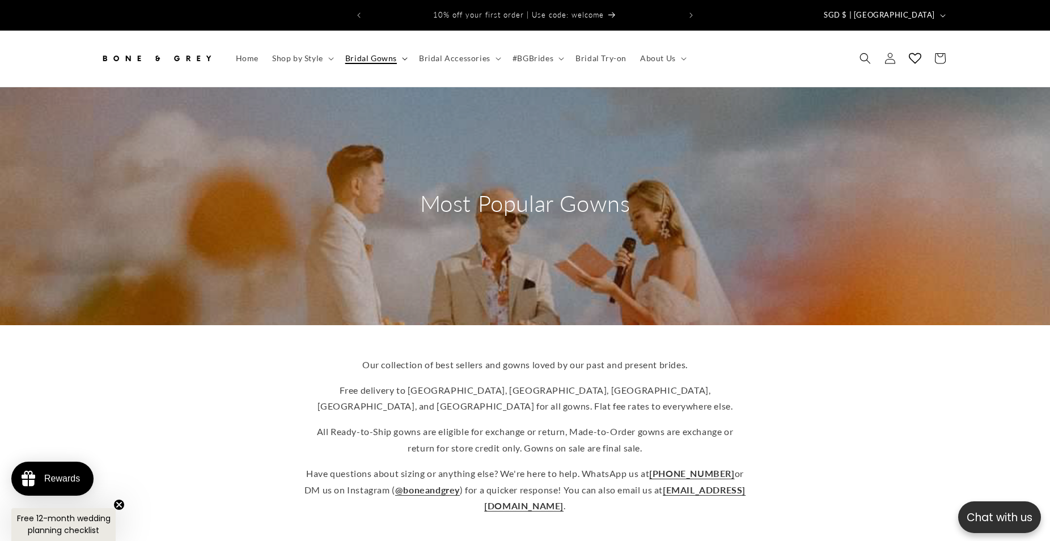
click at [402, 52] on summary "Bridal Gowns" at bounding box center [375, 58] width 74 height 24
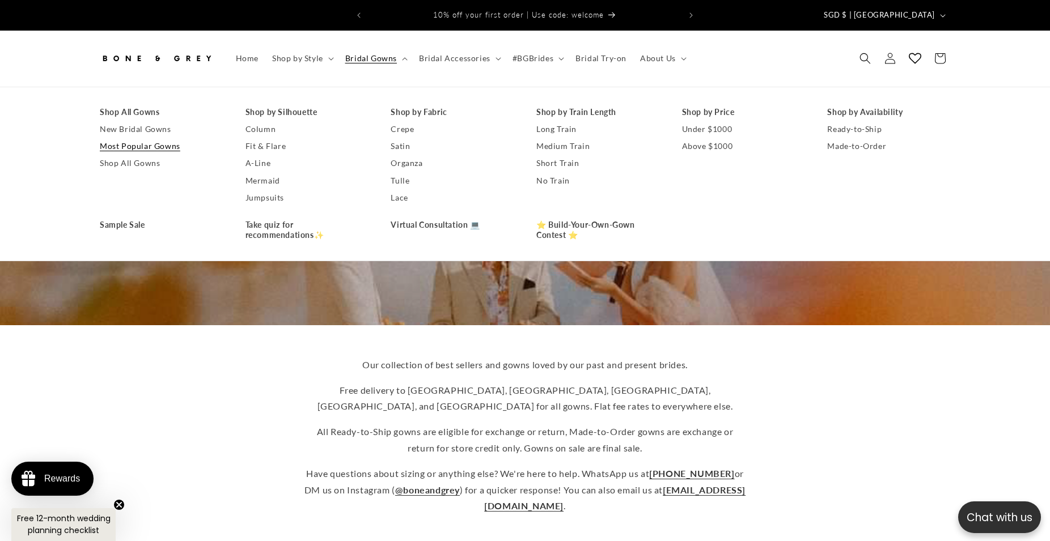
click at [604, 32] on header "Home Shop by Style Shop by Style Vows in Motion By Style" at bounding box center [524, 59] width 907 height 56
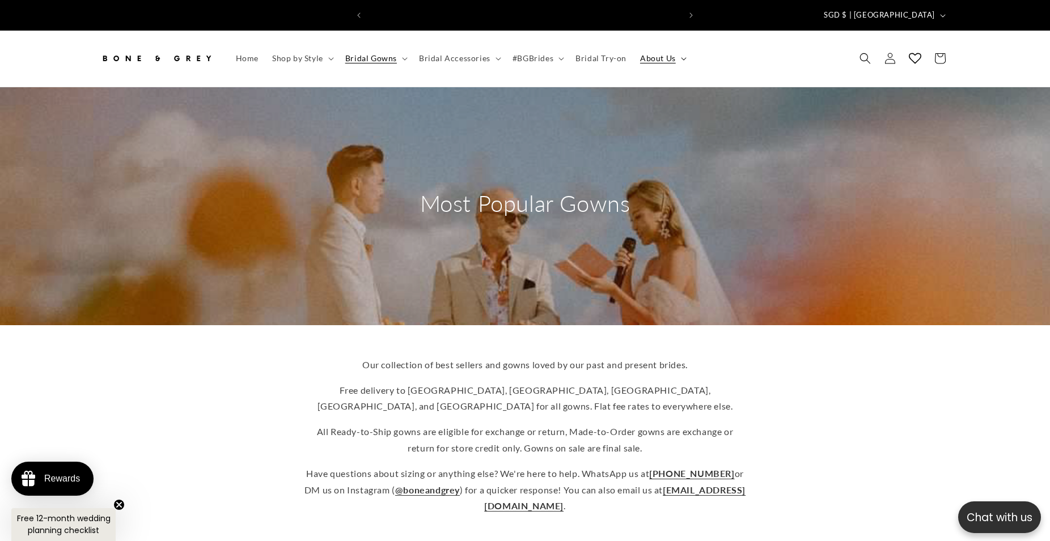
click at [683, 50] on summary "About Us" at bounding box center [662, 58] width 58 height 24
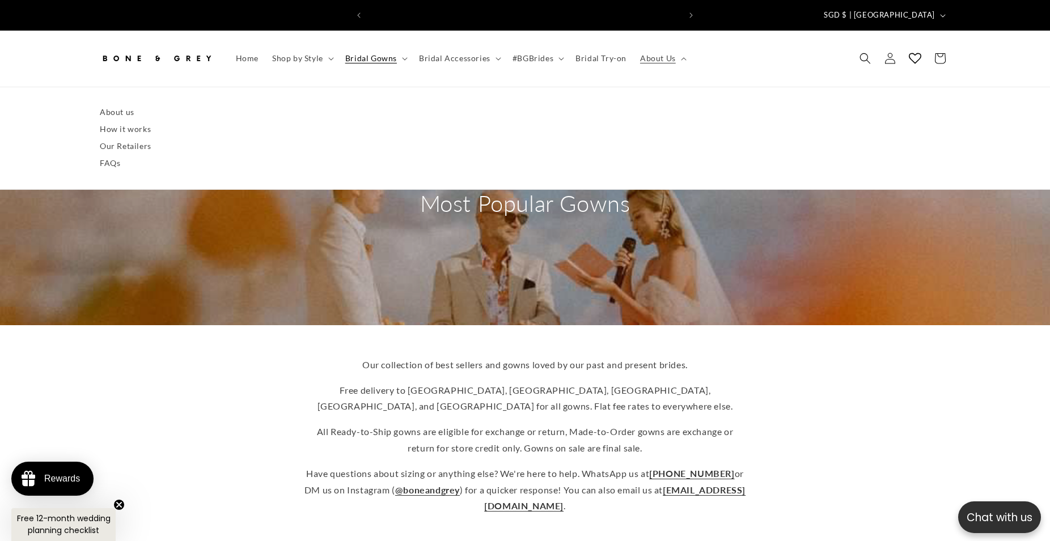
scroll to position [0, 312]
click at [751, 41] on header "Home Shop by Style Shop by Style Vows in Motion By Style" at bounding box center [524, 59] width 907 height 56
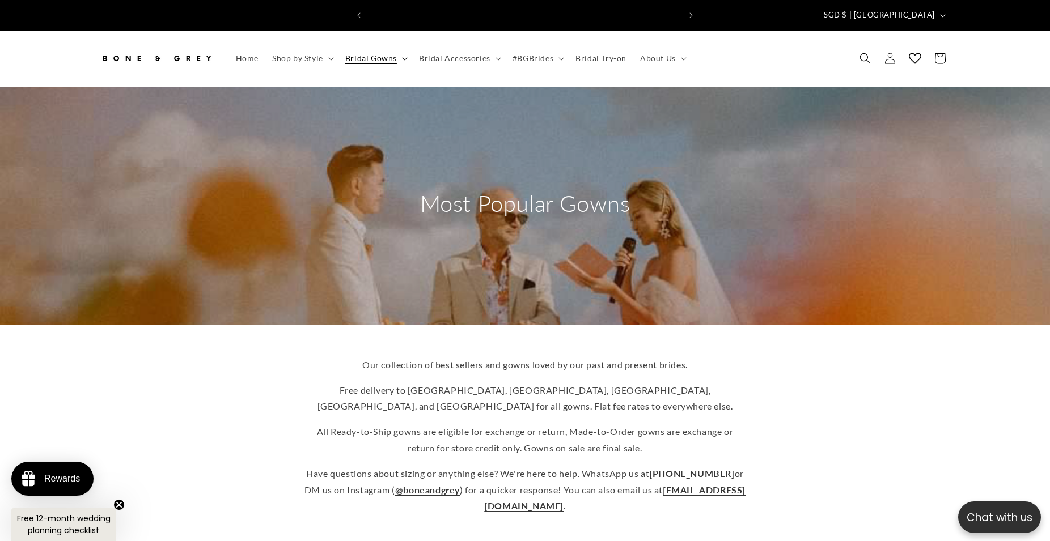
scroll to position [0, 0]
click at [398, 48] on summary "Bridal Gowns" at bounding box center [375, 58] width 74 height 24
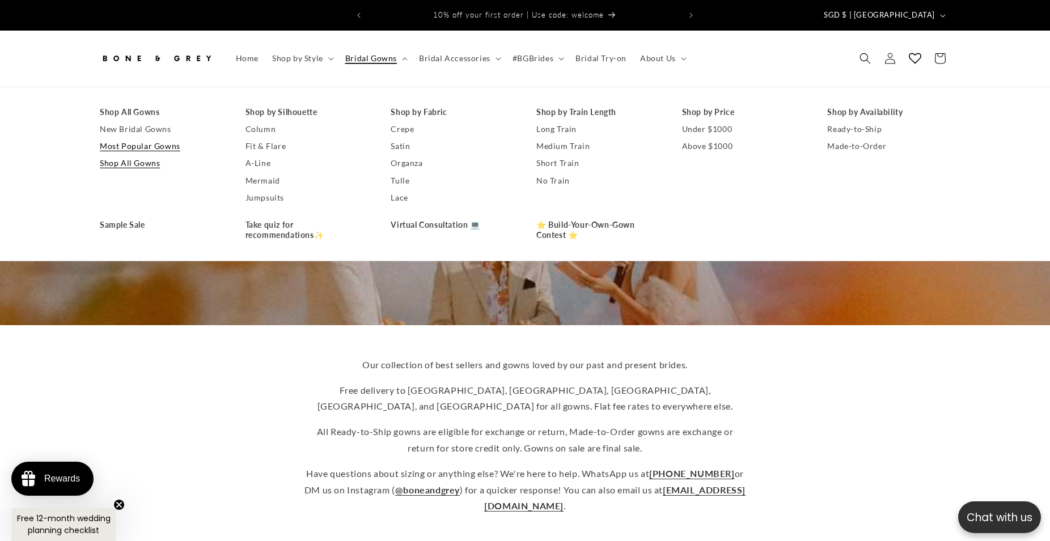
click at [146, 155] on link "Shop All Gowns" at bounding box center [161, 163] width 123 height 17
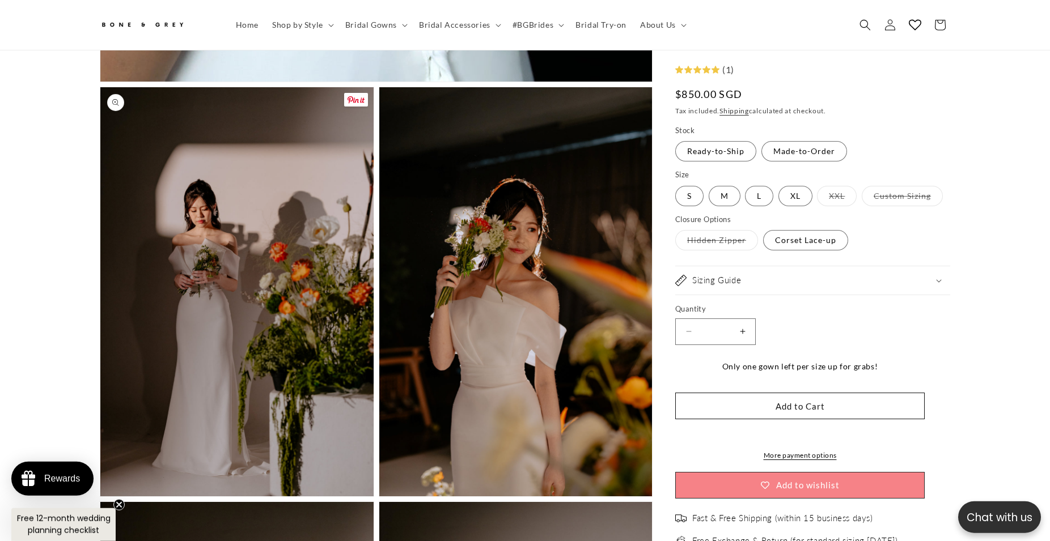
scroll to position [865, 0]
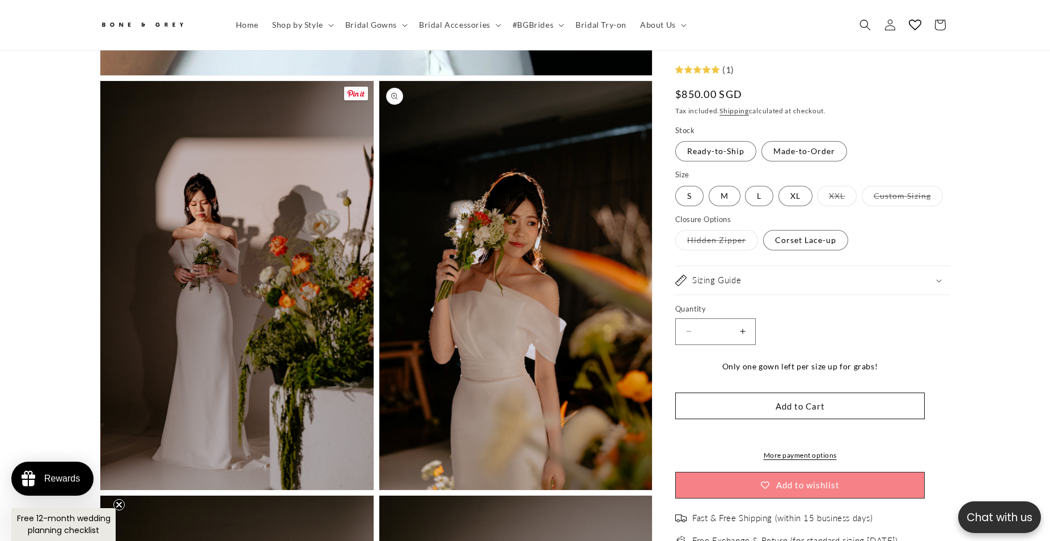
click at [379, 490] on button "Open media 3 in modal" at bounding box center [379, 490] width 0 height 0
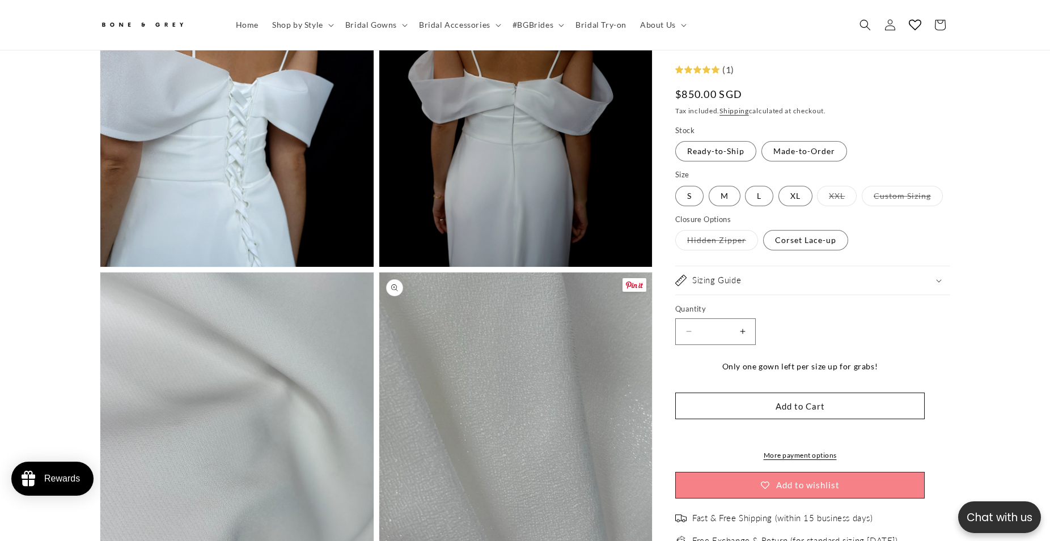
scroll to position [3178, 0]
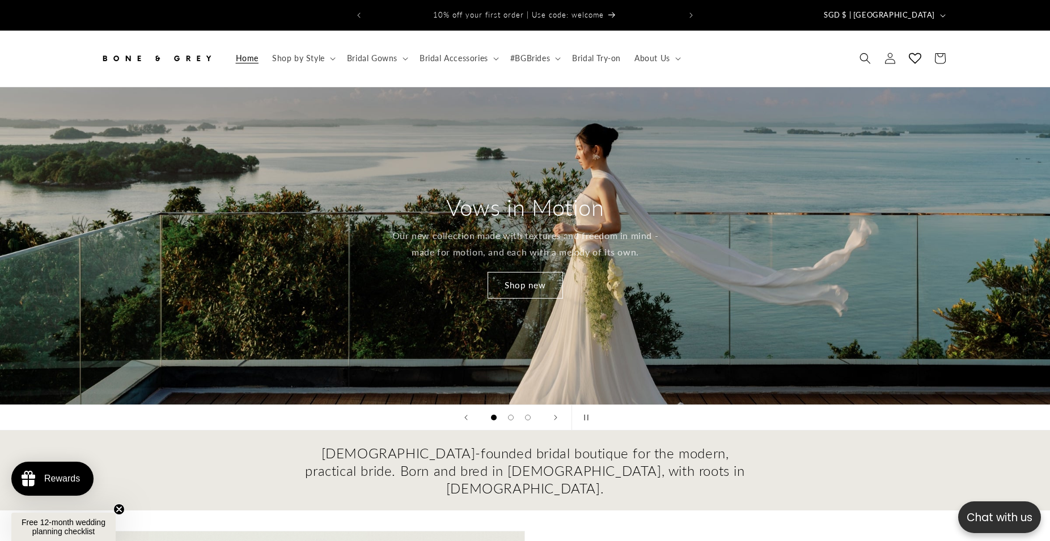
click at [763, 42] on header "Home Shop by Style Shop by Style Vows in Motion By Style" at bounding box center [524, 59] width 907 height 56
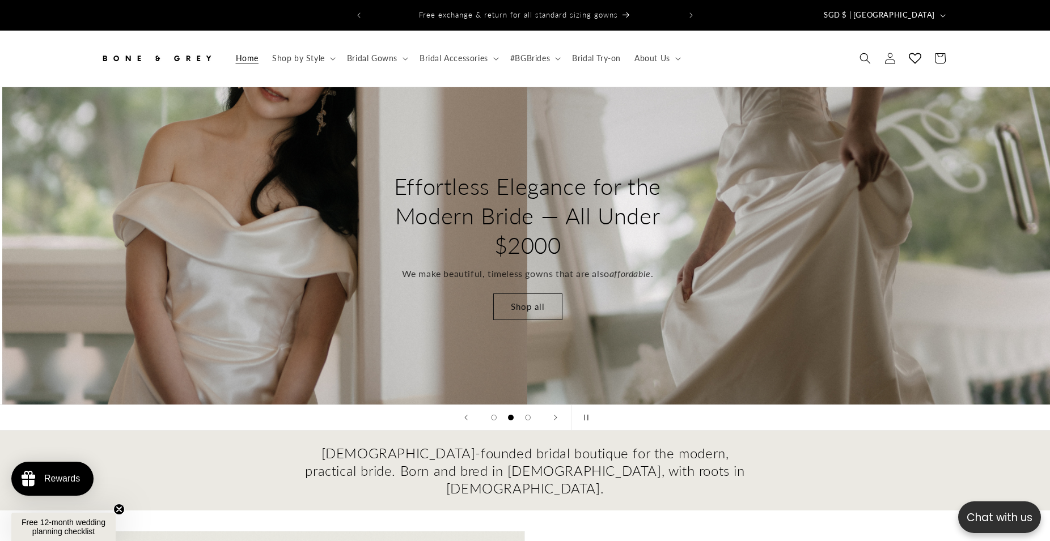
scroll to position [0, 1050]
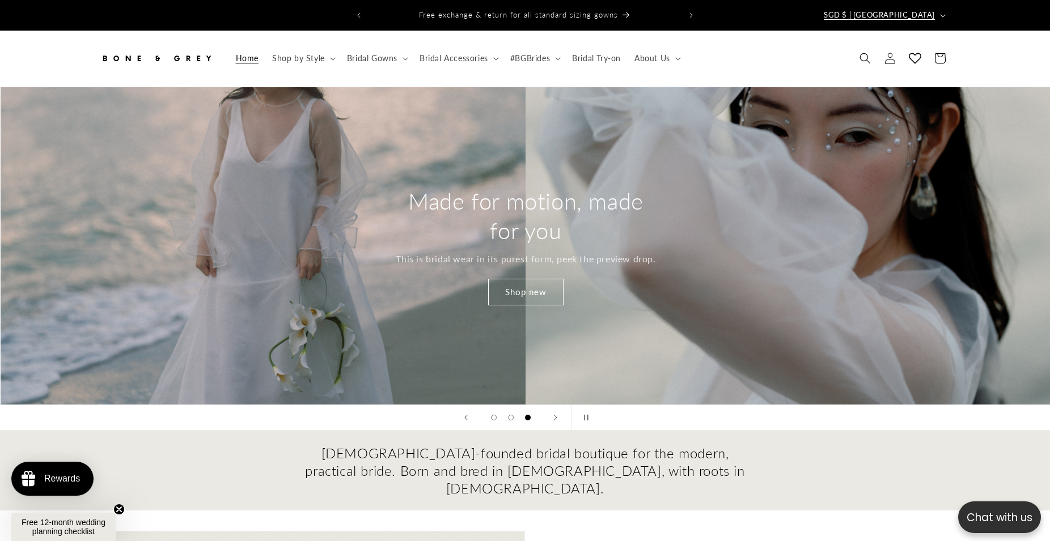
drag, startPoint x: 746, startPoint y: 53, endPoint x: 877, endPoint y: 6, distance: 139.4
click at [745, 52] on header "Home Shop by Style Shop by Style Vows in Motion By Style" at bounding box center [524, 59] width 907 height 56
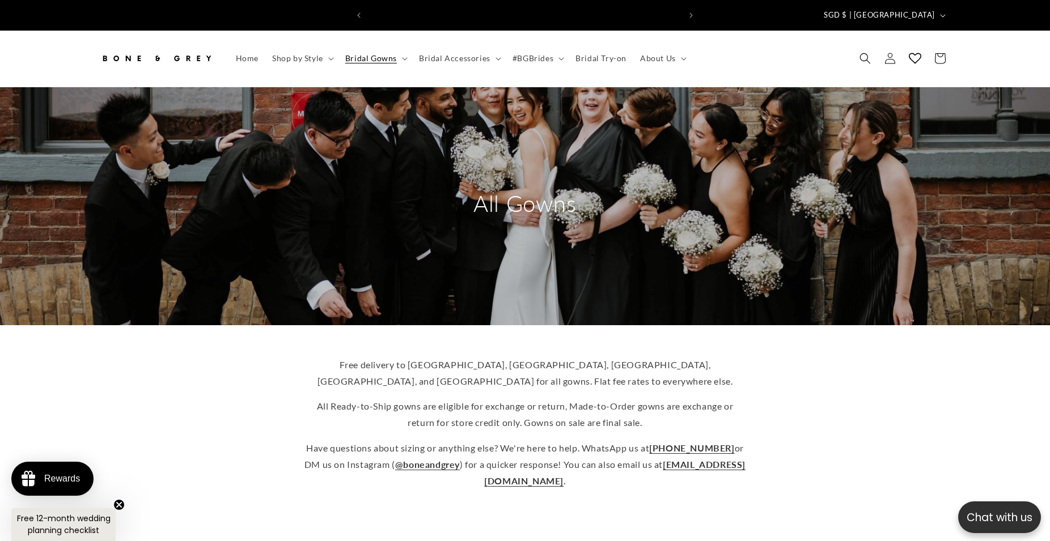
scroll to position [0, 312]
click at [755, 38] on header "Home Shop by Style Shop by Style Vows in Motion By Style" at bounding box center [524, 59] width 907 height 56
click at [752, 37] on header "Home Shop by Style Shop by Style Vows in Motion By Style" at bounding box center [524, 59] width 907 height 56
drag, startPoint x: 84, startPoint y: 46, endPoint x: 219, endPoint y: 49, distance: 135.0
click at [219, 49] on header "Home Shop by Style Shop by Style Vows in Motion By Style" at bounding box center [524, 59] width 907 height 56
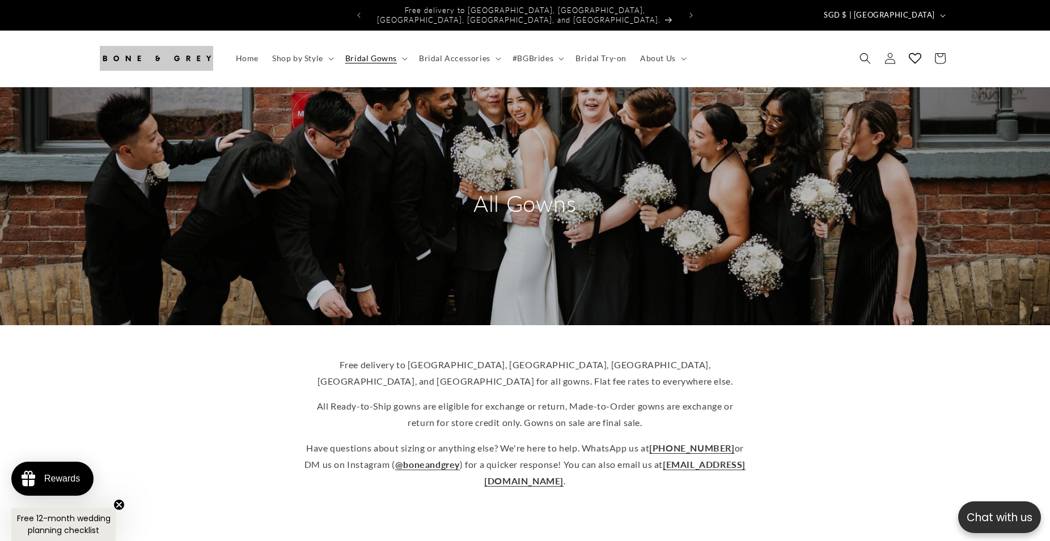
scroll to position [0, 0]
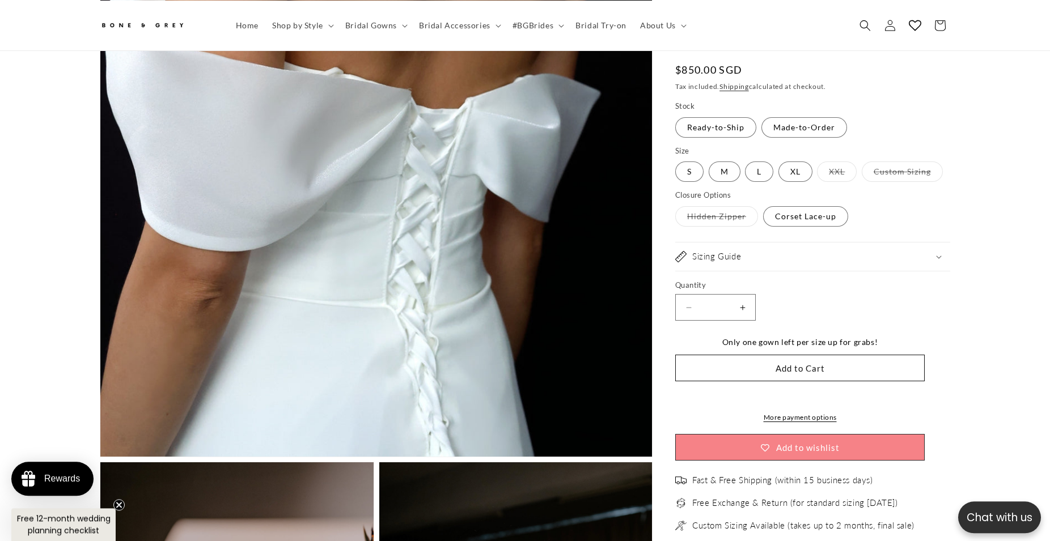
scroll to position [519, 0]
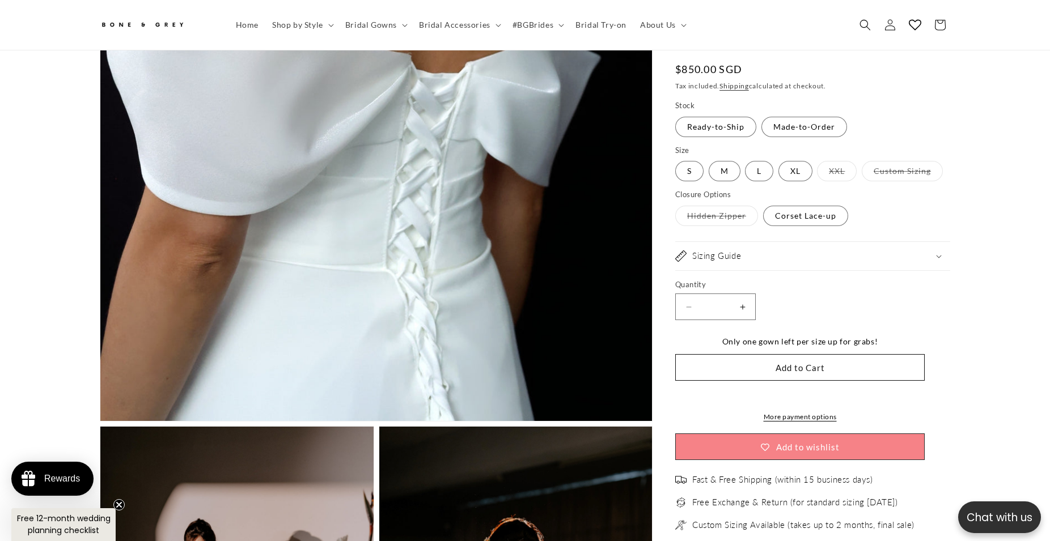
drag, startPoint x: 984, startPoint y: 281, endPoint x: 984, endPoint y: 289, distance: 8.0
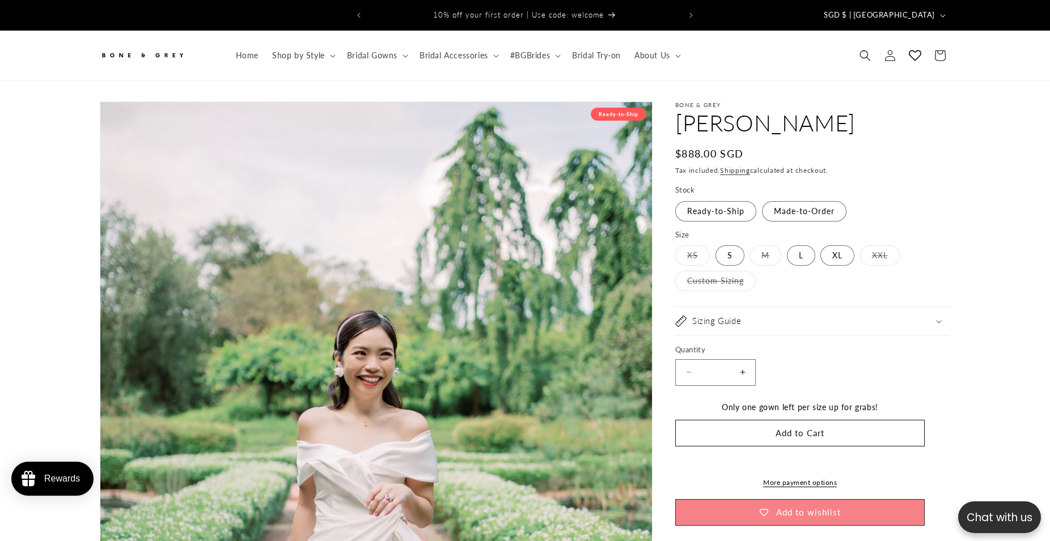
select select "**********"
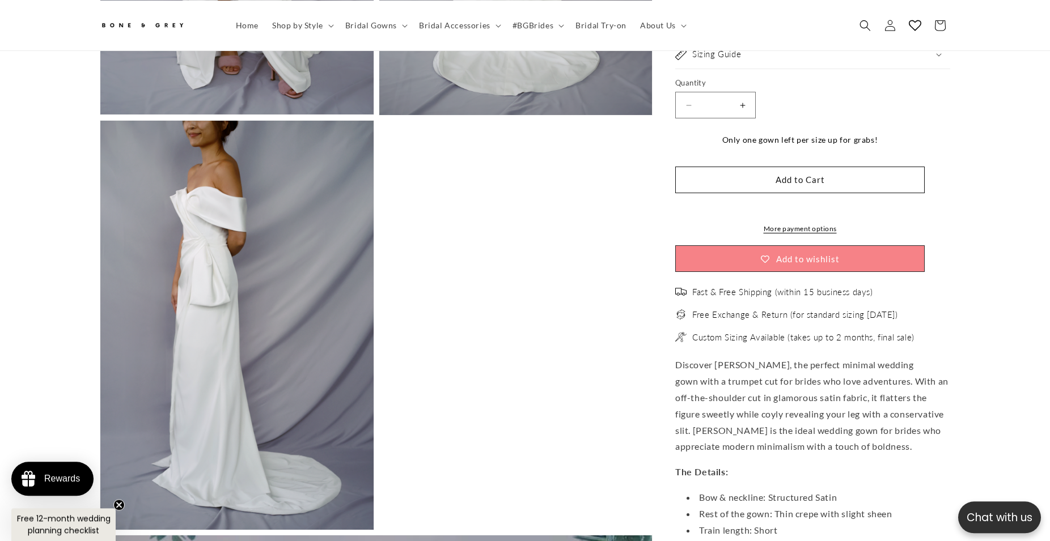
scroll to position [2540, 0]
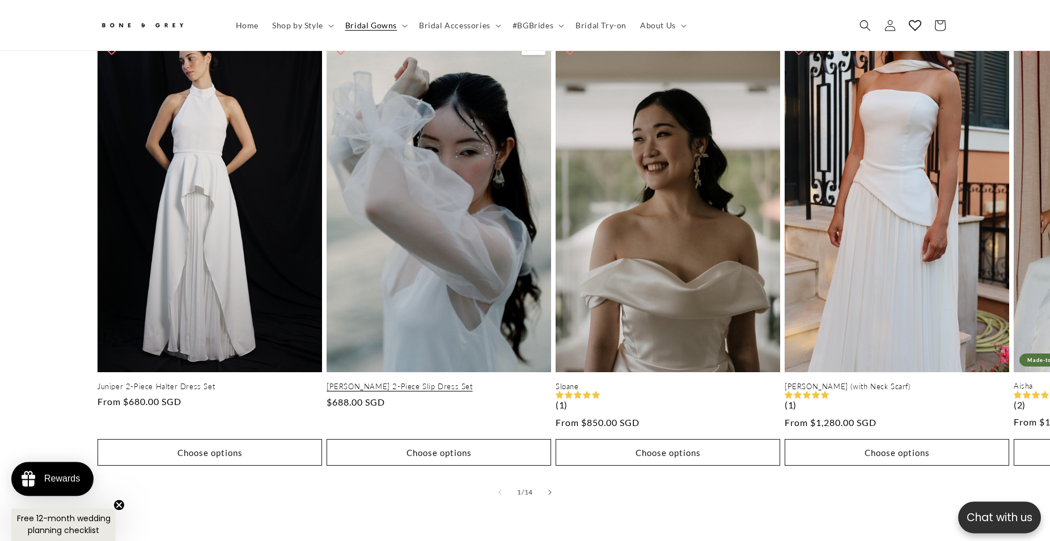
scroll to position [574, 0]
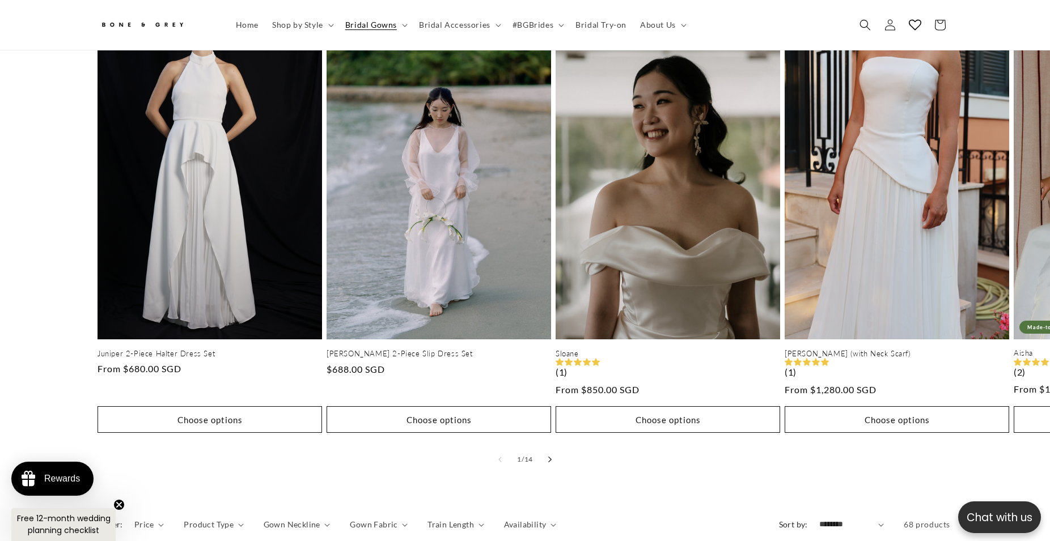
click at [547, 447] on button "Slide right" at bounding box center [549, 459] width 25 height 25
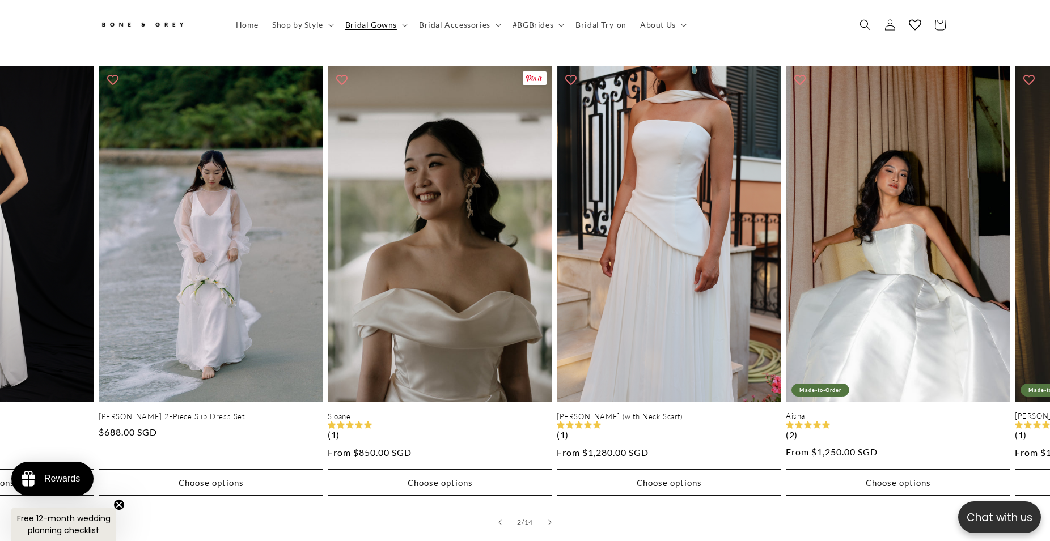
scroll to position [516, 0]
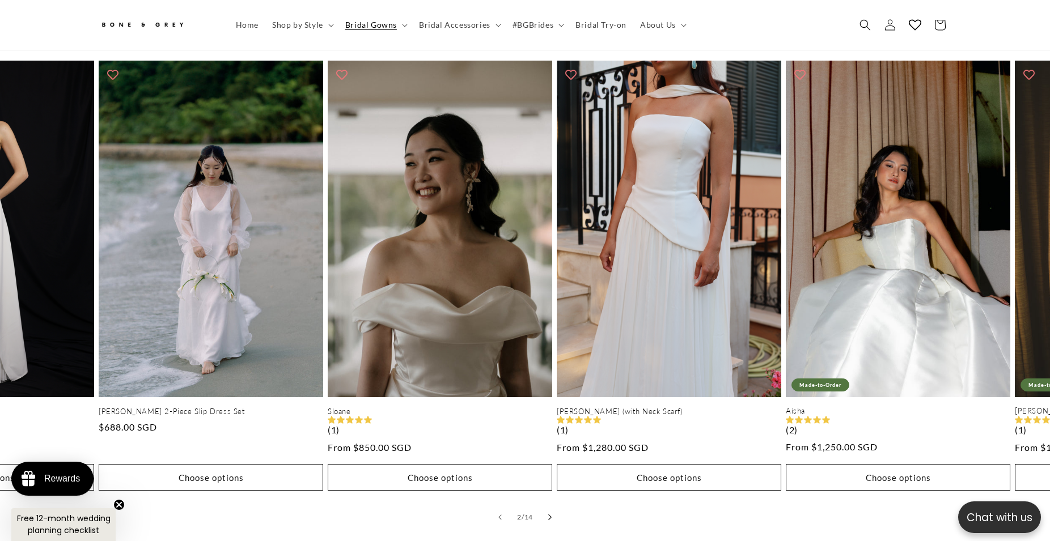
click at [547, 507] on button "Slide right" at bounding box center [549, 517] width 25 height 25
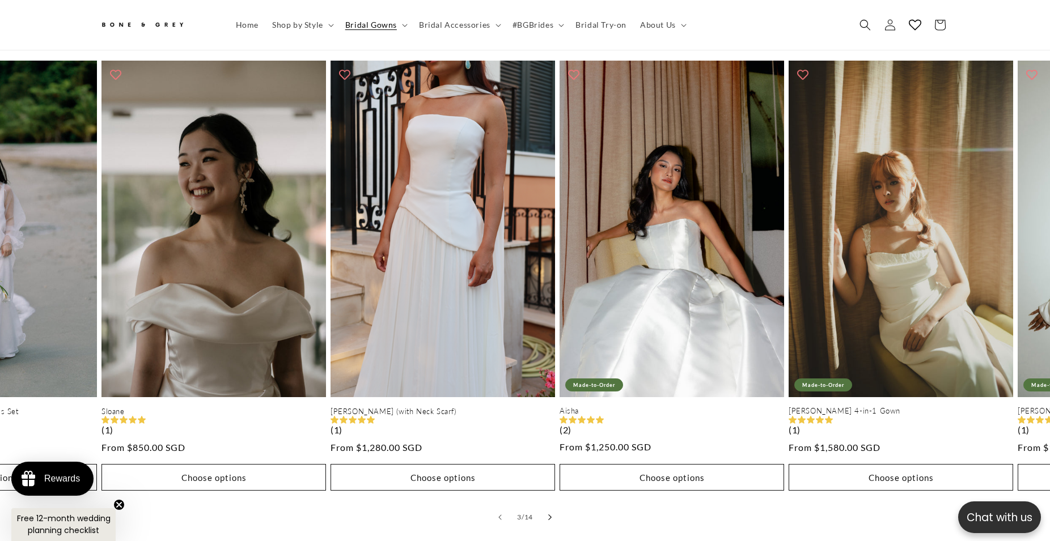
click at [547, 507] on button "Slide right" at bounding box center [549, 517] width 25 height 25
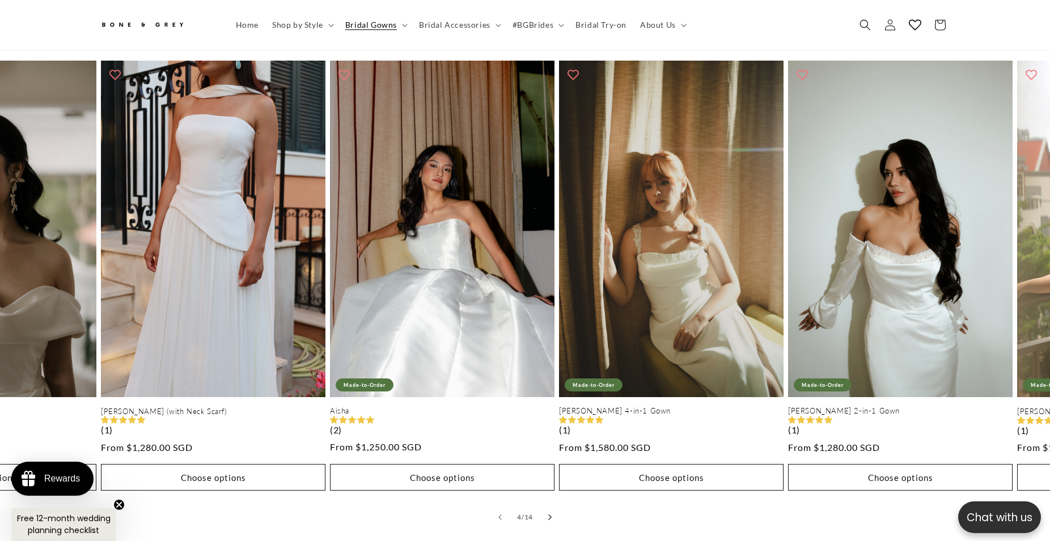
click at [547, 507] on button "Slide right" at bounding box center [549, 517] width 25 height 25
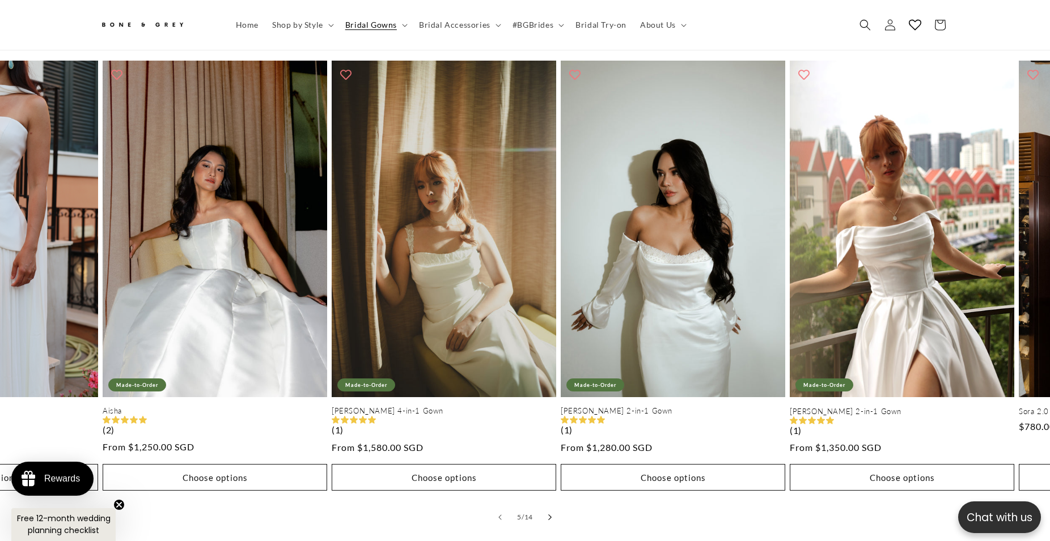
click at [547, 507] on button "Slide right" at bounding box center [549, 517] width 25 height 25
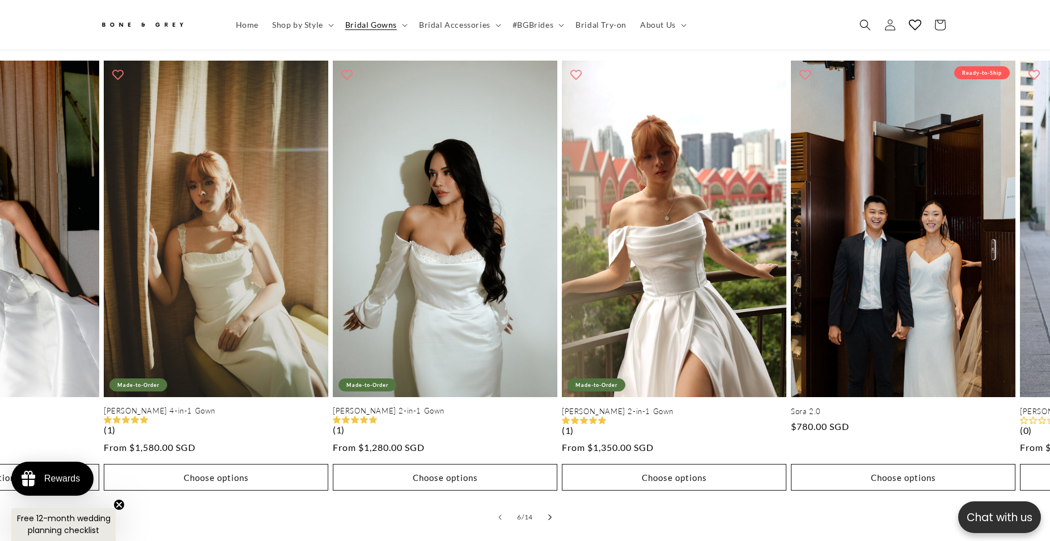
scroll to position [0, 312]
click at [547, 507] on button "Slide right" at bounding box center [549, 517] width 25 height 25
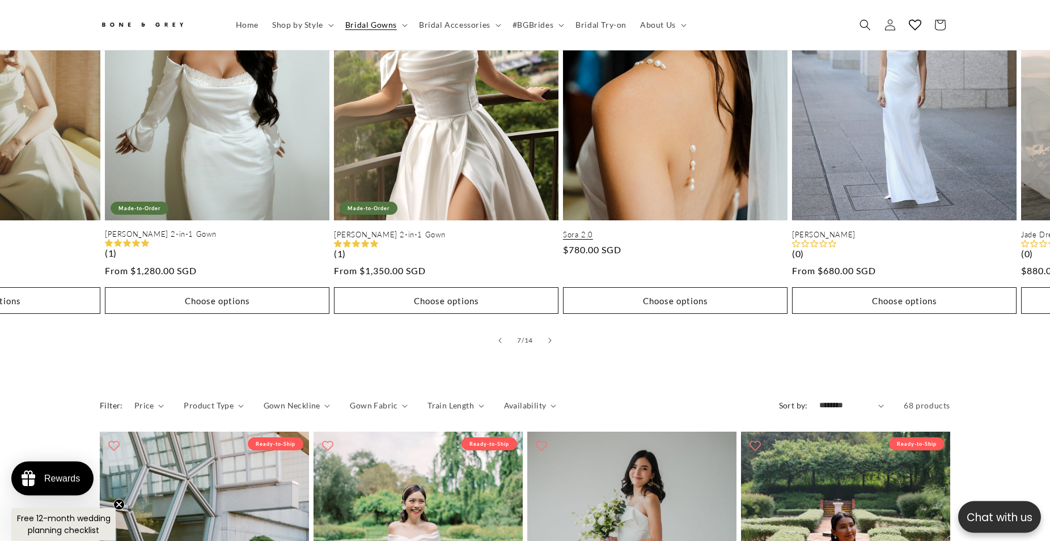
scroll to position [463, 0]
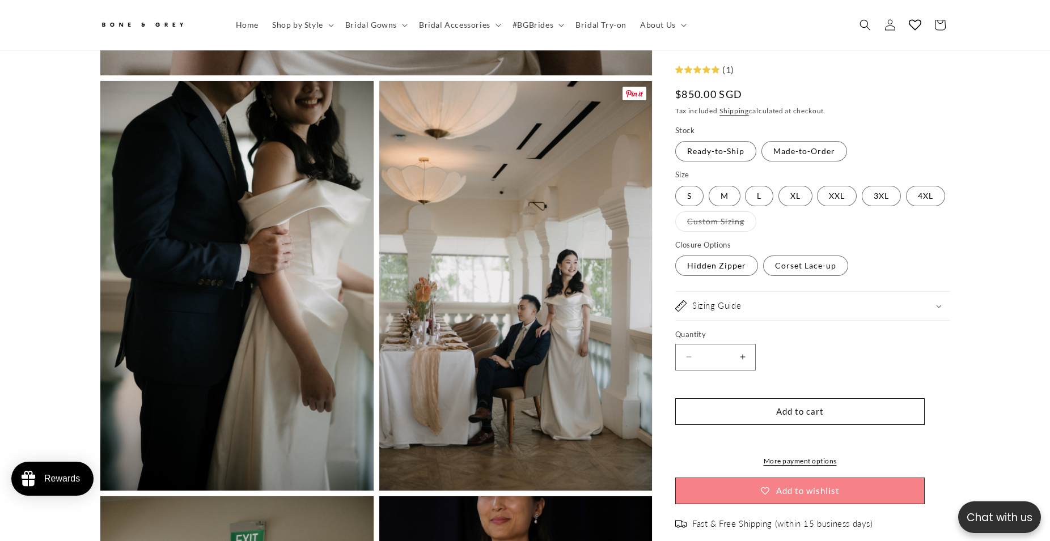
scroll to position [1096, 0]
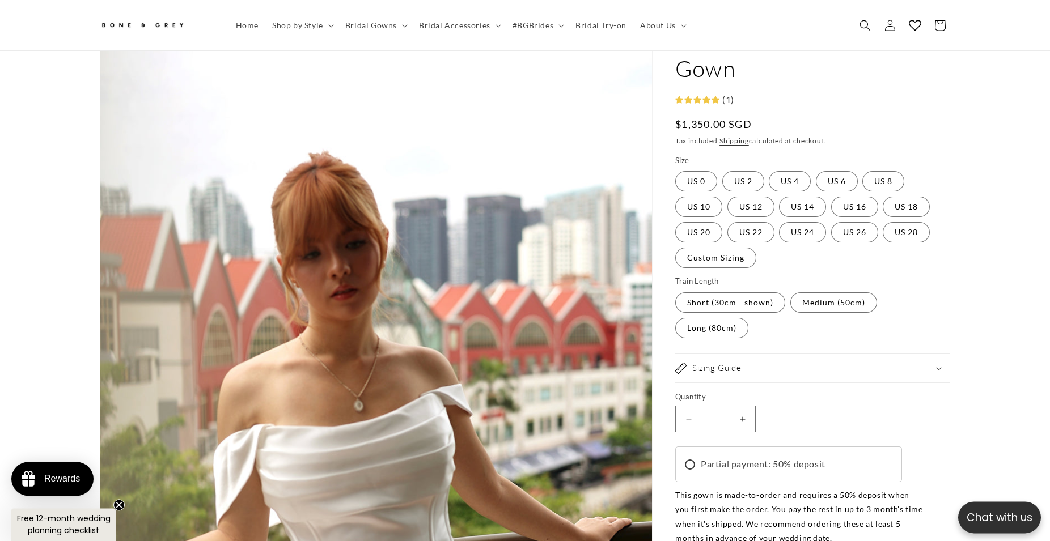
scroll to position [56, 0]
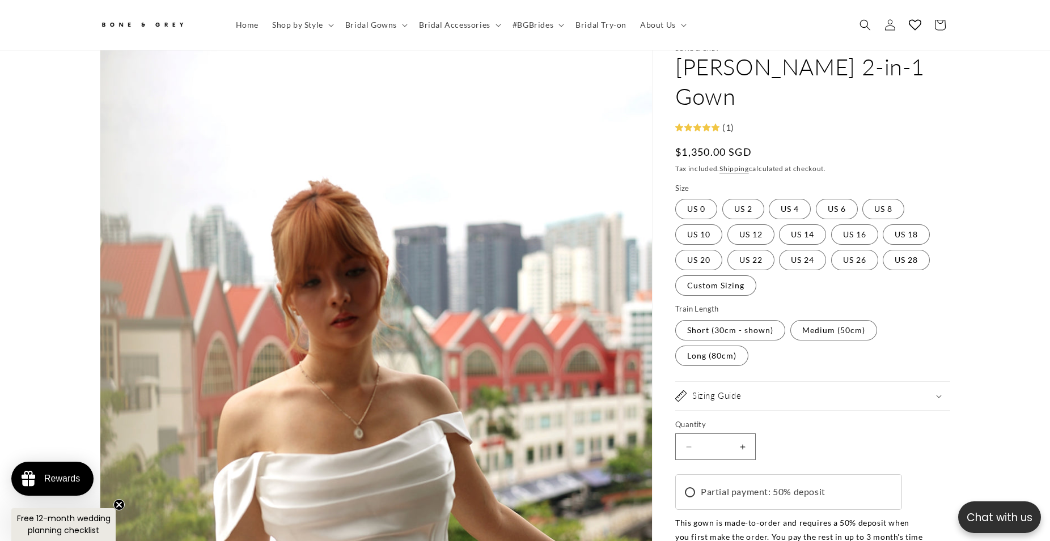
drag, startPoint x: 977, startPoint y: 111, endPoint x: 942, endPoint y: 146, distance: 50.1
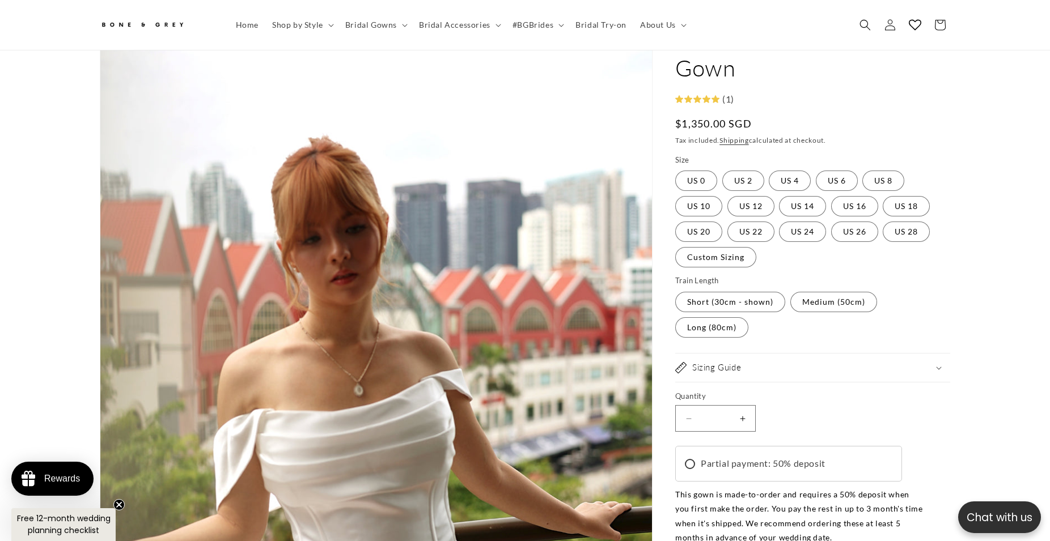
scroll to position [172, 0]
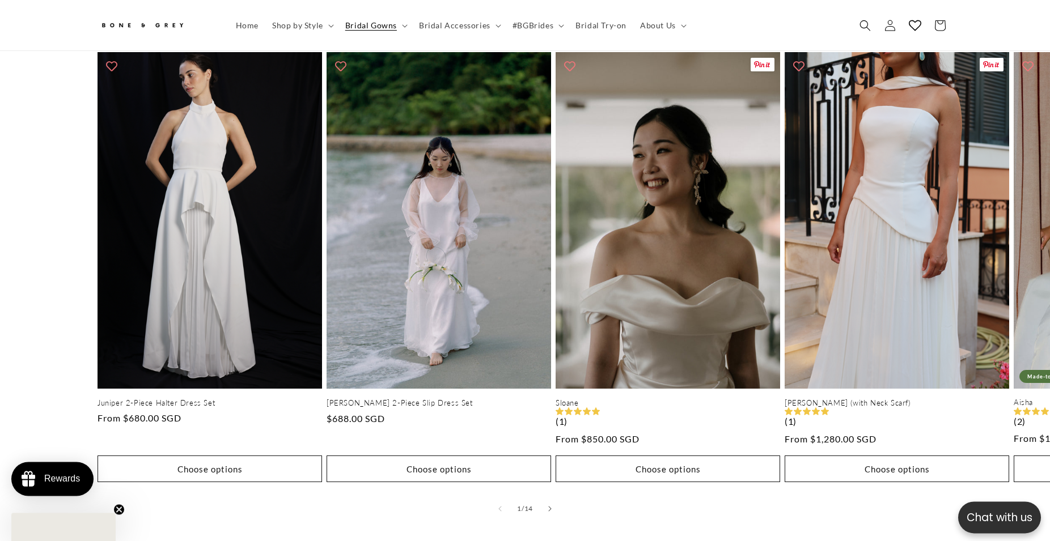
scroll to position [632, 0]
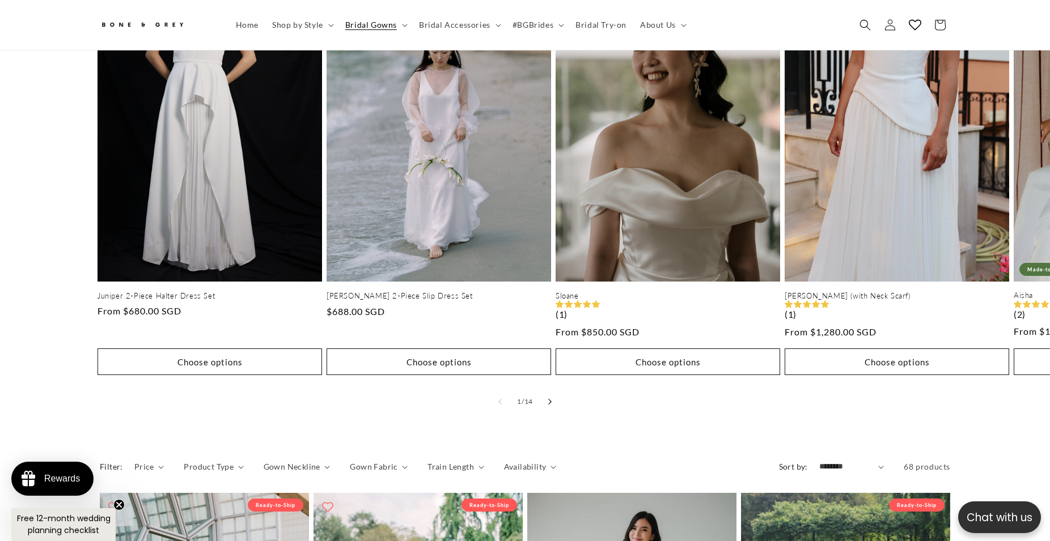
click at [547, 389] on button "Slide right" at bounding box center [549, 401] width 25 height 25
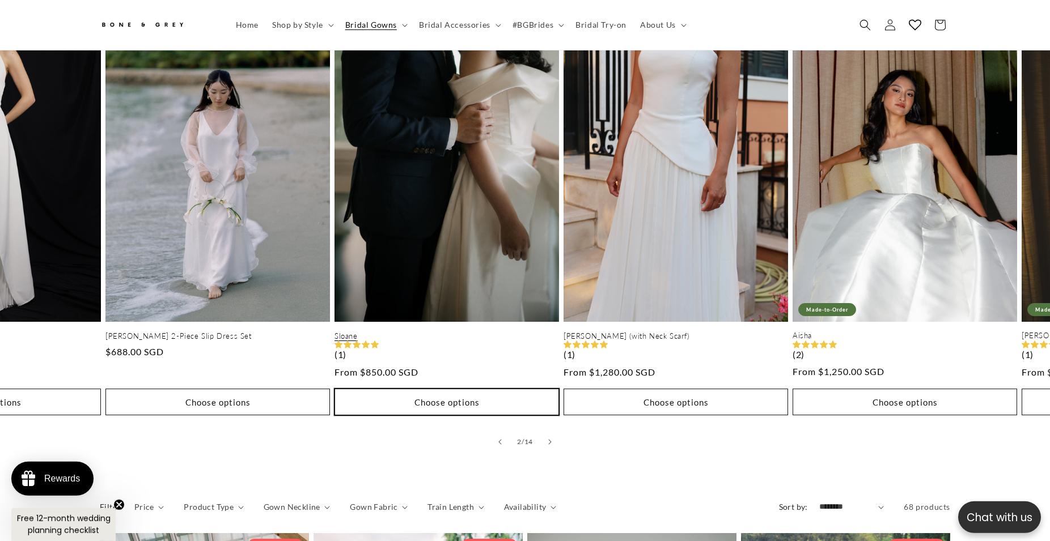
scroll to position [516, 0]
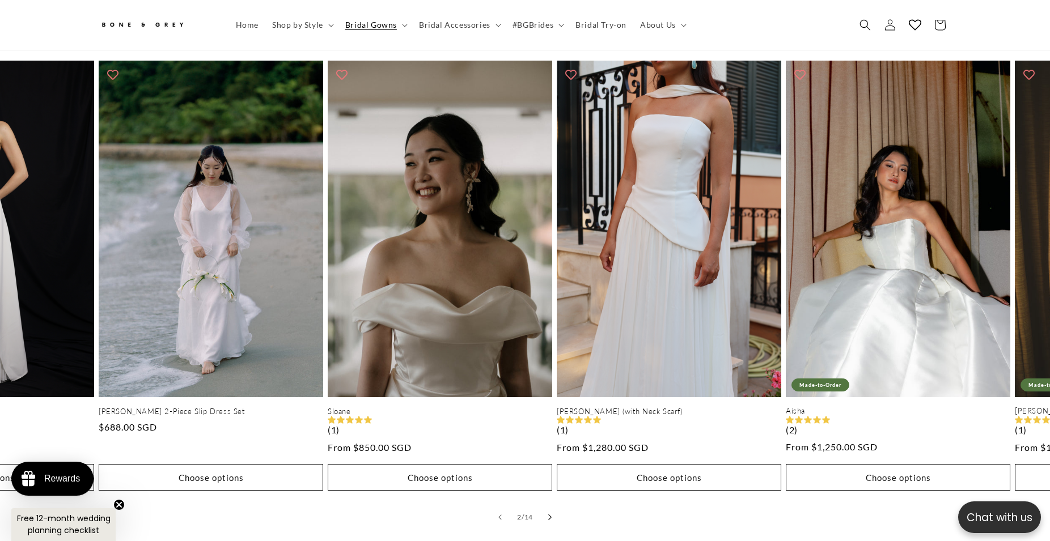
click at [547, 509] on button "Slide right" at bounding box center [549, 517] width 25 height 25
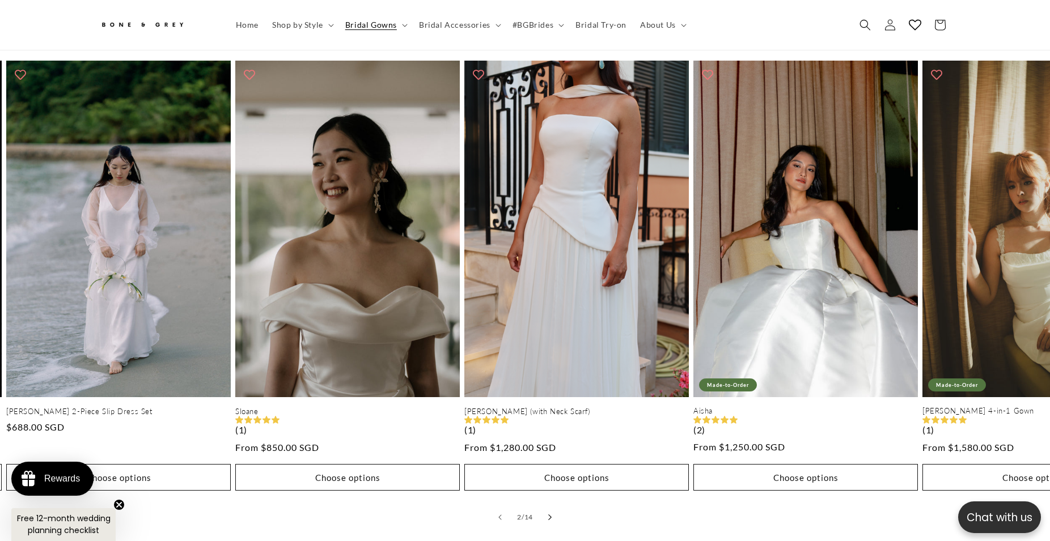
click at [546, 508] on button "Slide right" at bounding box center [549, 517] width 25 height 25
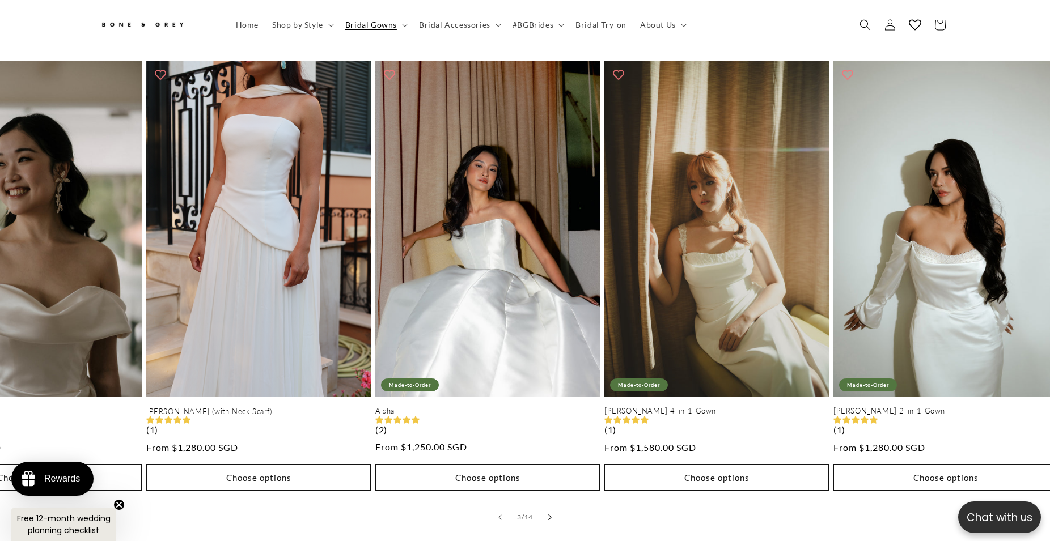
click at [546, 508] on button "Slide right" at bounding box center [549, 517] width 25 height 25
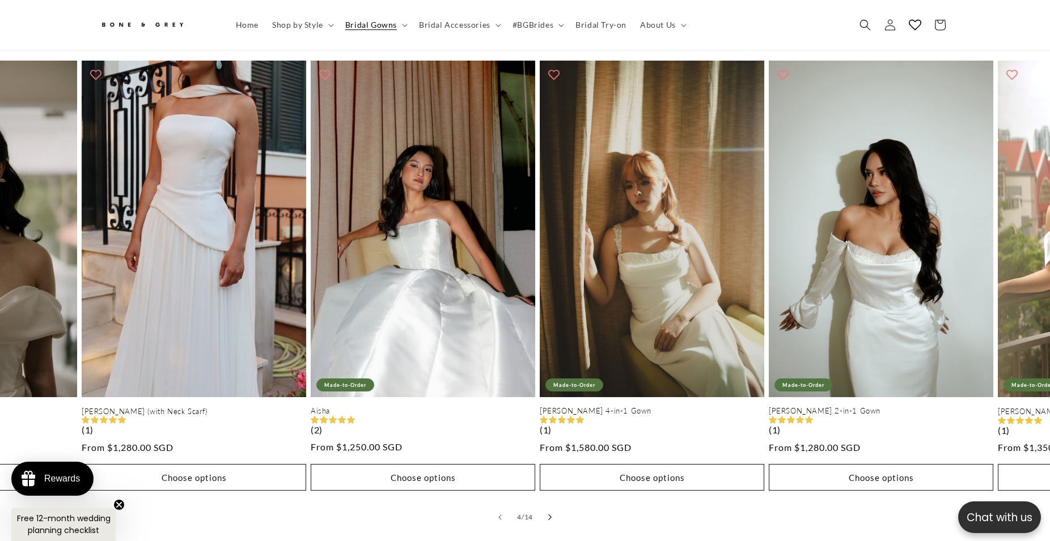
click at [546, 508] on button "Slide right" at bounding box center [549, 517] width 25 height 25
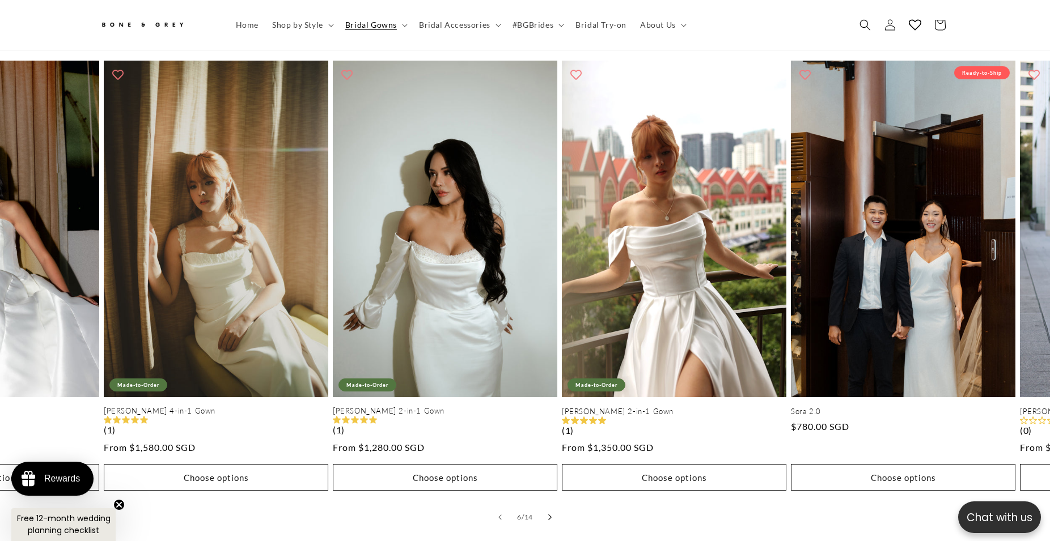
click at [547, 505] on button "Slide right" at bounding box center [549, 517] width 25 height 25
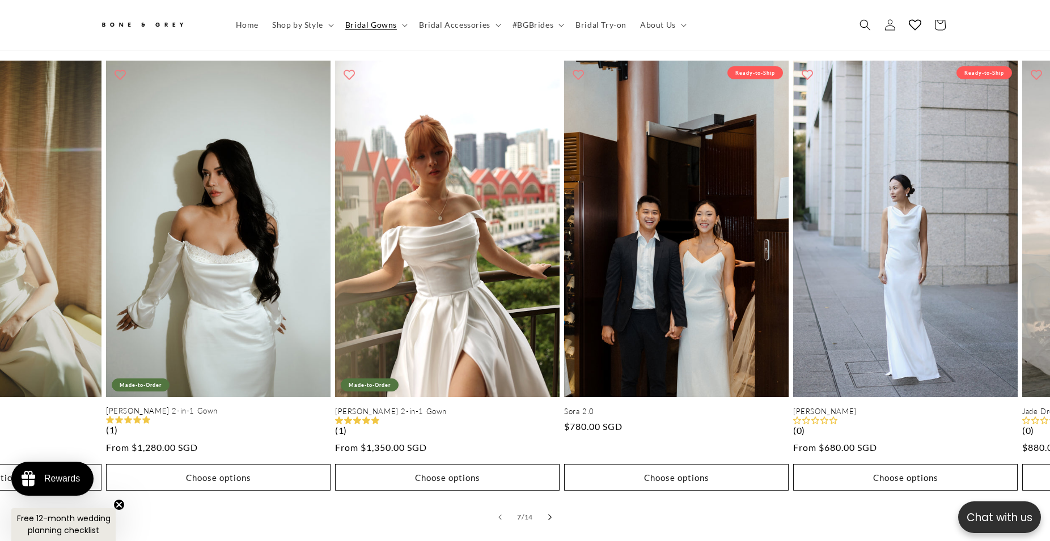
scroll to position [0, 1367]
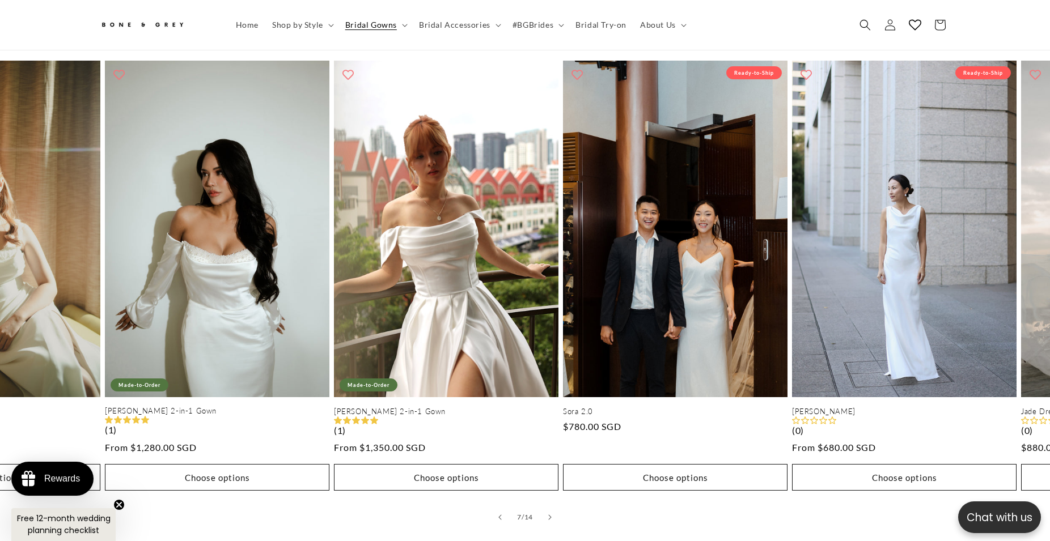
click at [655, 506] on div "7 / of 14" at bounding box center [525, 517] width 1050 height 25
click at [549, 515] on icon "Slide right" at bounding box center [550, 518] width 4 height 6
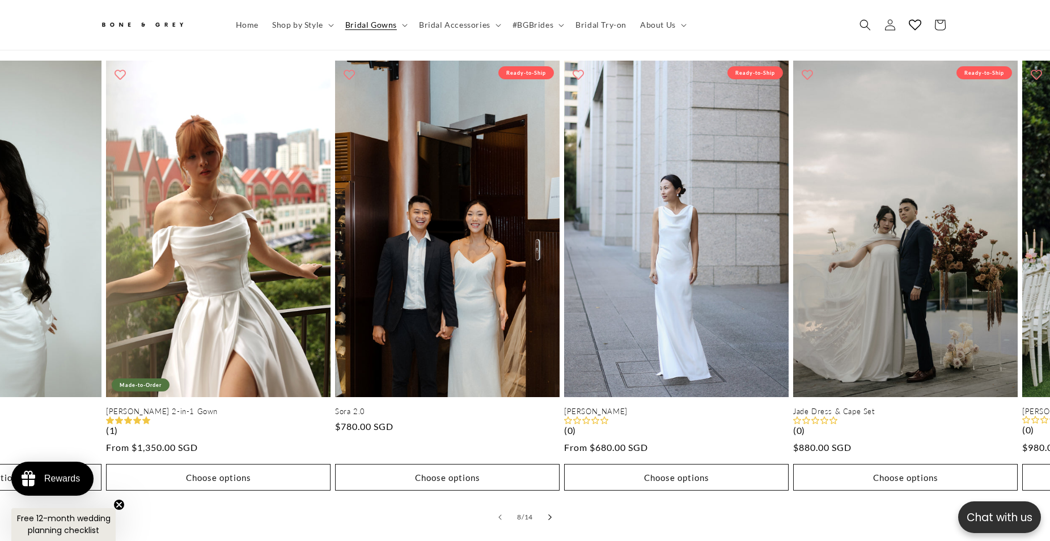
click at [549, 515] on icon "Slide right" at bounding box center [550, 518] width 4 height 6
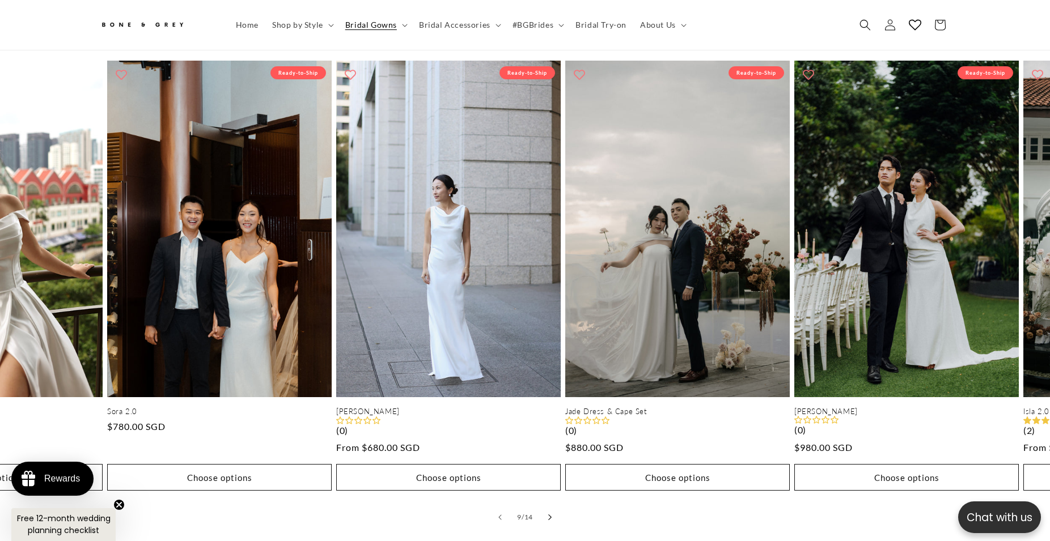
click at [549, 515] on icon "Slide right" at bounding box center [550, 518] width 4 height 6
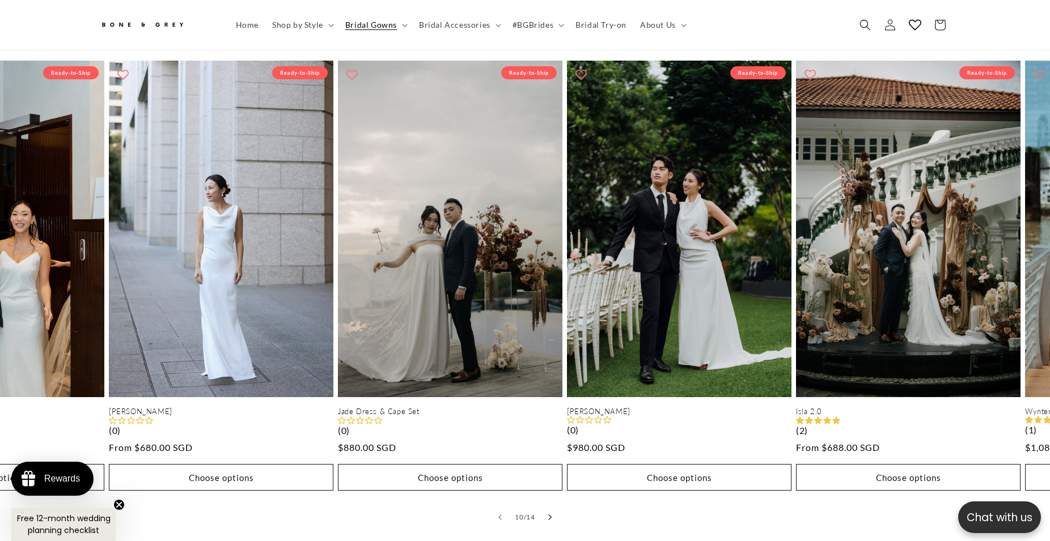
click at [549, 515] on icon "Slide right" at bounding box center [550, 518] width 4 height 6
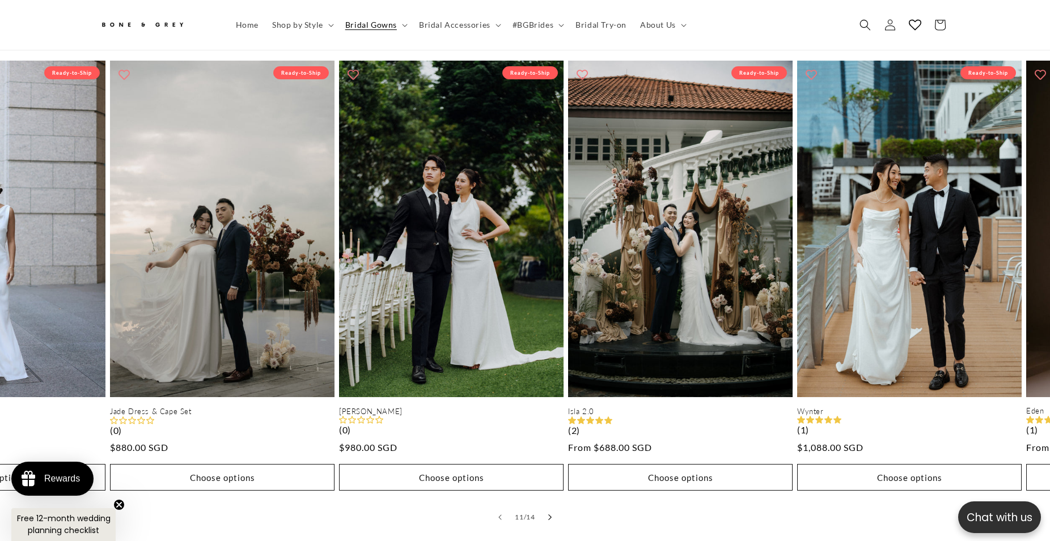
click at [549, 515] on icon "Slide right" at bounding box center [550, 518] width 4 height 6
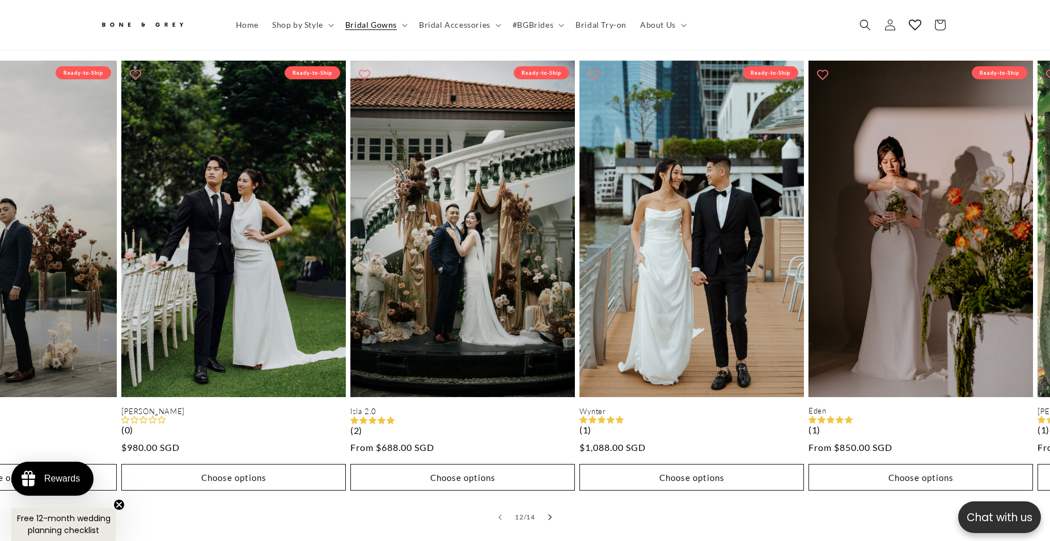
click at [549, 515] on icon "Slide right" at bounding box center [550, 518] width 4 height 6
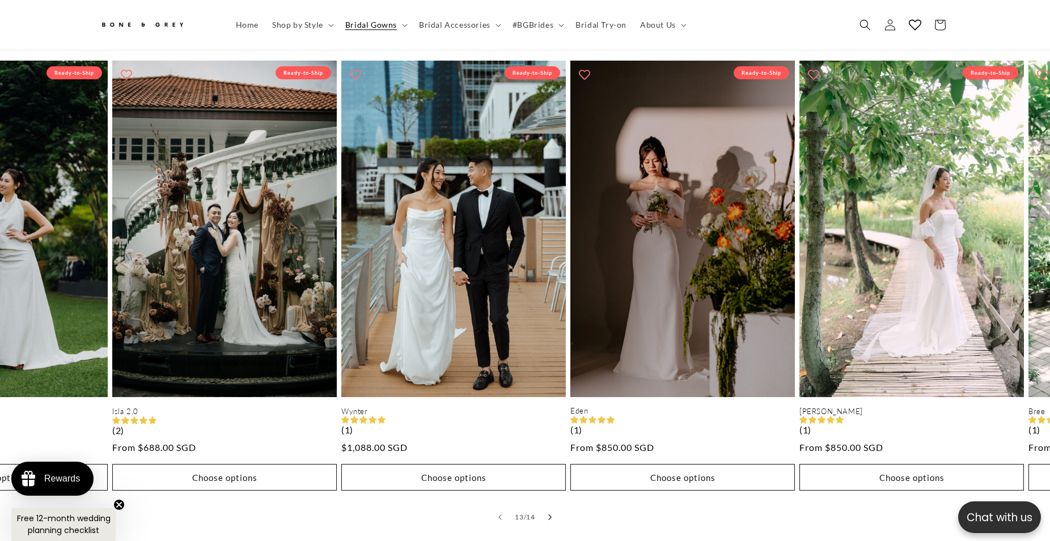
click at [549, 515] on icon "Slide right" at bounding box center [550, 518] width 4 height 6
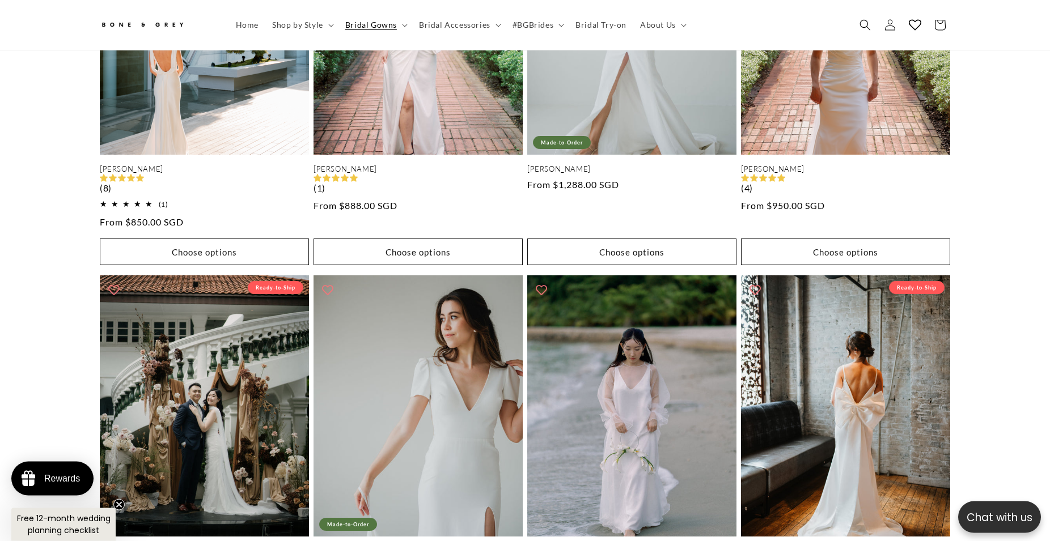
scroll to position [1400, 0]
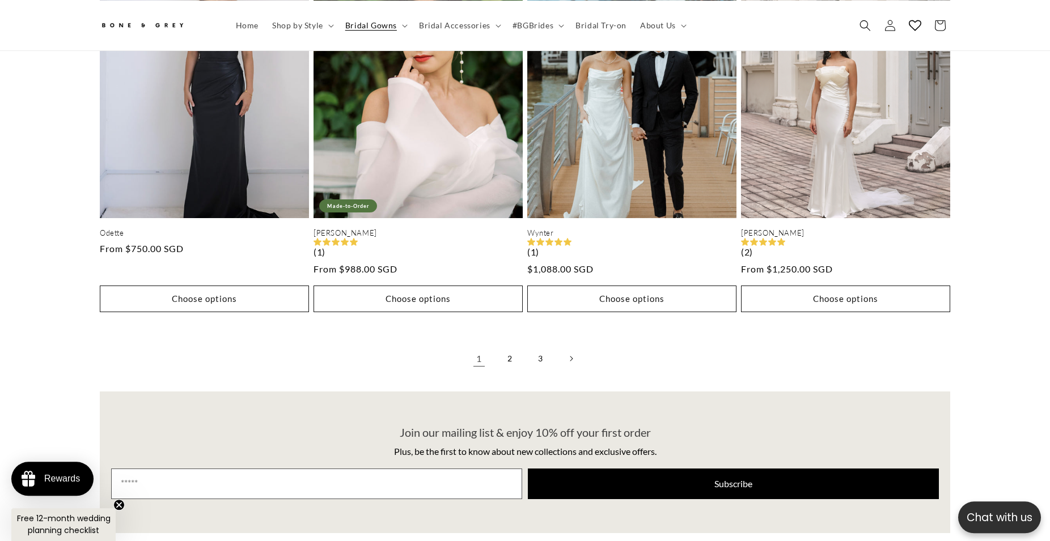
scroll to position [3077, 0]
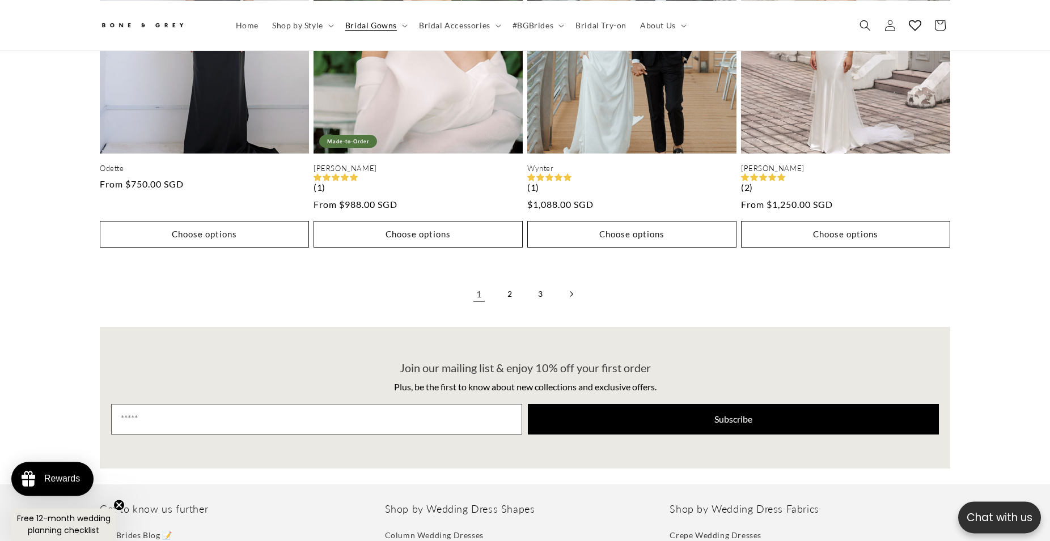
click at [566, 282] on link "Next page" at bounding box center [570, 294] width 25 height 25
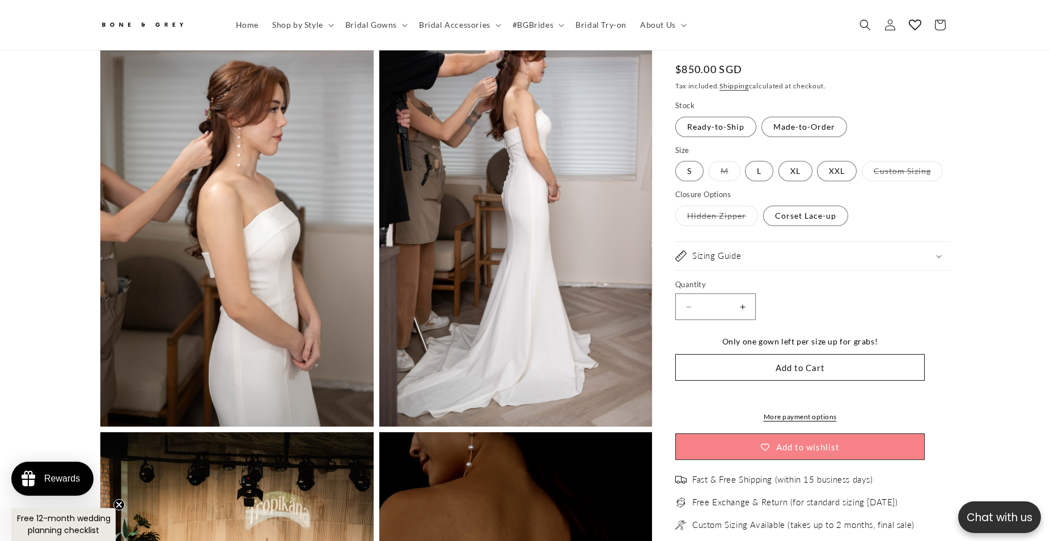
scroll to position [0, 312]
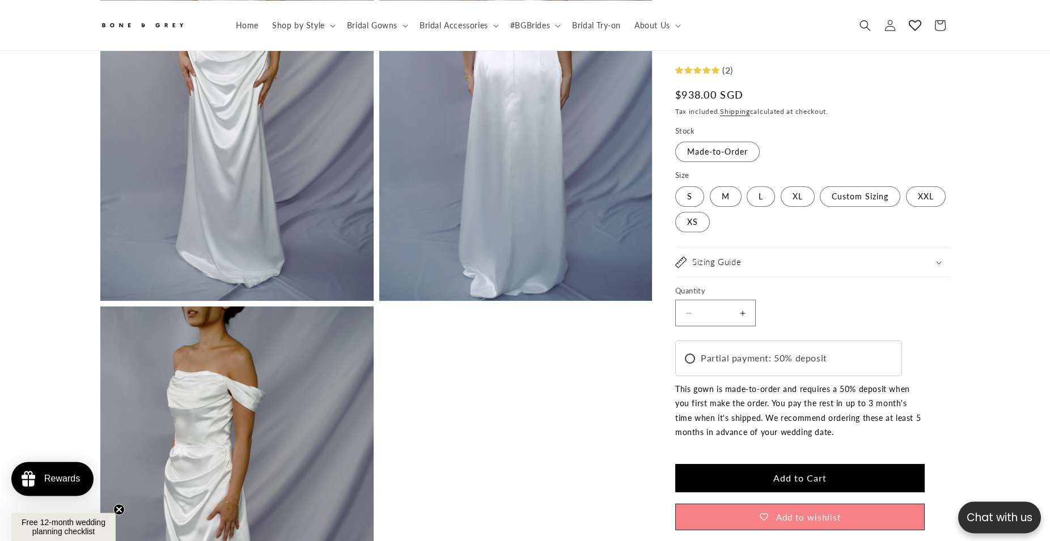
scroll to position [2716, 0]
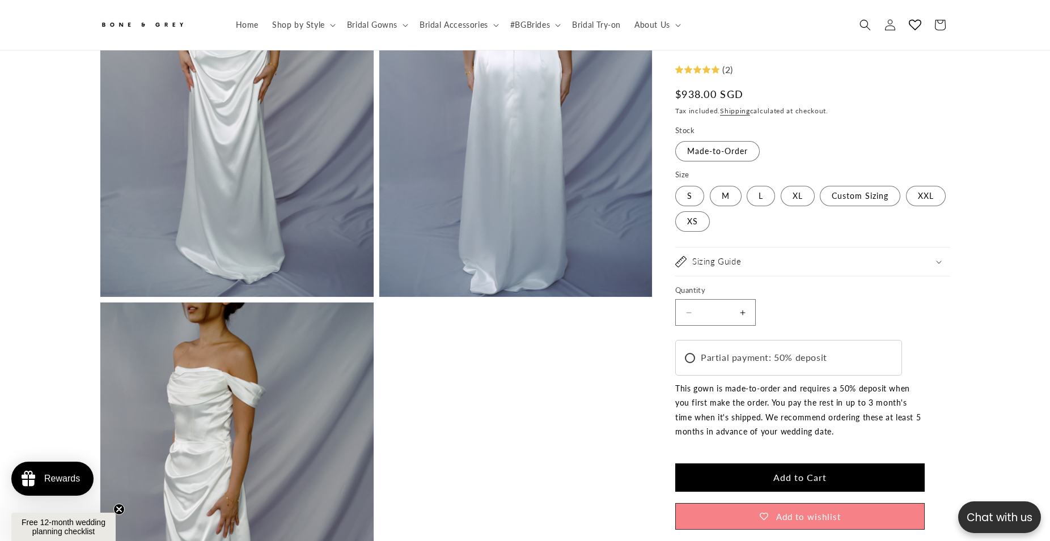
drag, startPoint x: 1042, startPoint y: 168, endPoint x: 1032, endPoint y: 202, distance: 35.4
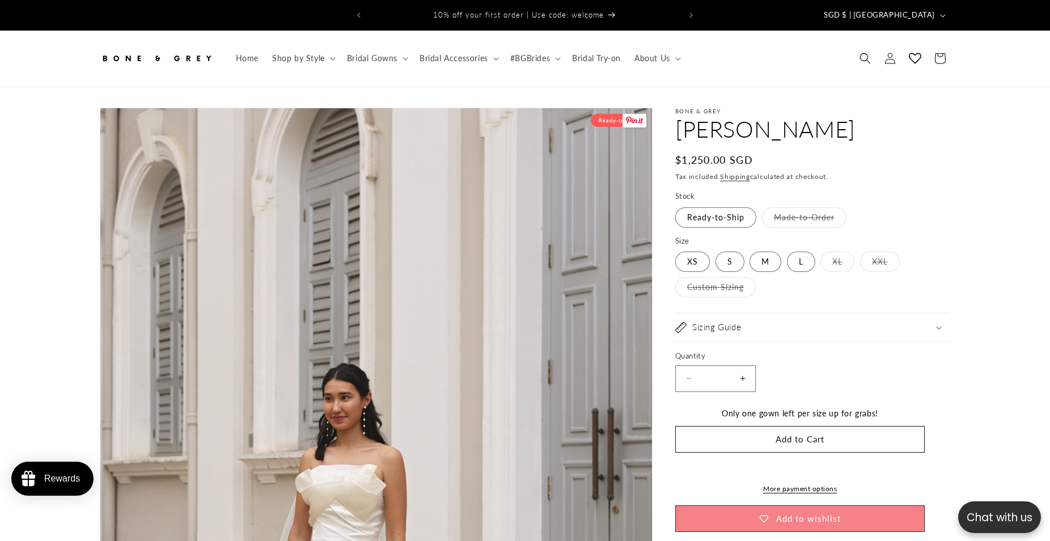
select select "**********"
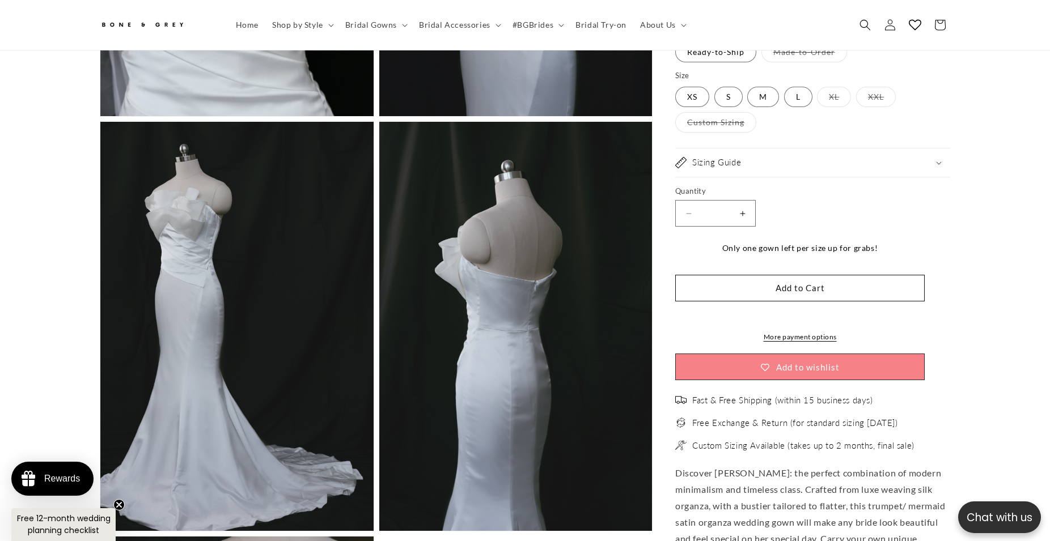
scroll to position [0, 624]
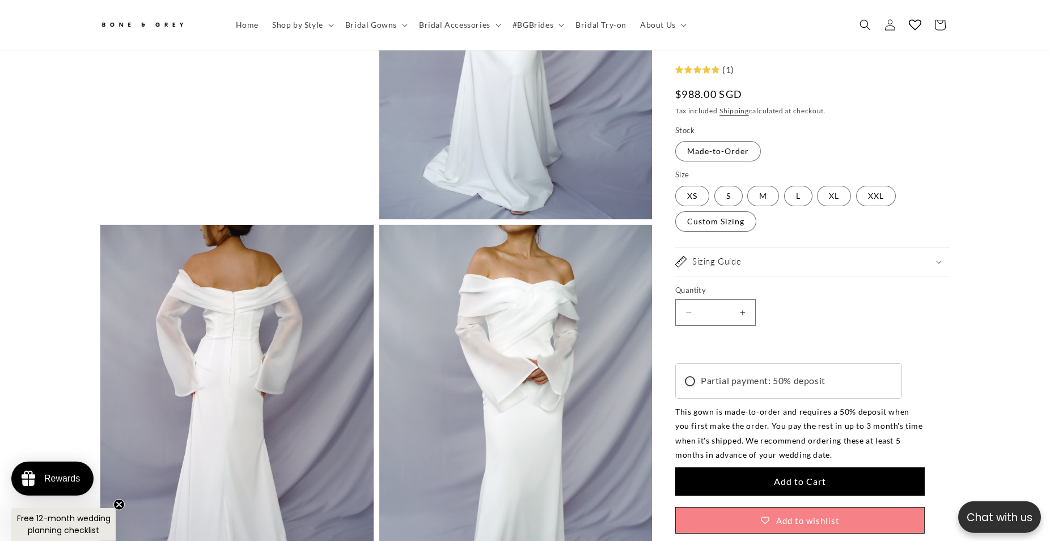
scroll to position [2080, 0]
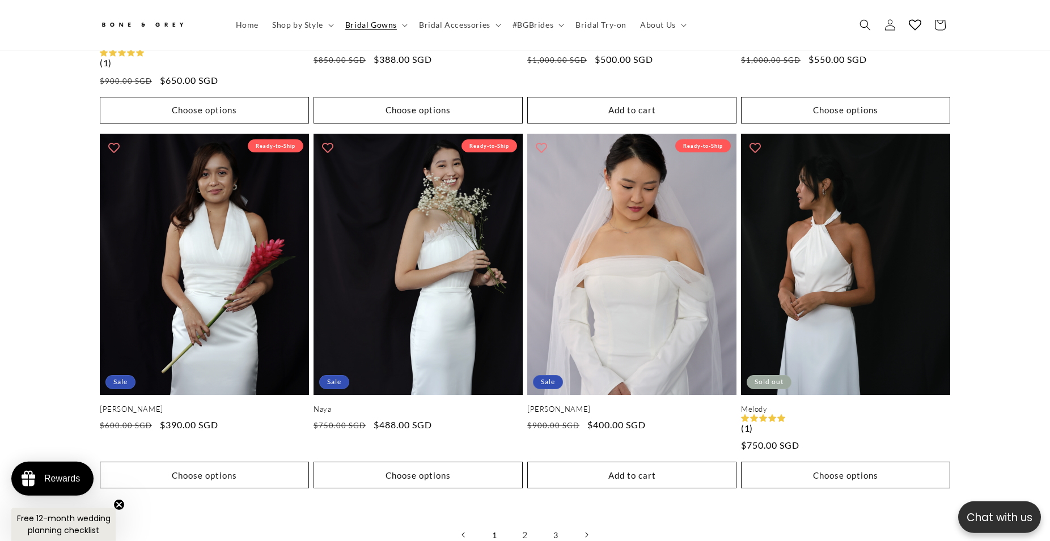
scroll to position [2828, 0]
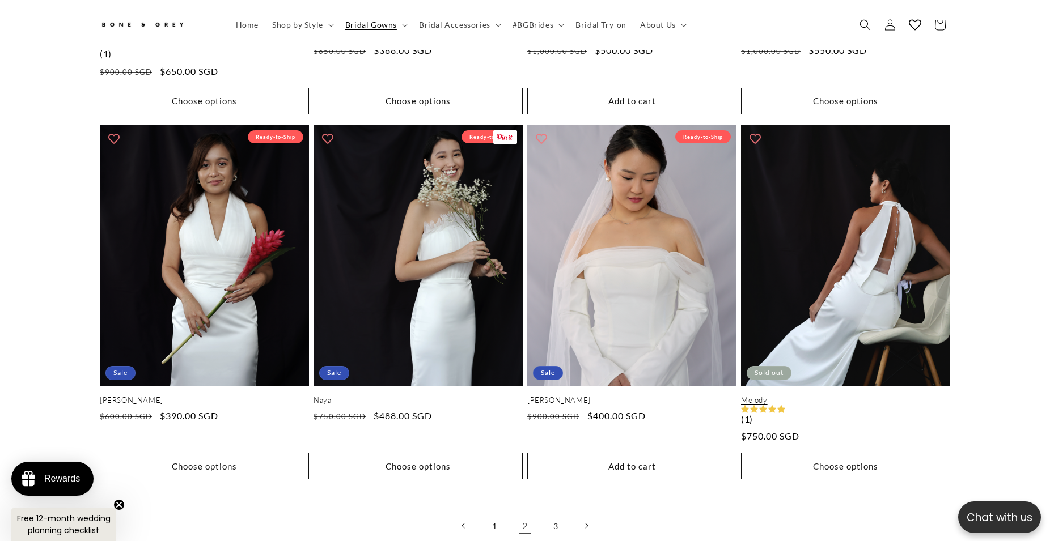
drag, startPoint x: 430, startPoint y: 243, endPoint x: 897, endPoint y: 251, distance: 467.8
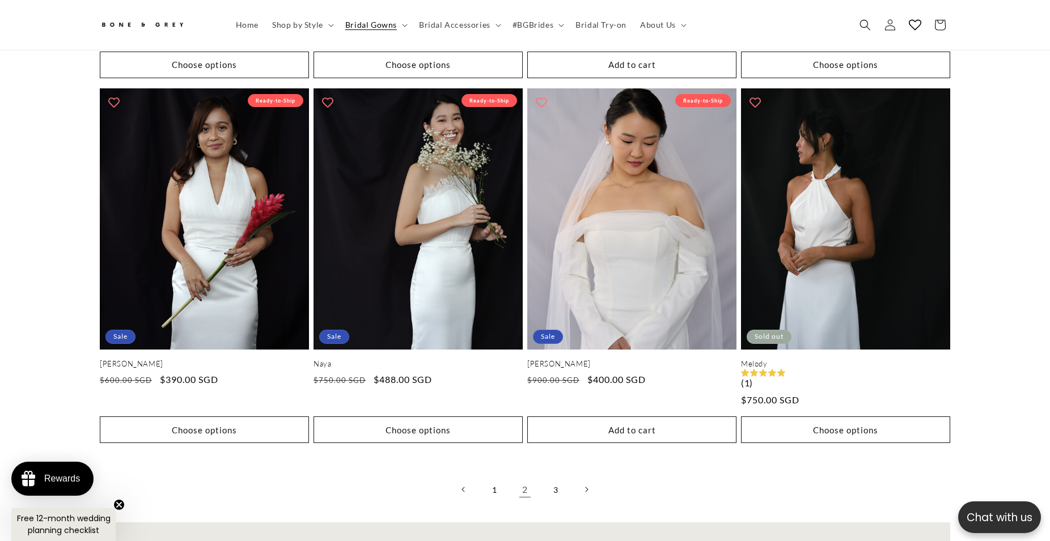
scroll to position [2944, 0]
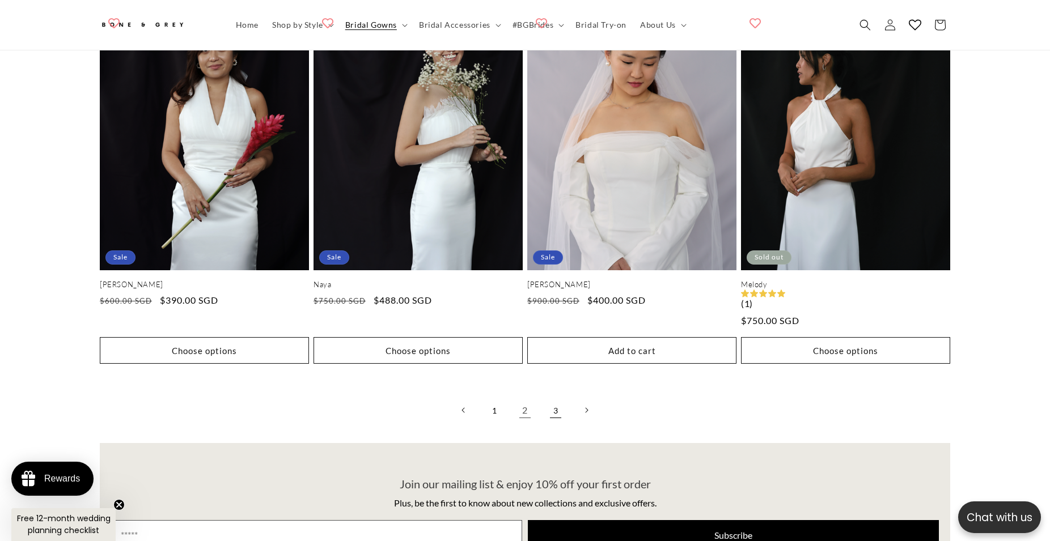
click at [553, 398] on link "3" at bounding box center [555, 410] width 25 height 25
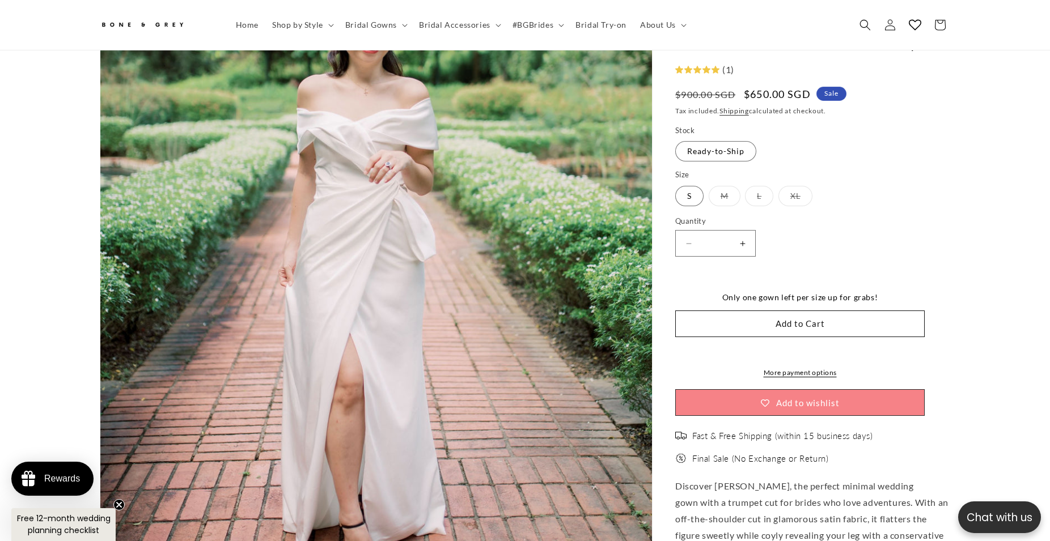
scroll to position [113, 0]
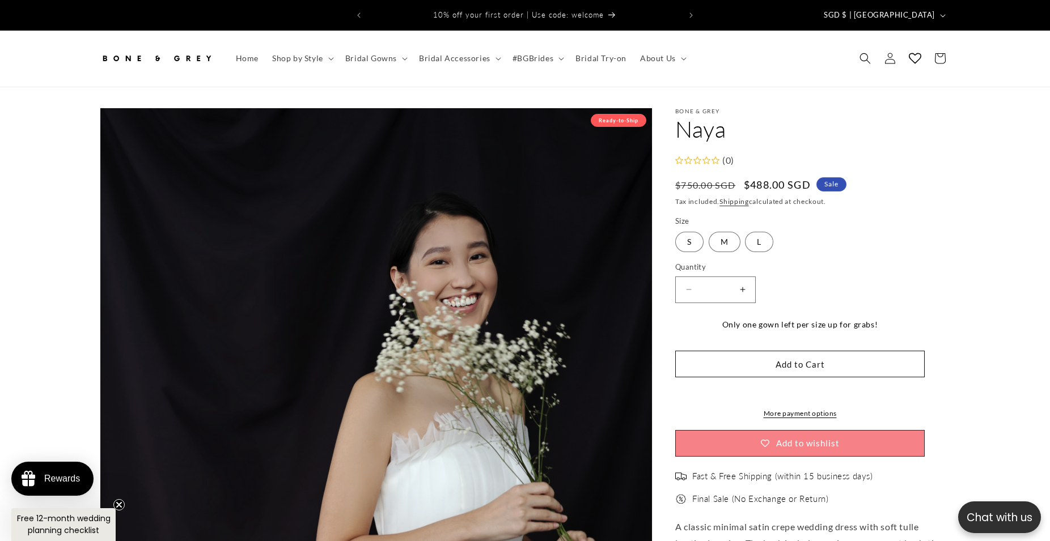
select select "**********"
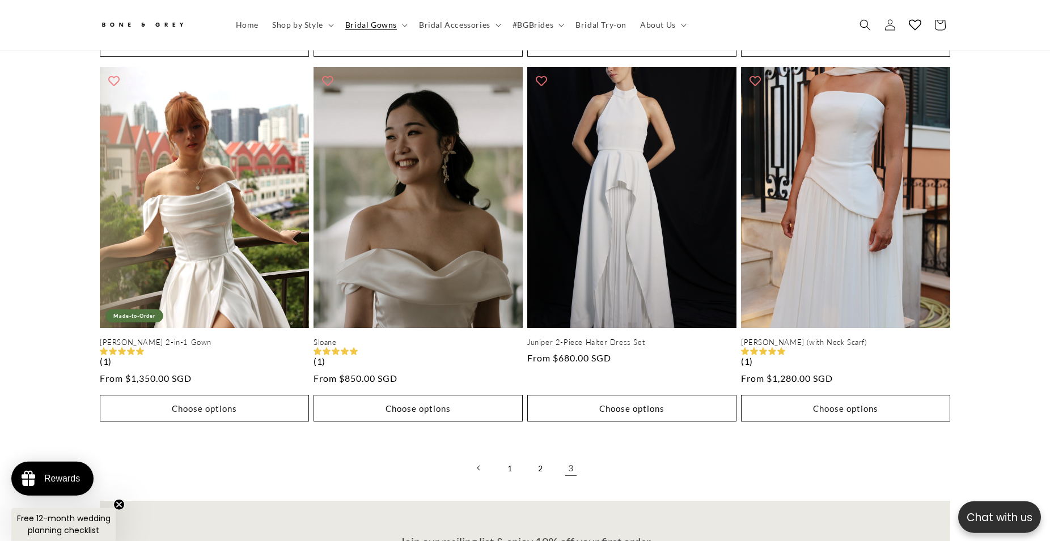
drag, startPoint x: 962, startPoint y: 245, endPoint x: 949, endPoint y: 170, distance: 77.1
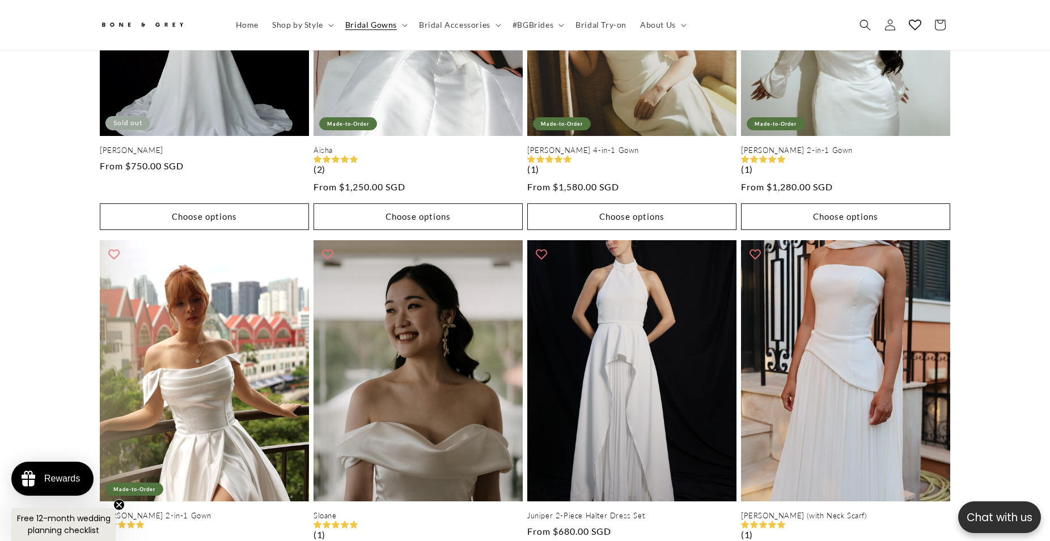
drag, startPoint x: 1014, startPoint y: 321, endPoint x: 957, endPoint y: 73, distance: 254.3
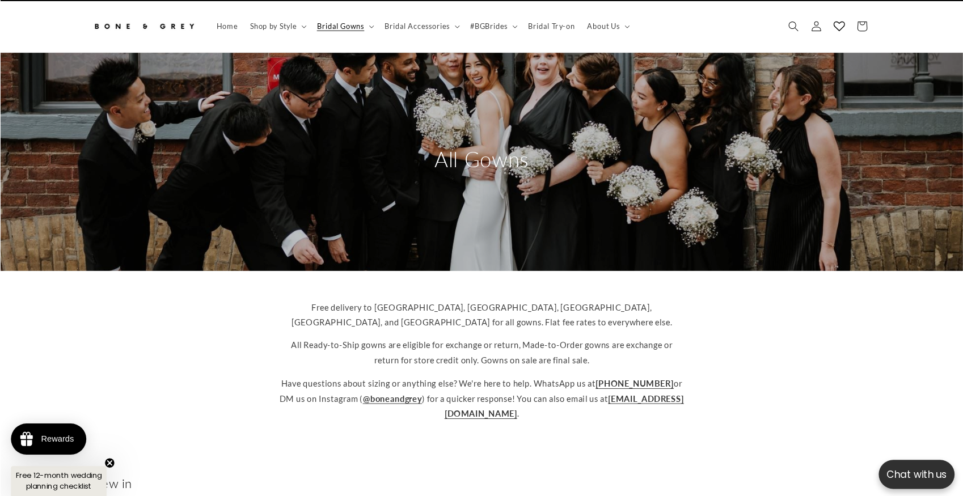
scroll to position [0, 0]
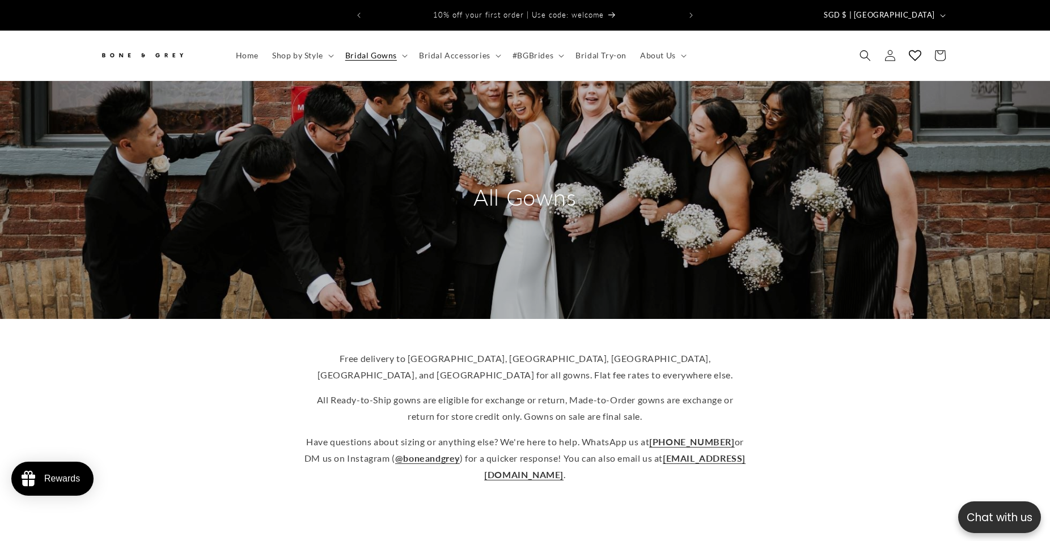
scroll to position [514, 0]
